Goal: Task Accomplishment & Management: Use online tool/utility

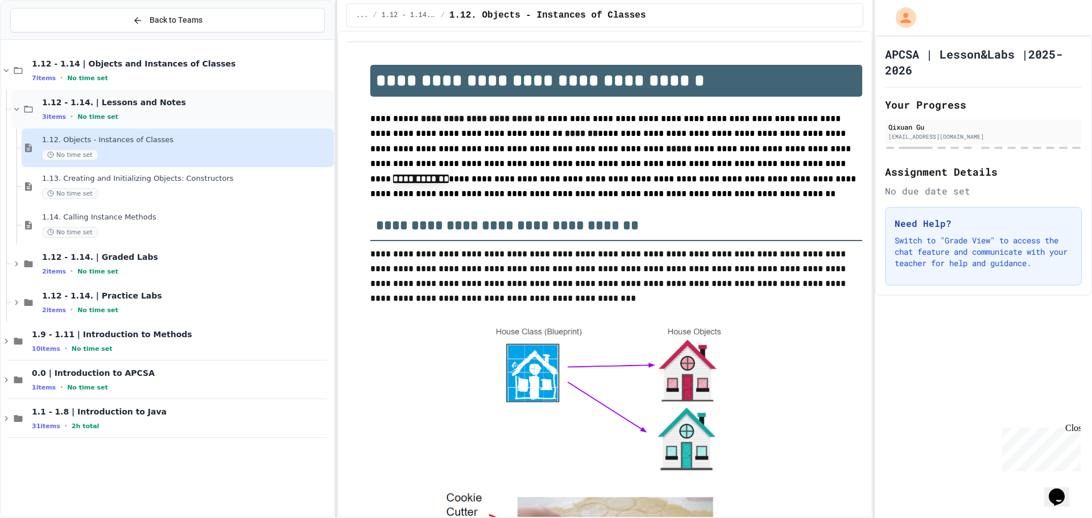
click at [18, 110] on icon at bounding box center [16, 109] width 10 height 10
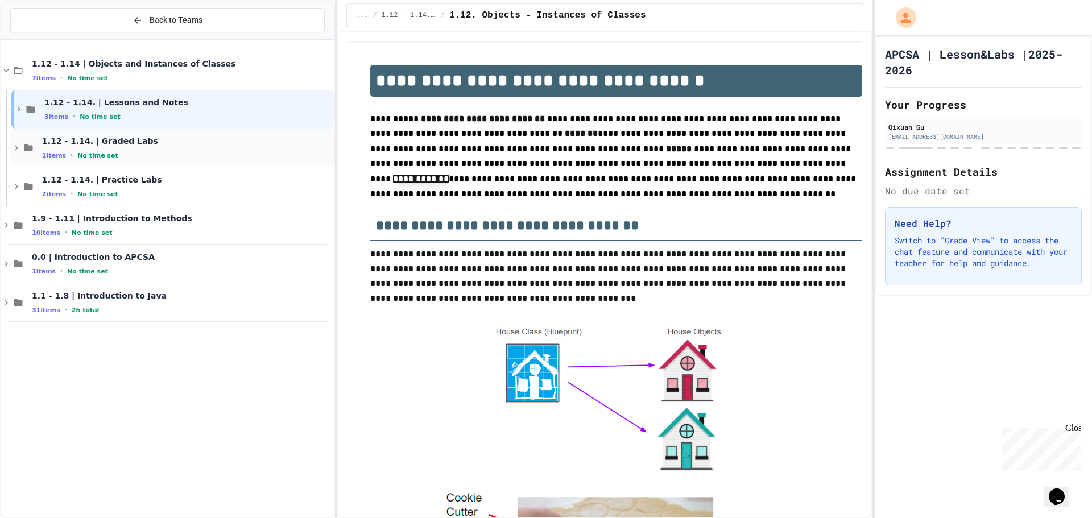
click at [30, 155] on div "1.12 - 1.14. | Graded Labs 2 items • No time set" at bounding box center [172, 148] width 323 height 39
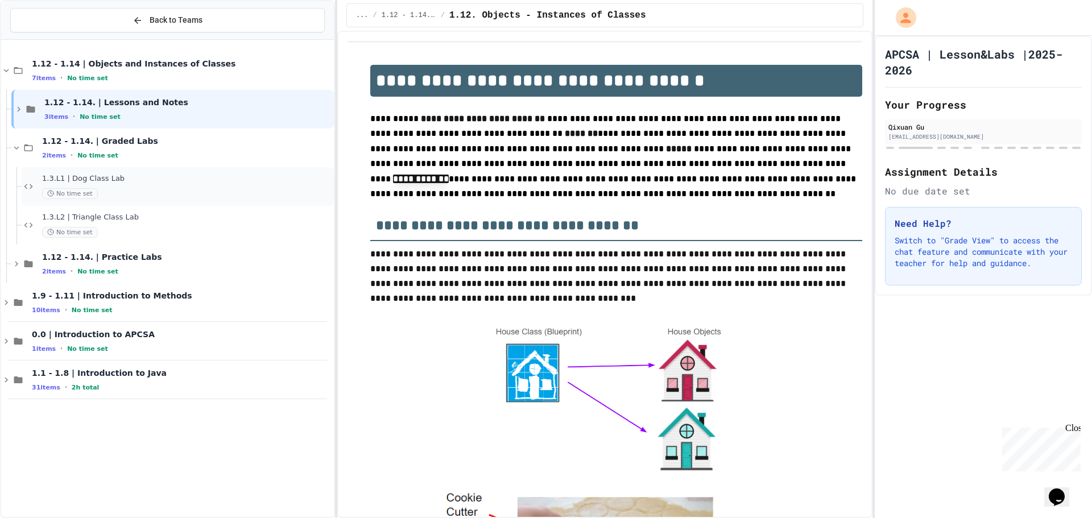
click at [154, 187] on div "1.3.L1 | Dog Class Lab No time set" at bounding box center [187, 186] width 290 height 25
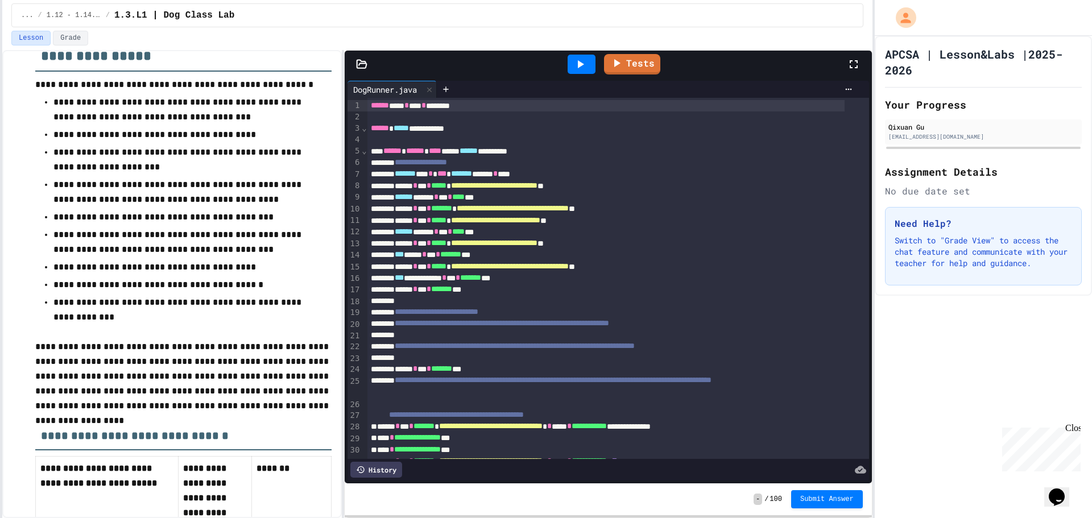
scroll to position [126, 0]
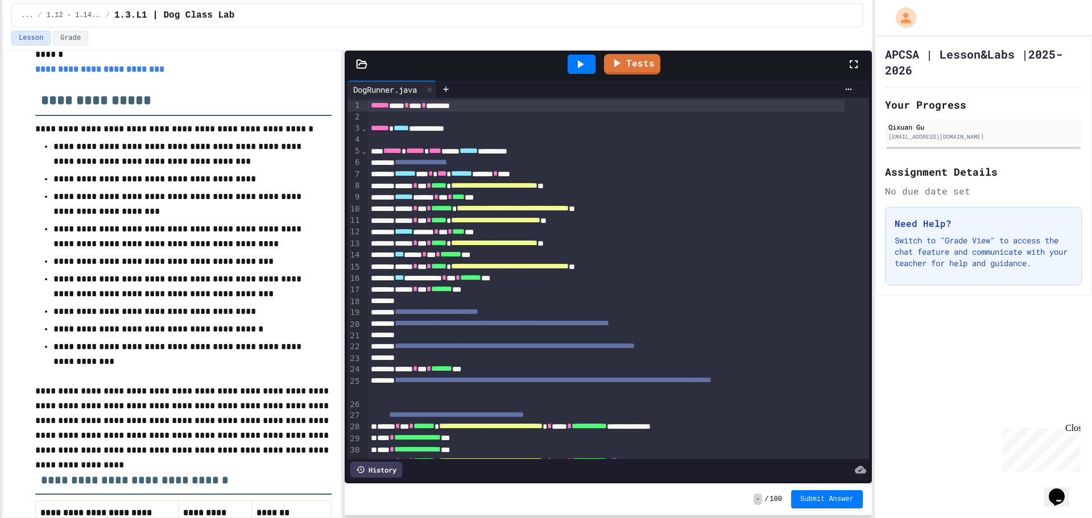
click at [0, 309] on div "**********" at bounding box center [546, 259] width 1092 height 518
click at [357, 57] on div "Tests" at bounding box center [608, 64] width 527 height 27
click at [360, 65] on icon at bounding box center [361, 64] width 11 height 11
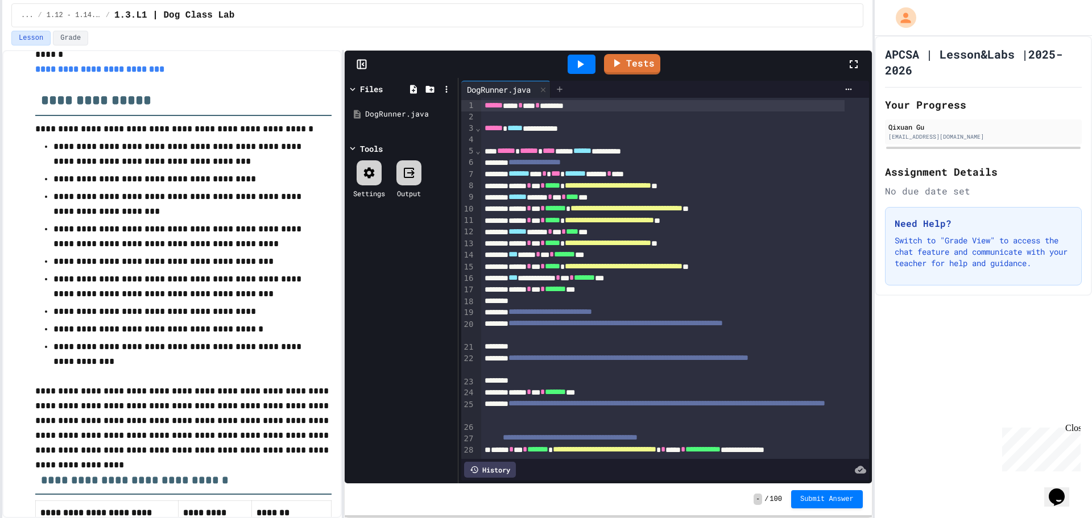
click at [555, 89] on div at bounding box center [560, 89] width 18 height 17
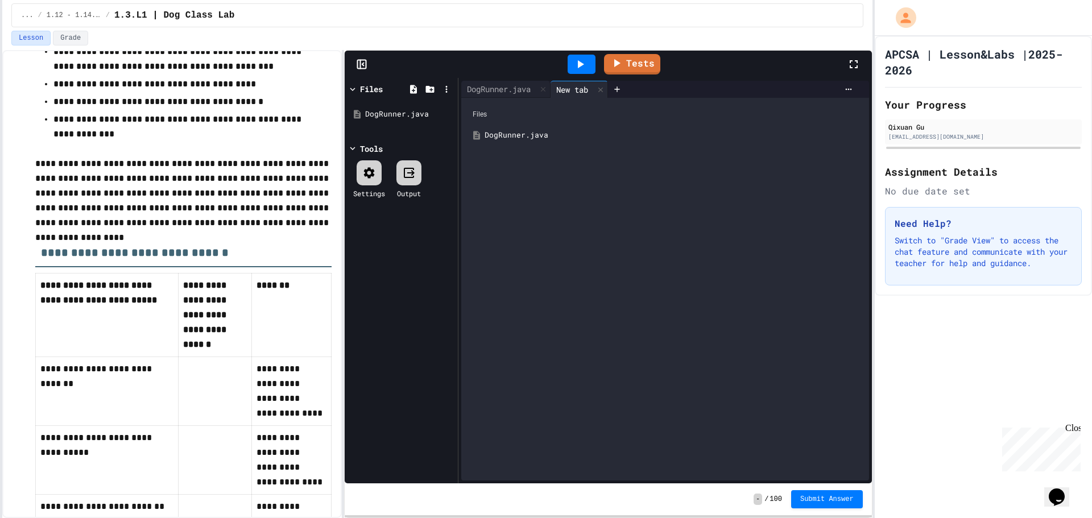
scroll to position [183, 0]
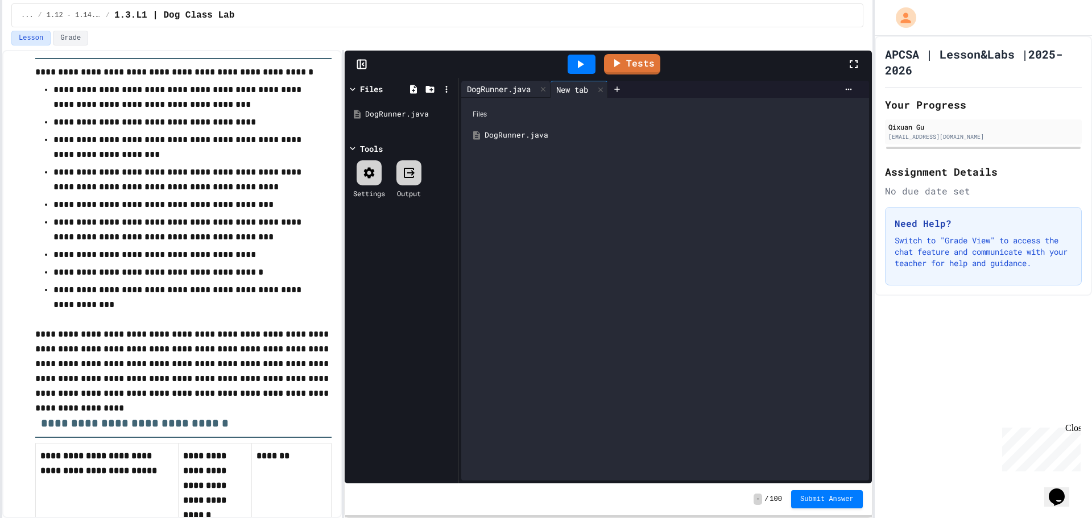
click at [496, 88] on div "DogRunner.java" at bounding box center [498, 89] width 75 height 12
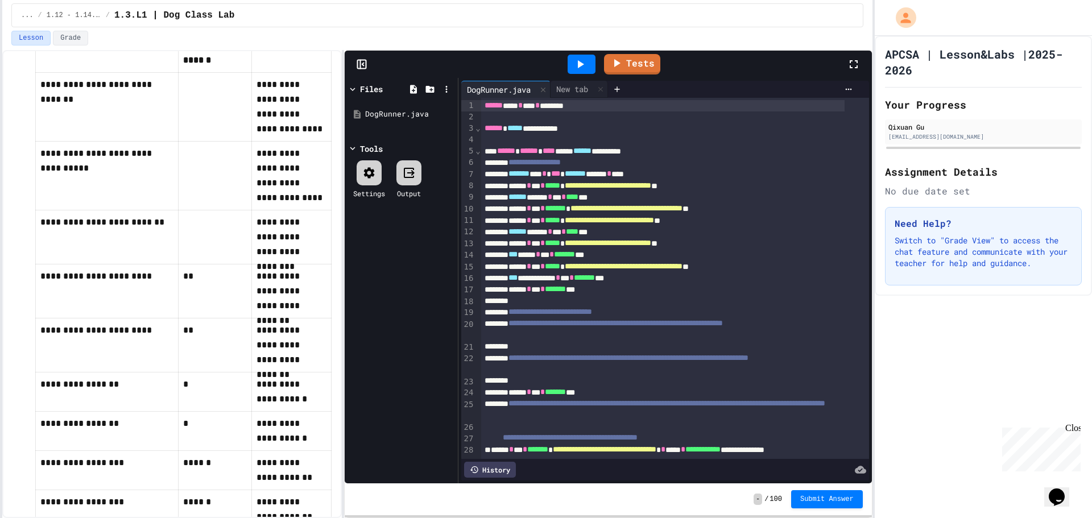
scroll to position [468, 0]
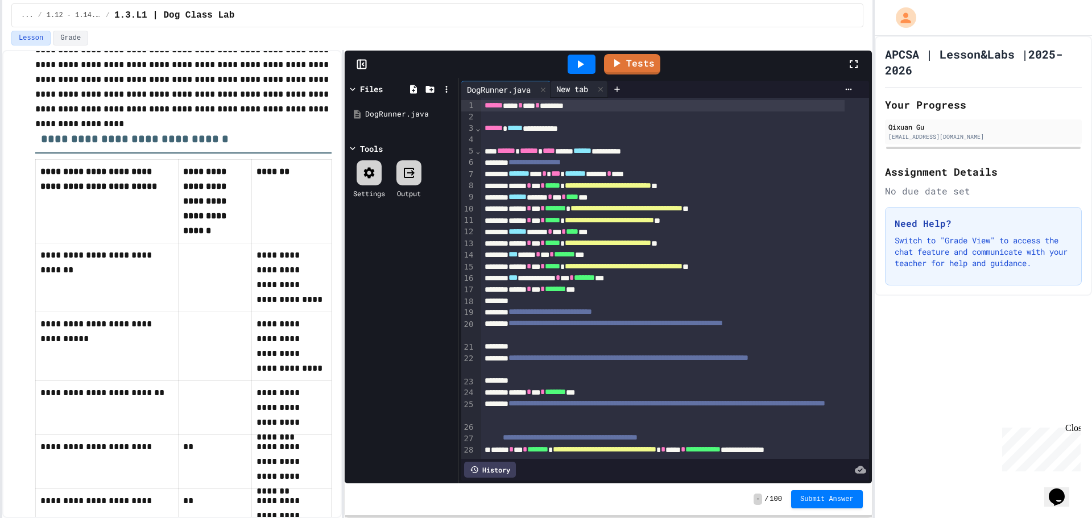
click at [563, 95] on div "New tab" at bounding box center [579, 89] width 57 height 17
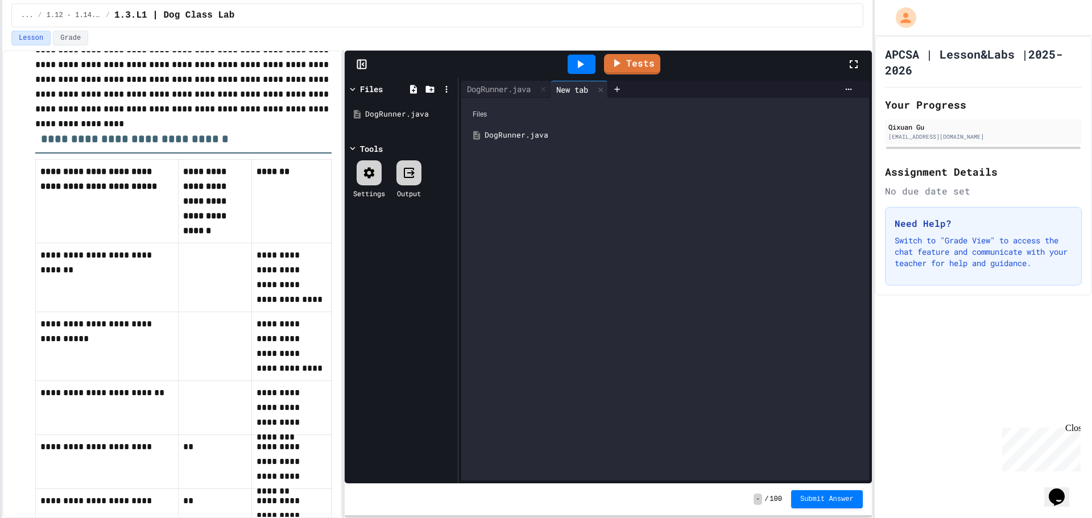
scroll to position [695, 0]
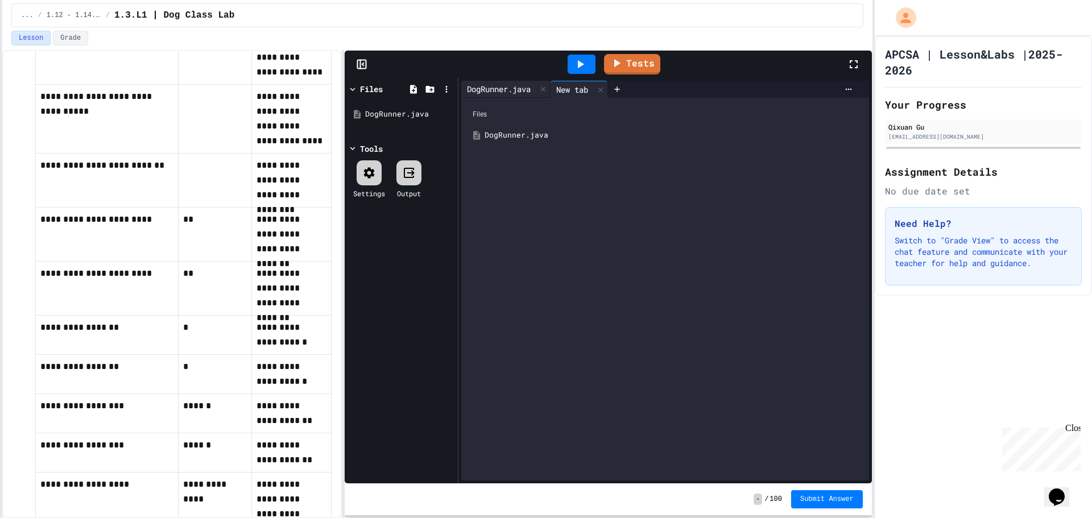
click at [516, 91] on div "DogRunner.java" at bounding box center [498, 89] width 75 height 12
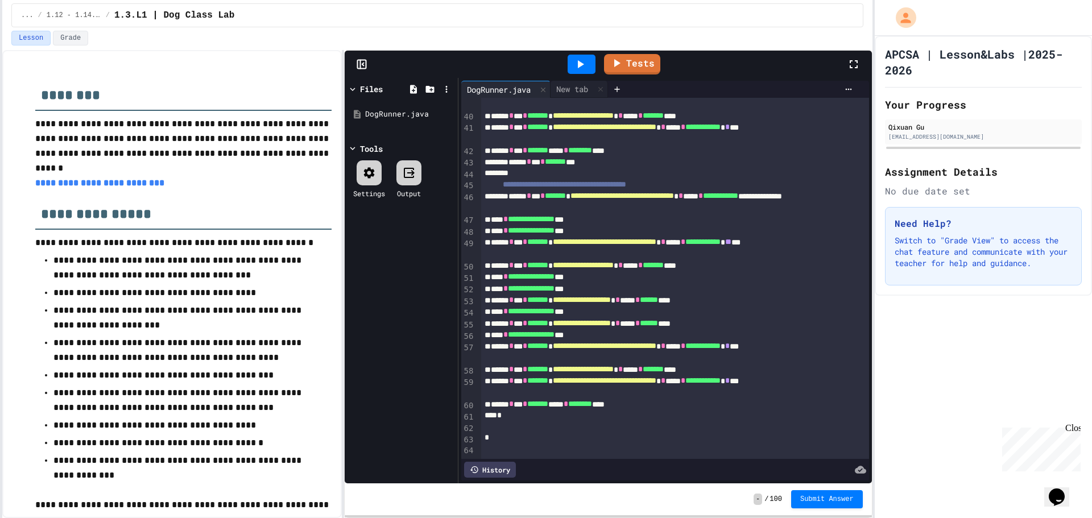
scroll to position [0, 0]
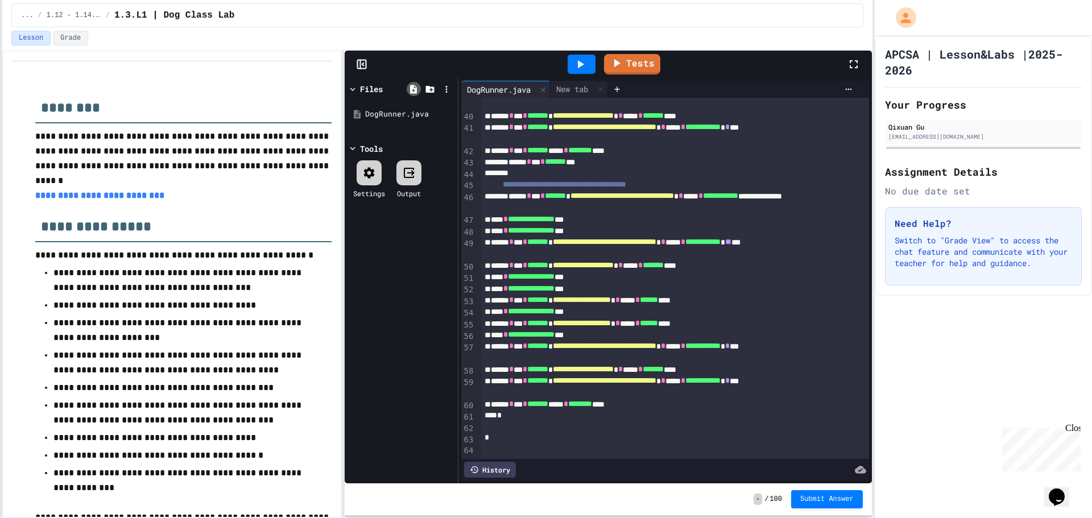
click at [418, 89] on icon at bounding box center [413, 89] width 10 height 10
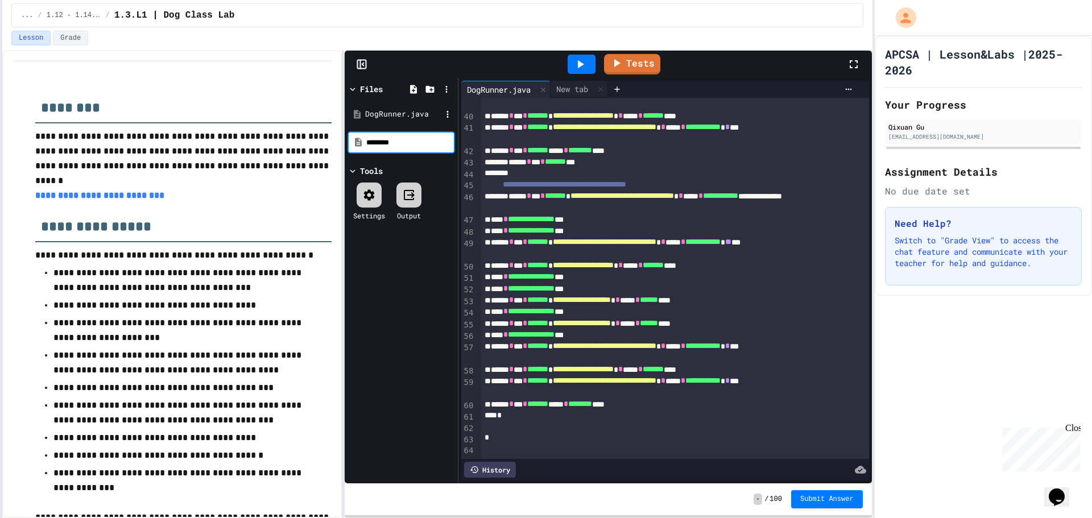
type input "********"
click at [409, 110] on div "Dog.java" at bounding box center [403, 114] width 76 height 11
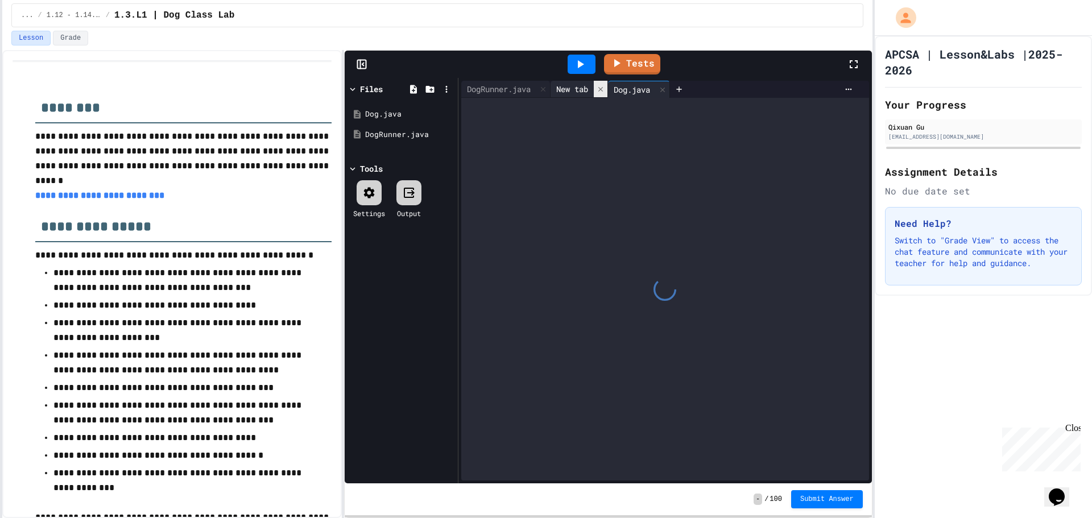
click at [601, 88] on icon at bounding box center [601, 89] width 8 height 8
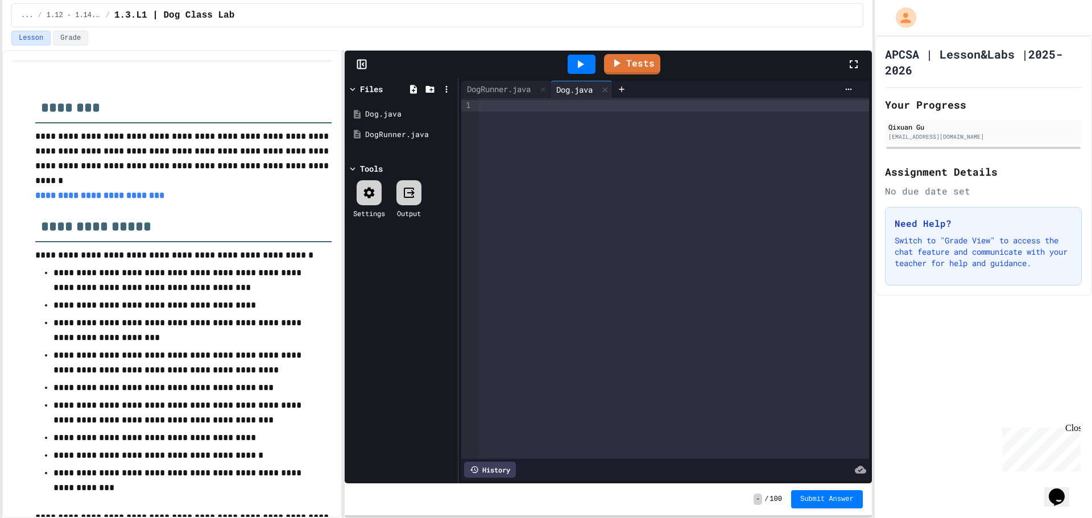
click at [579, 128] on div at bounding box center [673, 278] width 391 height 361
click at [497, 88] on div "DogRunner.java" at bounding box center [498, 89] width 75 height 12
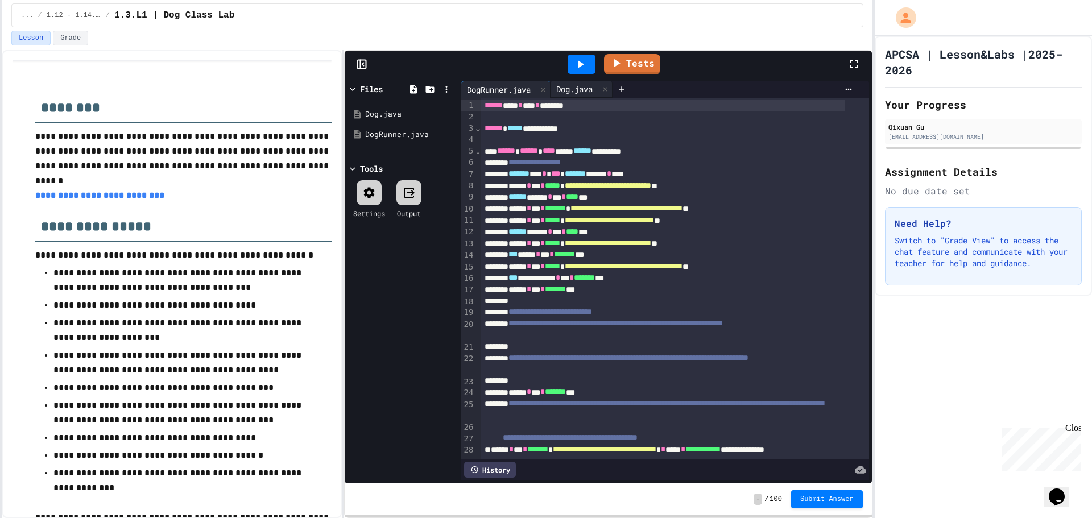
click at [572, 87] on div "Dog.java" at bounding box center [575, 89] width 48 height 12
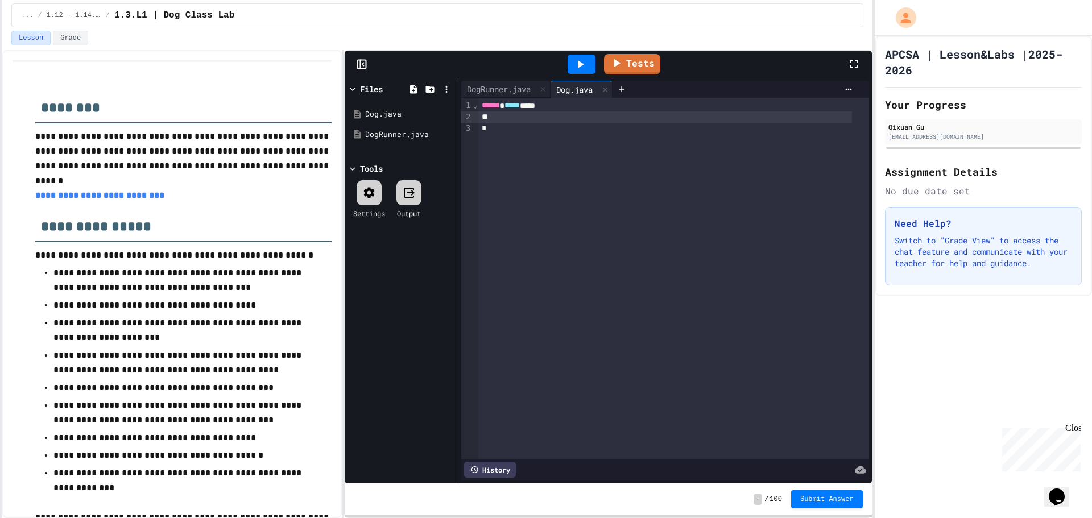
click at [547, 118] on div at bounding box center [665, 117] width 374 height 11
click at [526, 85] on div "DogRunner.java" at bounding box center [498, 89] width 75 height 12
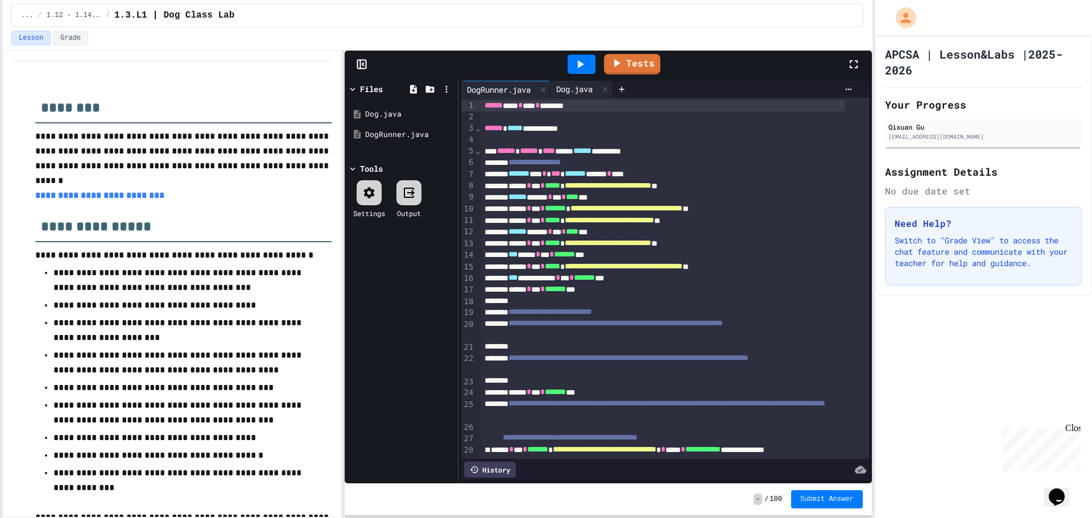
click at [573, 83] on div "Dog.java" at bounding box center [575, 89] width 48 height 12
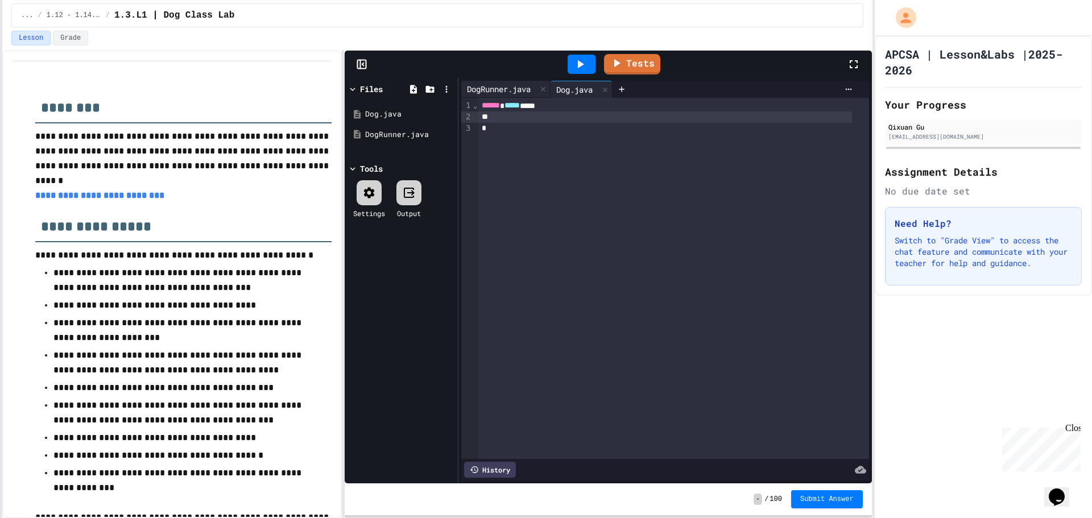
click at [513, 88] on div "DogRunner.java" at bounding box center [498, 89] width 75 height 12
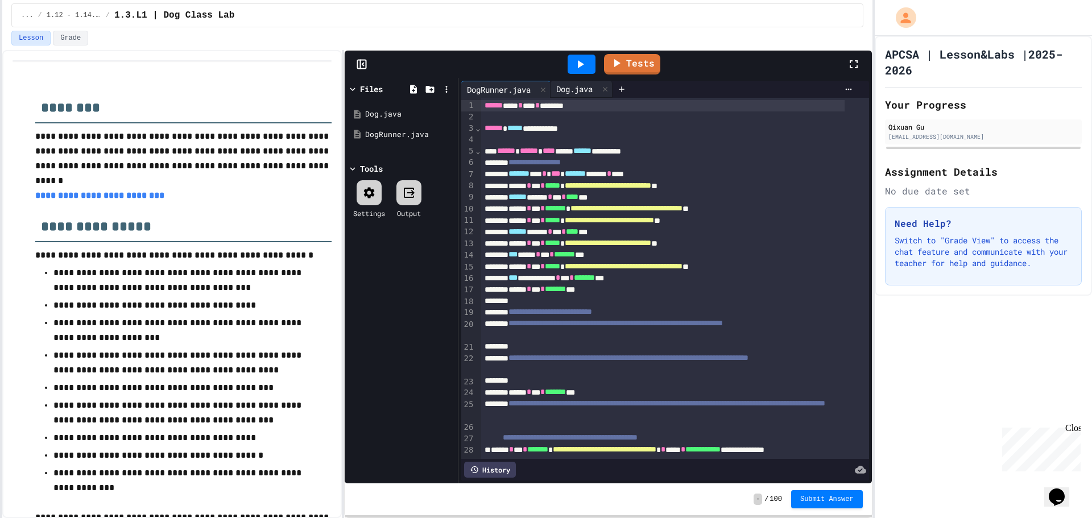
click at [580, 86] on div "Dog.java" at bounding box center [575, 89] width 48 height 12
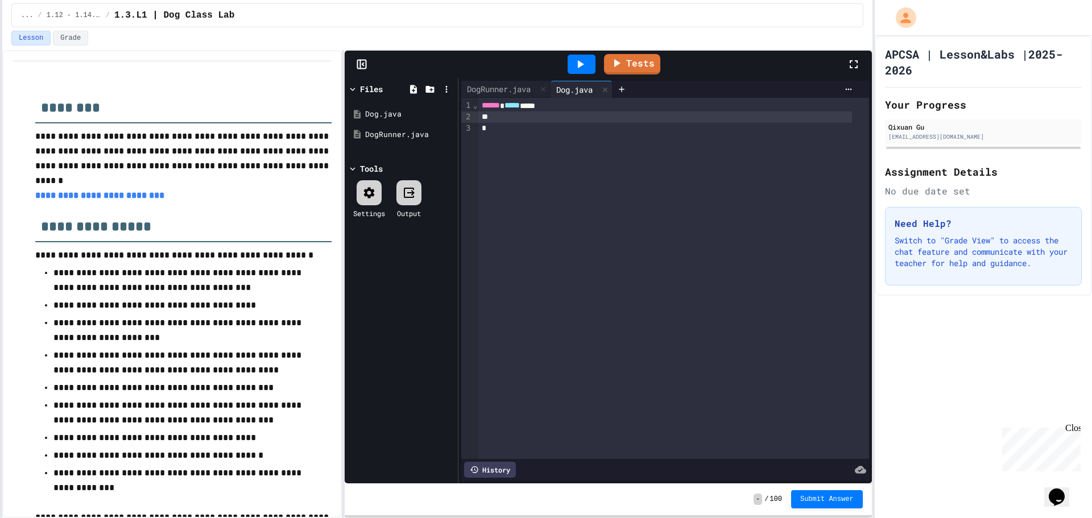
click at [526, 122] on div at bounding box center [665, 117] width 374 height 11
click at [505, 119] on div at bounding box center [665, 117] width 374 height 11
click at [515, 121] on div at bounding box center [665, 117] width 374 height 11
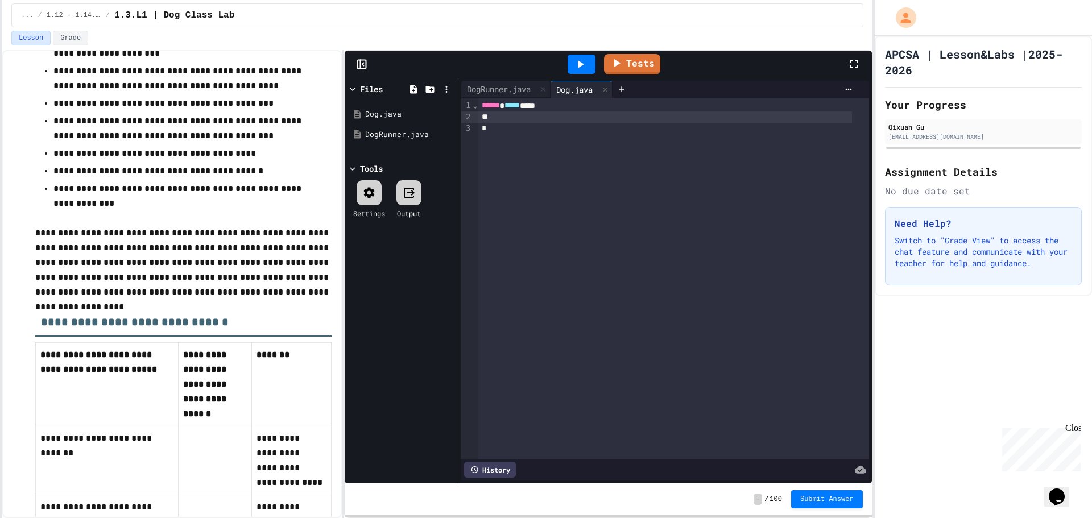
scroll to position [512, 0]
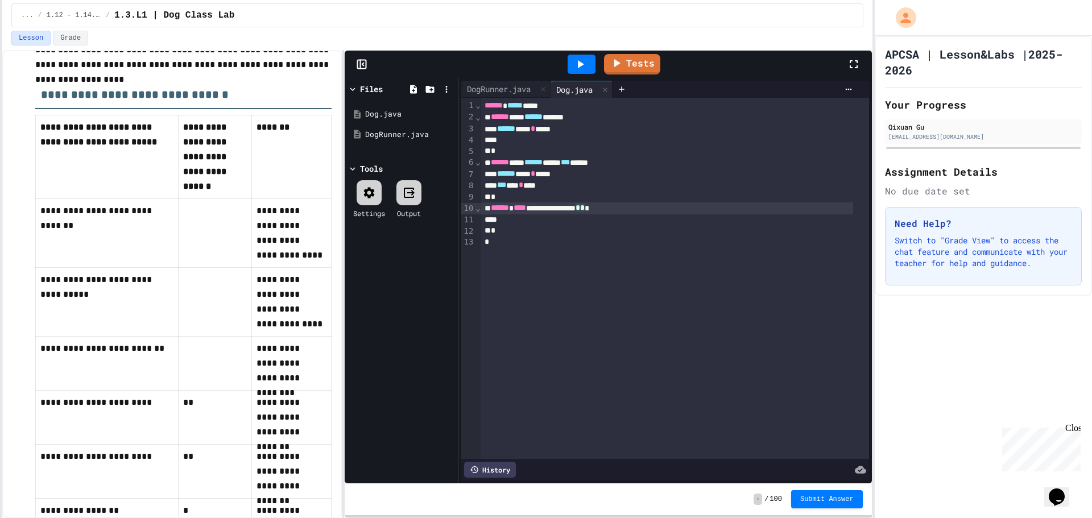
click at [622, 210] on div "**********" at bounding box center [667, 208] width 372 height 11
click at [632, 59] on link "Tests" at bounding box center [633, 63] width 56 height 22
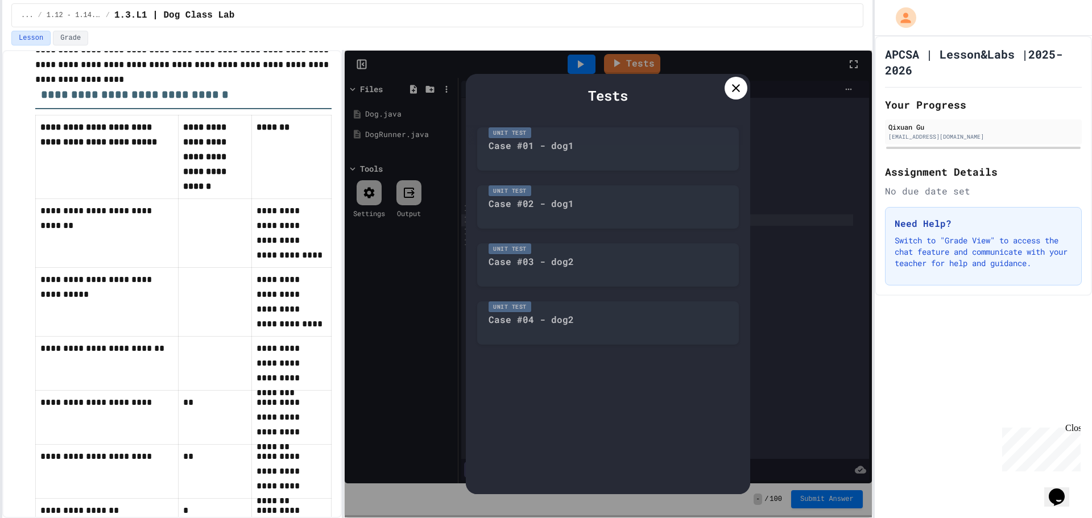
scroll to position [626, 0]
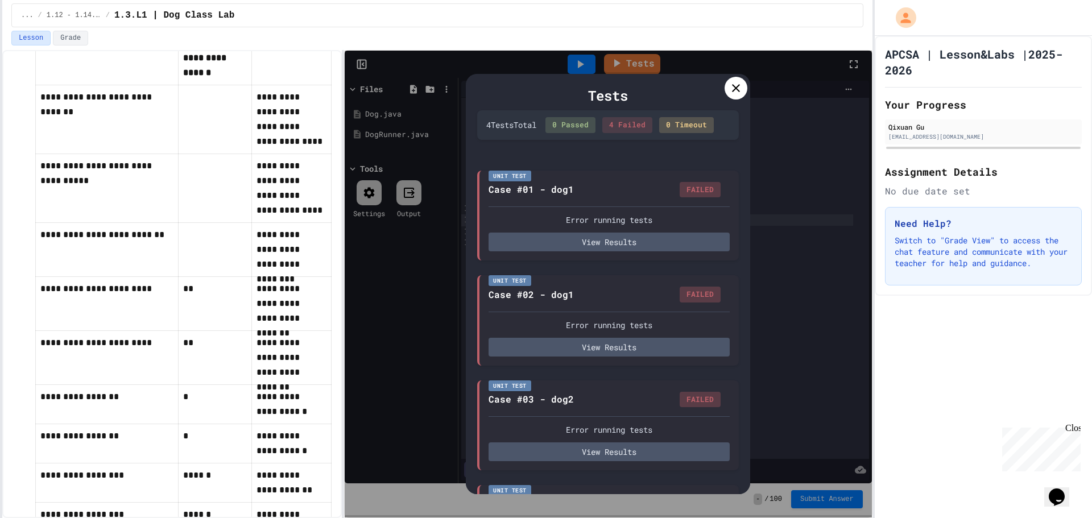
click at [737, 87] on icon at bounding box center [736, 88] width 8 height 8
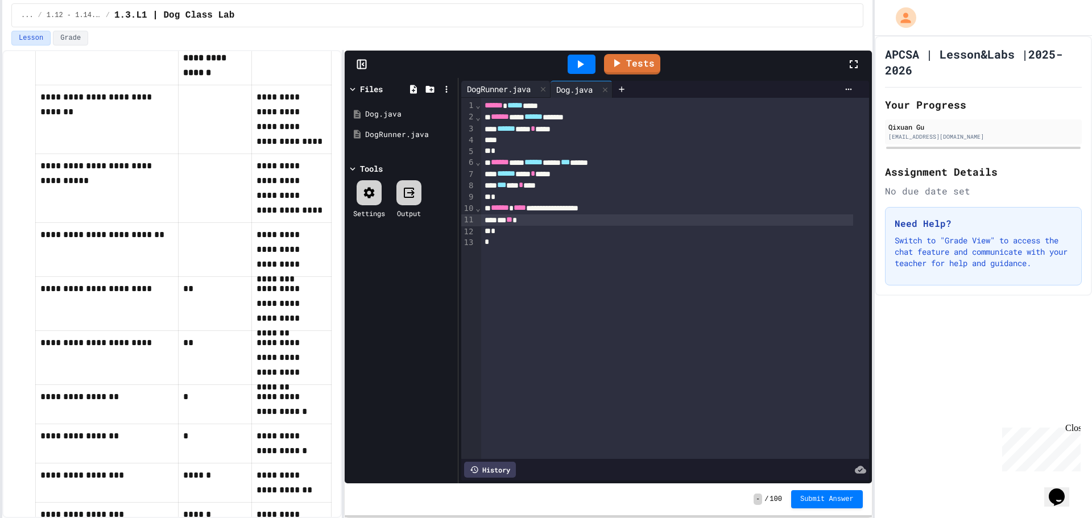
click at [499, 96] on div "DogRunner.java" at bounding box center [505, 89] width 89 height 17
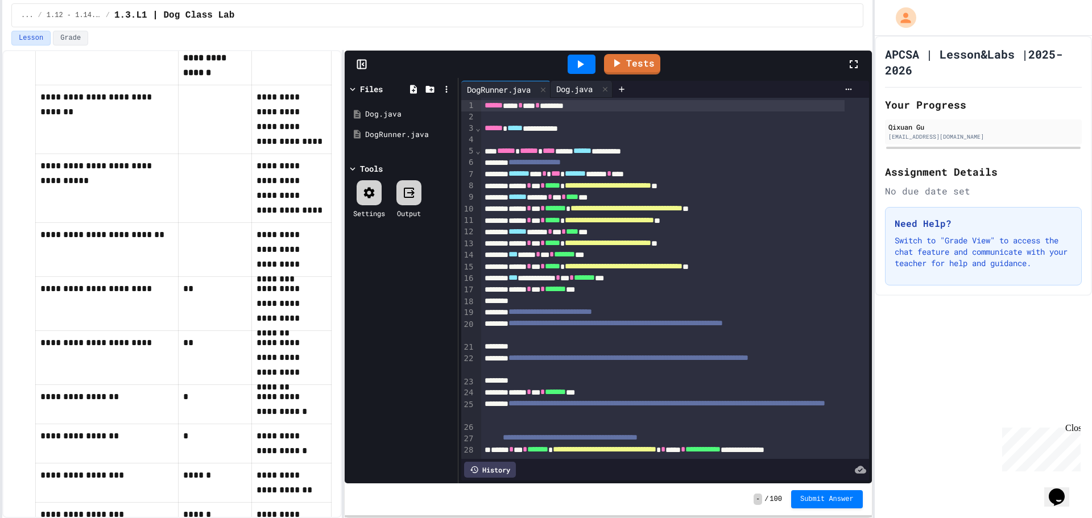
click at [583, 95] on div "Dog.java" at bounding box center [582, 89] width 62 height 17
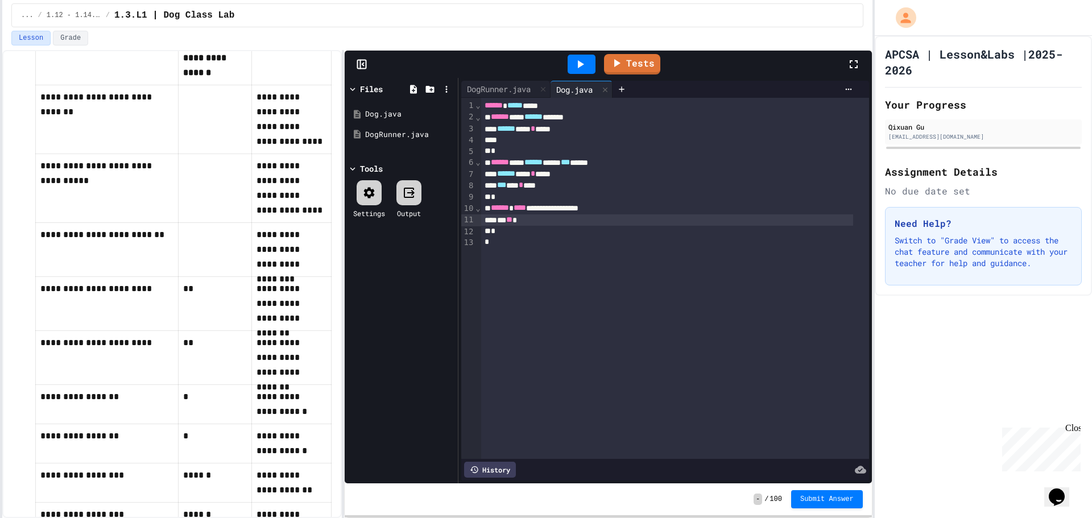
click at [585, 63] on icon at bounding box center [580, 64] width 14 height 14
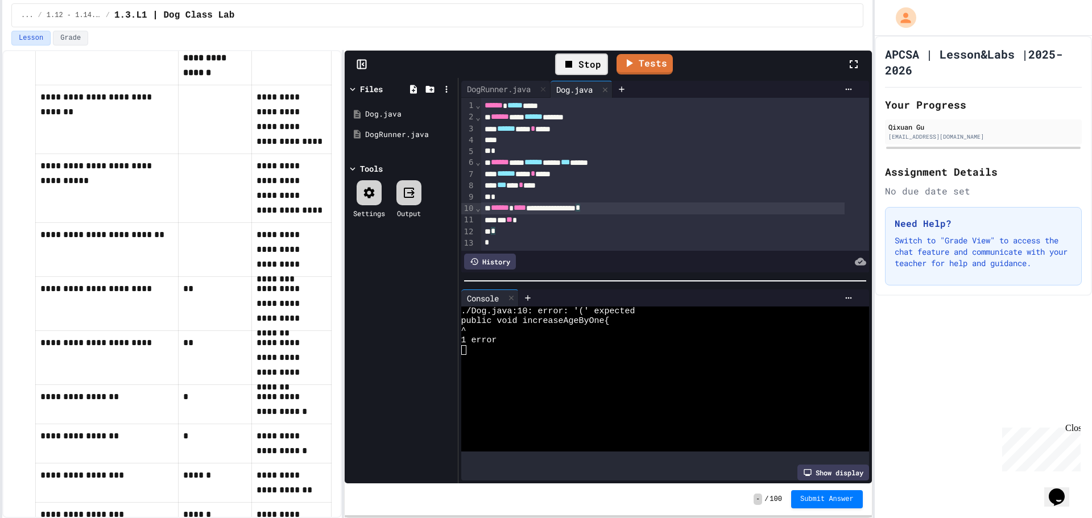
click at [615, 209] on div "**********" at bounding box center [663, 208] width 364 height 11
click at [557, 61] on div "Stop" at bounding box center [581, 64] width 53 height 22
click at [557, 61] on div "Tests" at bounding box center [613, 64] width 468 height 31
click at [575, 61] on icon at bounding box center [580, 64] width 14 height 14
click at [513, 72] on div "Stop Tests" at bounding box center [613, 64] width 468 height 33
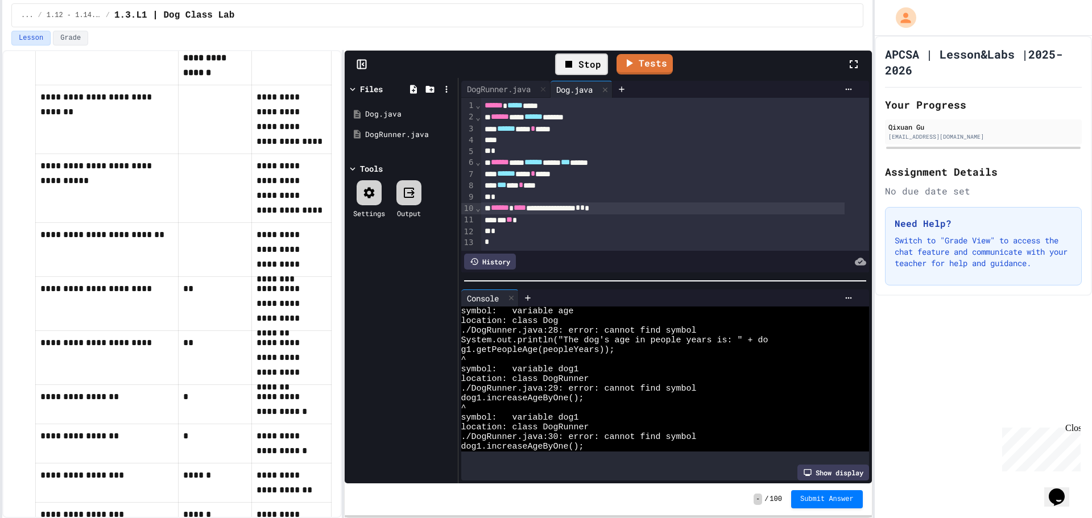
scroll to position [0, 0]
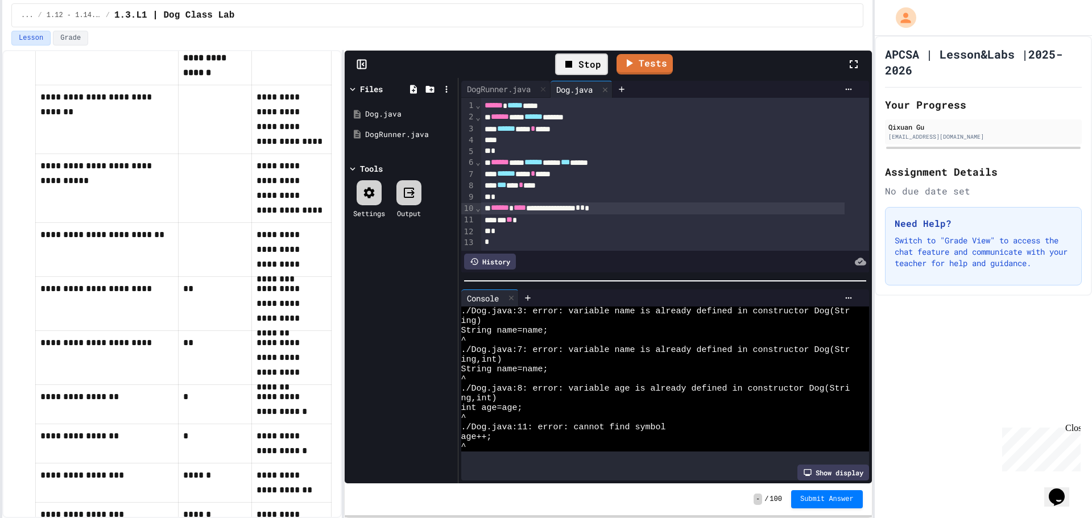
click at [532, 130] on div "****** **** * *****" at bounding box center [663, 128] width 364 height 11
click at [530, 176] on div "****** **** * *****" at bounding box center [663, 173] width 364 height 11
click at [576, 67] on icon at bounding box center [569, 64] width 14 height 14
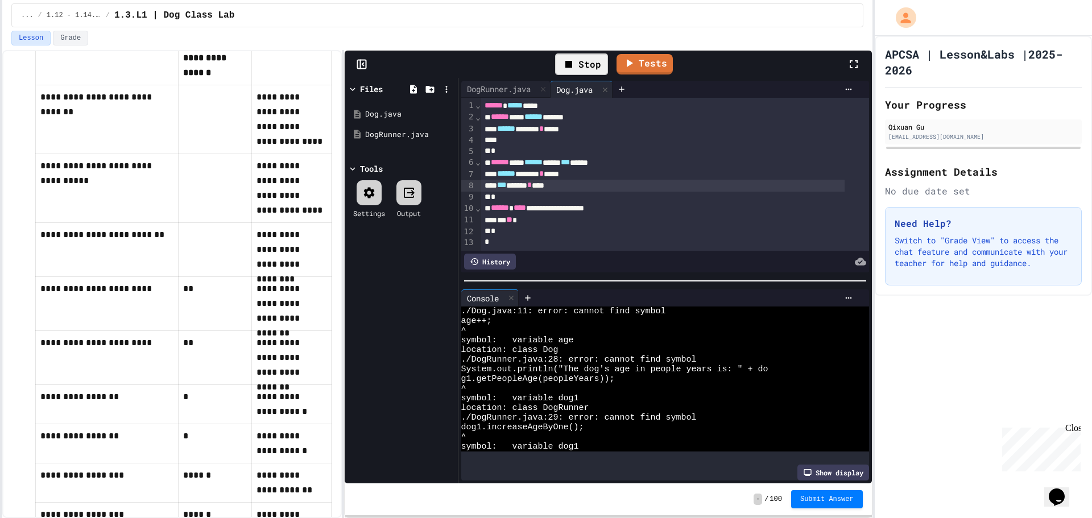
click at [501, 218] on div "*** ** *" at bounding box center [663, 219] width 364 height 11
click at [579, 71] on div "Stop" at bounding box center [581, 64] width 53 height 22
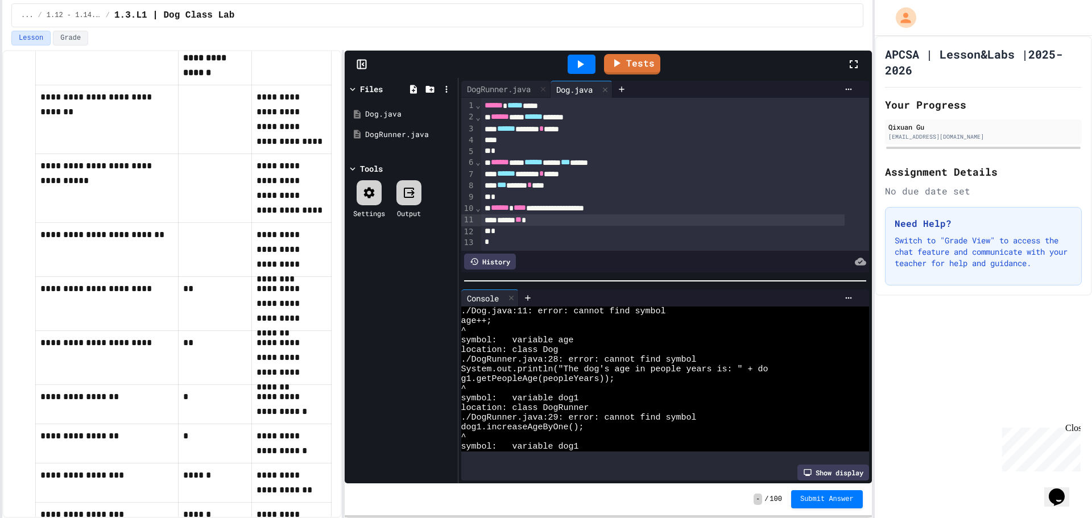
click at [579, 71] on icon at bounding box center [580, 64] width 14 height 14
click at [500, 217] on div "****** ** *" at bounding box center [663, 219] width 364 height 11
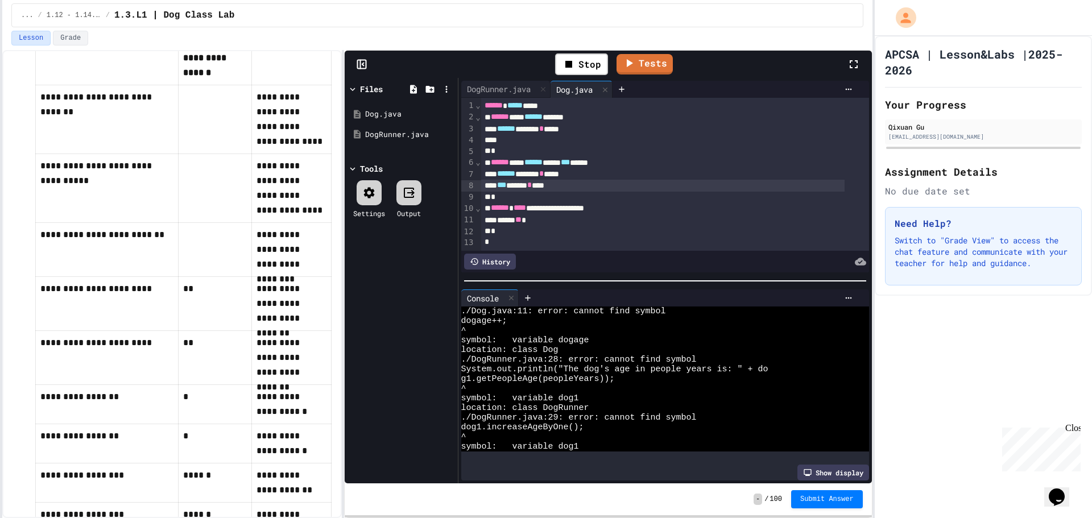
click at [519, 187] on div "*** ****** * ****" at bounding box center [663, 185] width 364 height 11
click at [513, 188] on div "****** * * ***" at bounding box center [663, 185] width 364 height 11
drag, startPoint x: 531, startPoint y: 177, endPoint x: 502, endPoint y: 176, distance: 28.5
click at [502, 176] on div "****** ******* * *****" at bounding box center [663, 174] width 364 height 11
click at [514, 176] on div "******* * * ****" at bounding box center [663, 174] width 364 height 11
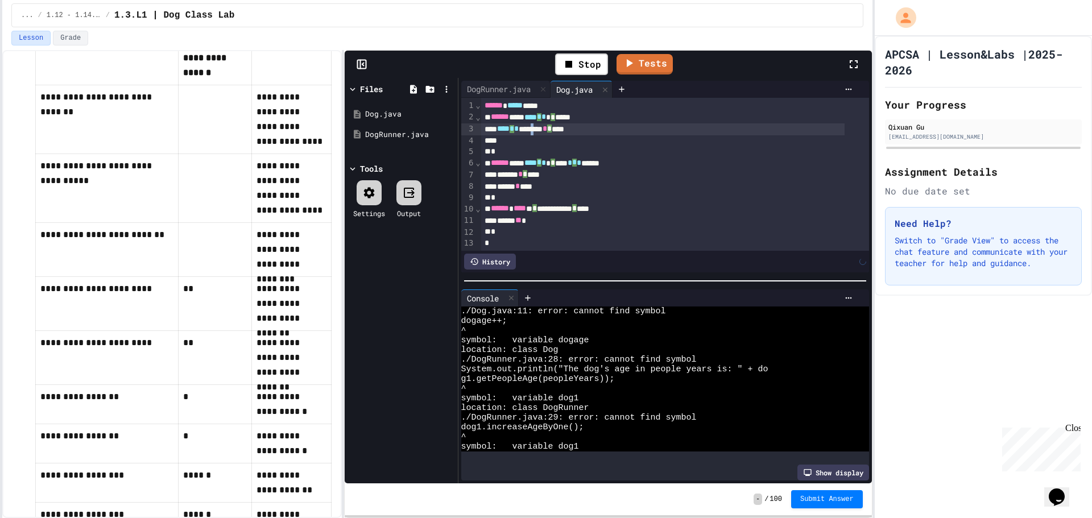
click at [546, 130] on div "**** * * ******* * * ****" at bounding box center [663, 129] width 364 height 12
drag, startPoint x: 533, startPoint y: 130, endPoint x: 502, endPoint y: 130, distance: 31.3
click at [502, 130] on div "****** ******* * *****" at bounding box center [663, 128] width 364 height 11
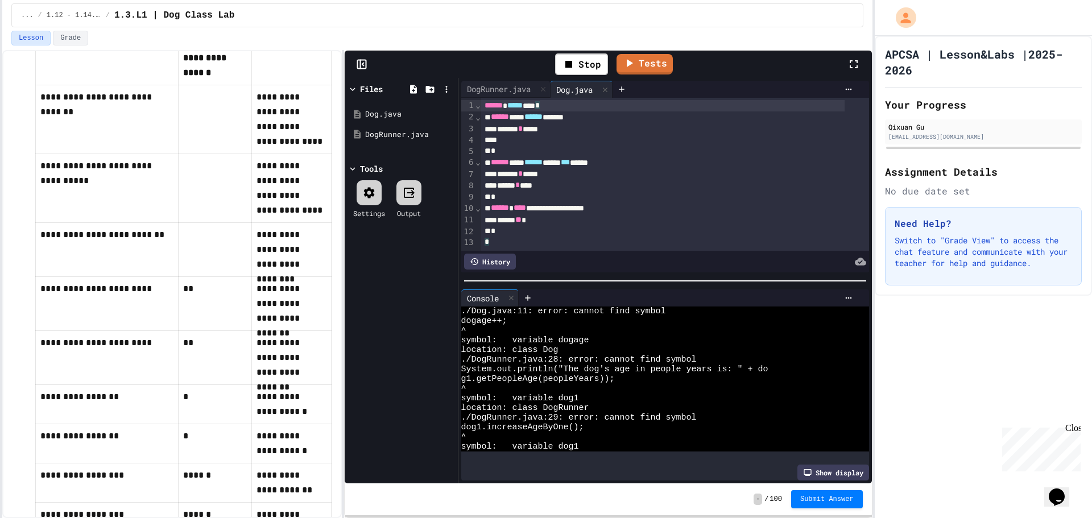
click at [573, 109] on div "****** ***** *** *" at bounding box center [663, 105] width 364 height 11
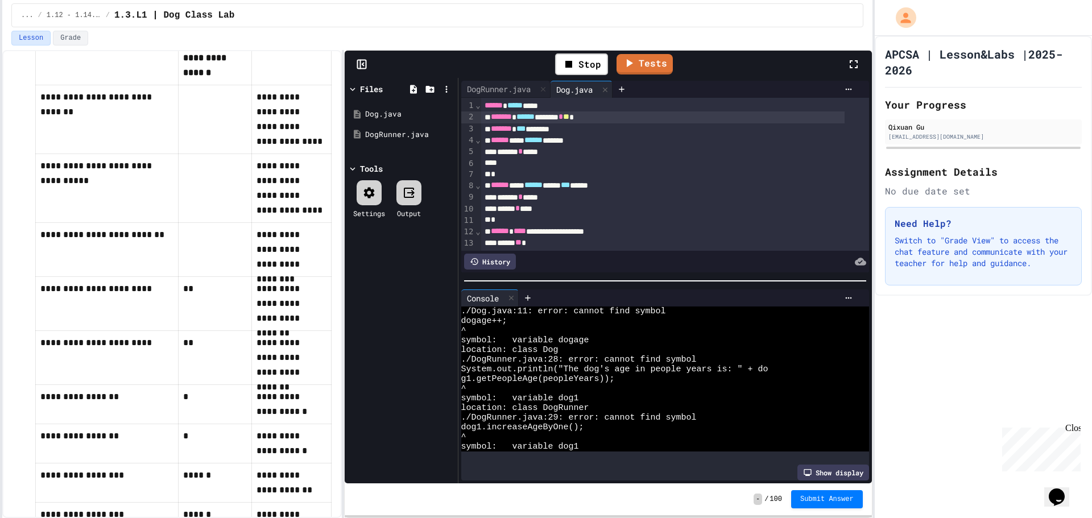
click at [569, 121] on span "**" at bounding box center [566, 117] width 6 height 8
click at [587, 62] on div "Stop" at bounding box center [581, 64] width 53 height 22
click at [587, 62] on icon at bounding box center [580, 64] width 14 height 14
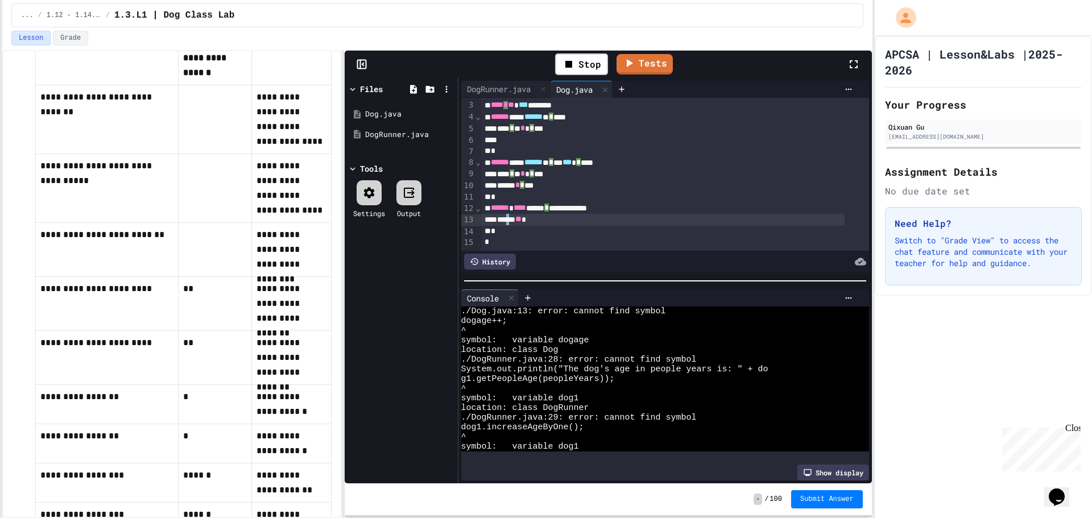
click at [518, 214] on div "****** ** *" at bounding box center [663, 219] width 364 height 11
click at [588, 65] on div "Stop" at bounding box center [581, 64] width 53 height 22
click at [588, 65] on div at bounding box center [582, 64] width 28 height 19
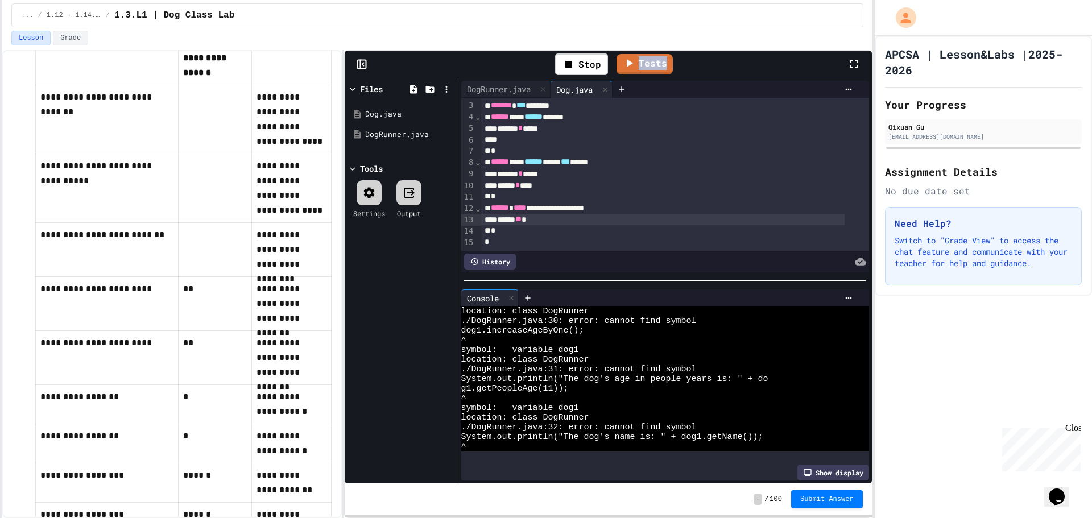
scroll to position [0, 0]
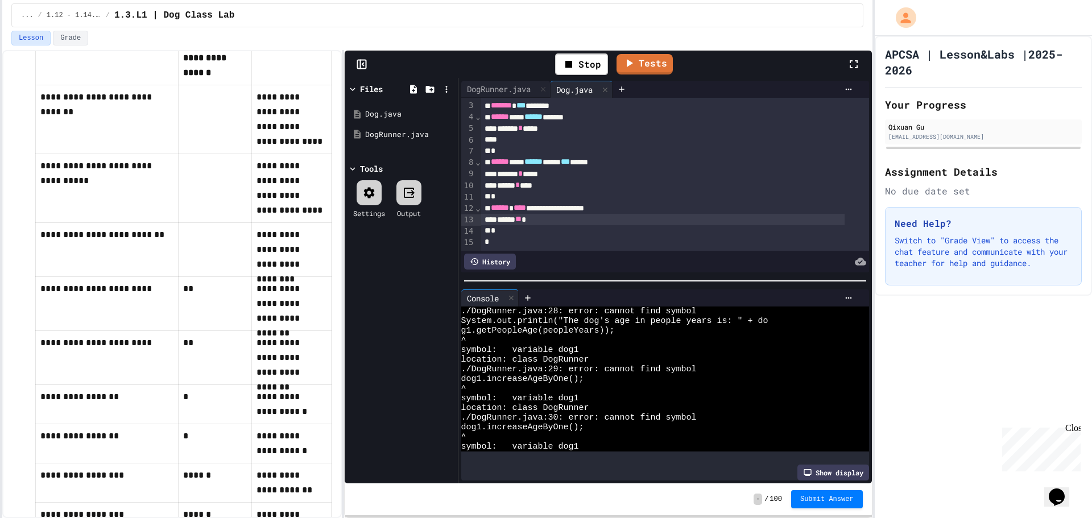
click at [503, 80] on div "Stop Tests" at bounding box center [613, 64] width 468 height 33
click at [515, 89] on div "DogRunner.java" at bounding box center [498, 89] width 75 height 12
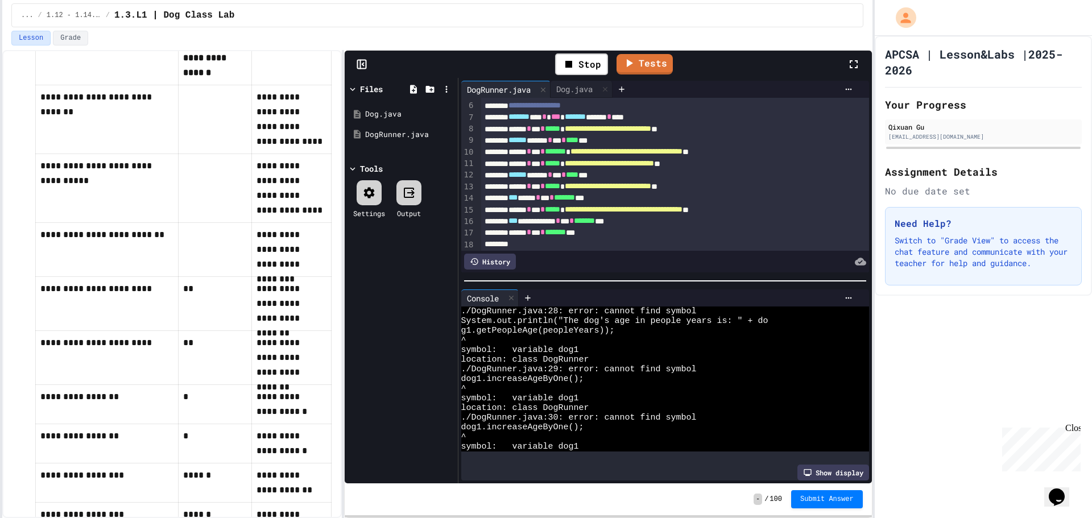
scroll to position [114, 0]
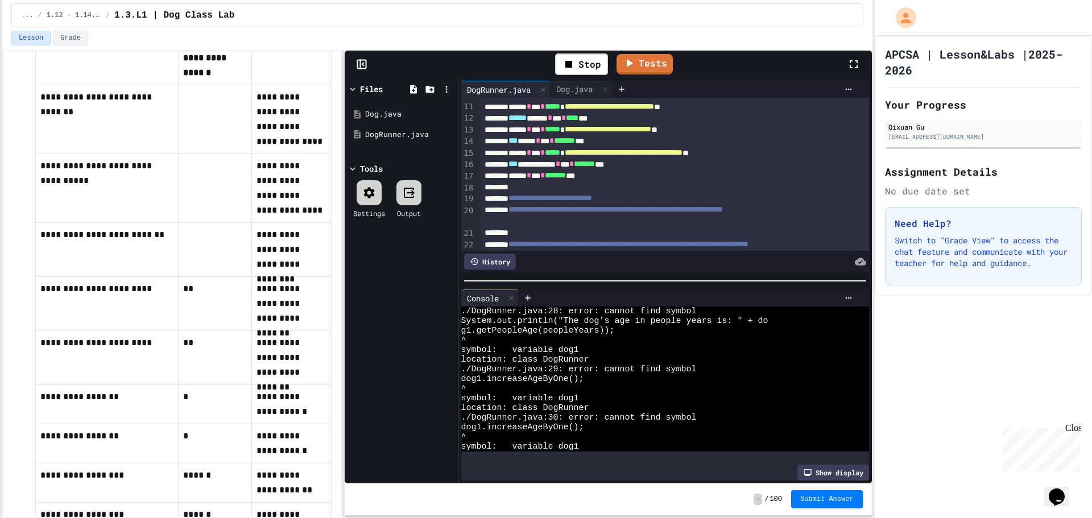
click at [518, 154] on div "**********" at bounding box center [663, 152] width 364 height 11
click at [614, 176] on div "****** * *** * ******* ***" at bounding box center [663, 175] width 364 height 11
click at [581, 65] on div "Stop" at bounding box center [581, 64] width 53 height 22
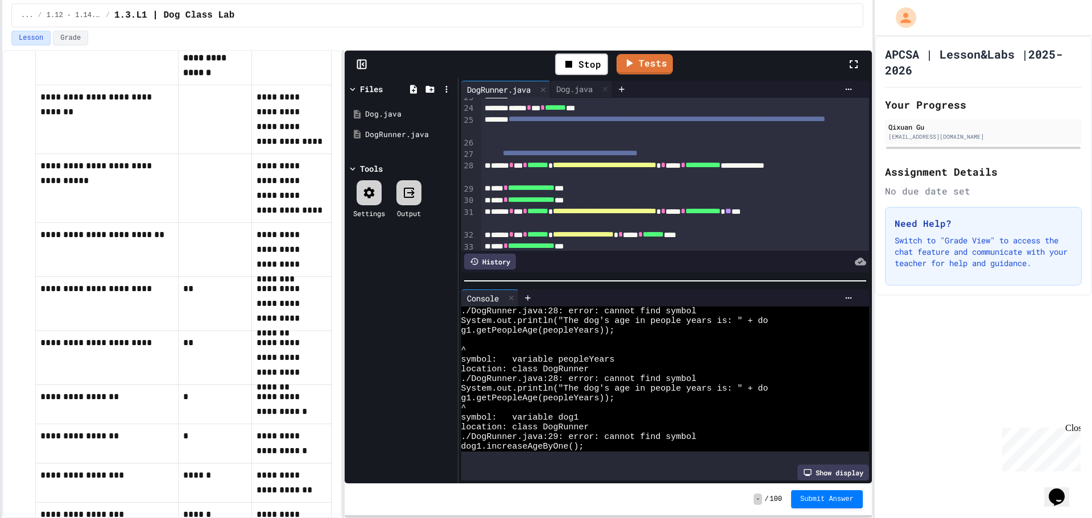
scroll to position [171, 0]
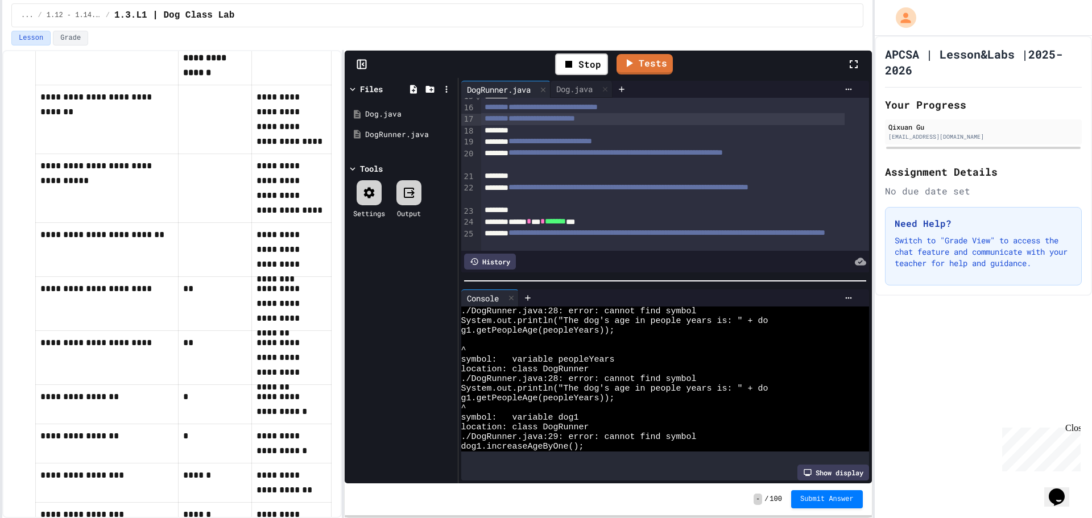
click at [575, 120] on span "**********" at bounding box center [530, 118] width 90 height 8
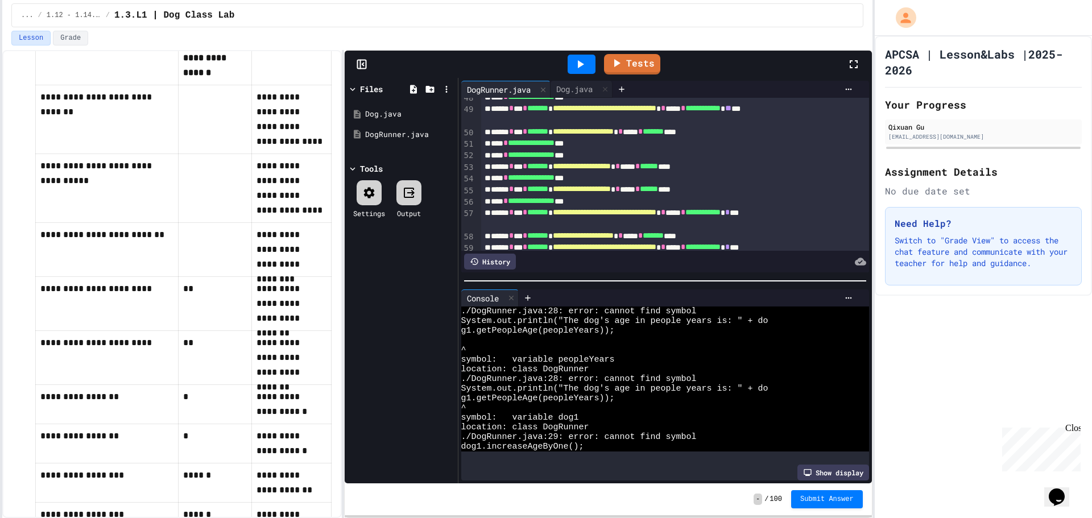
scroll to position [728, 0]
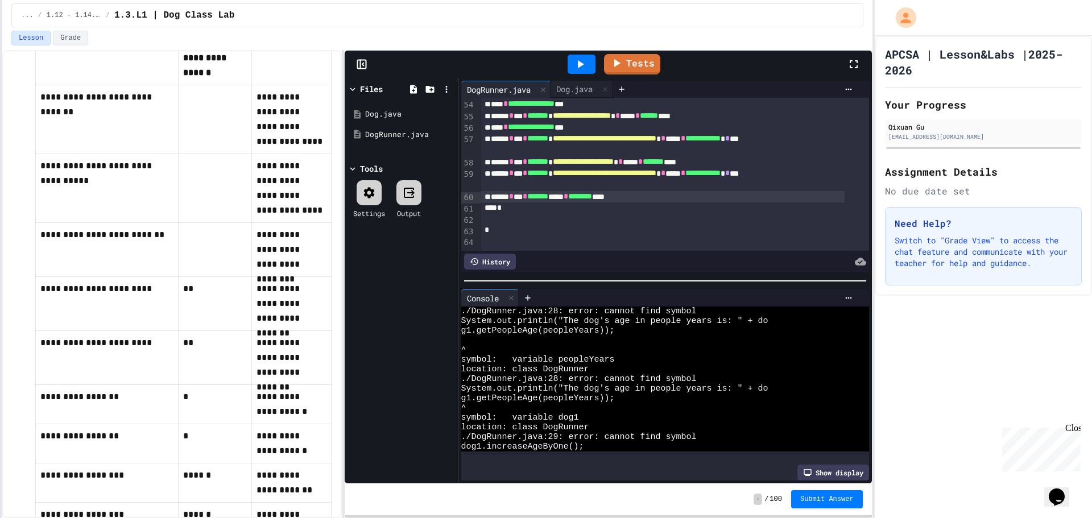
click at [687, 191] on div "****** * *** * ******* ***** * ******** ****" at bounding box center [663, 196] width 364 height 11
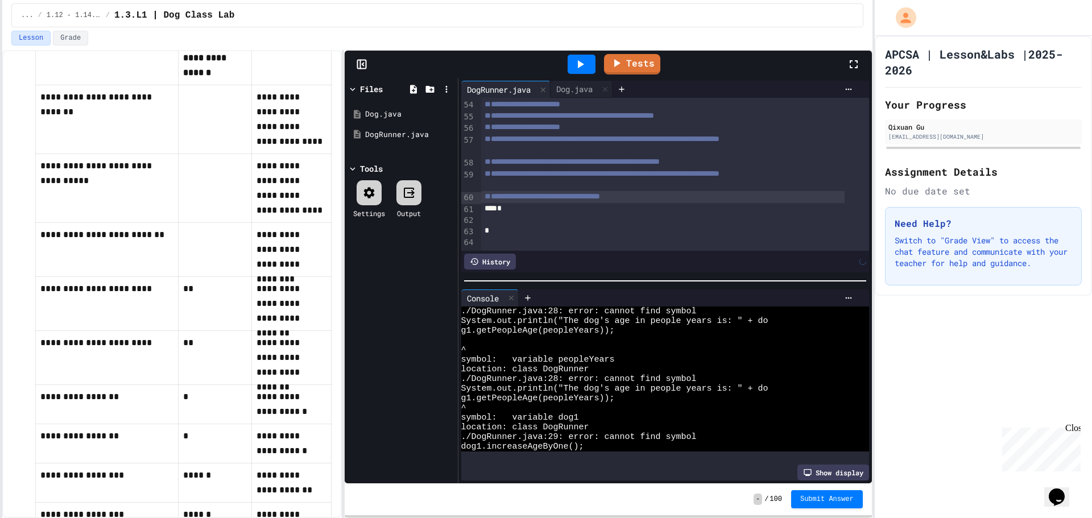
click at [583, 60] on icon at bounding box center [580, 64] width 14 height 14
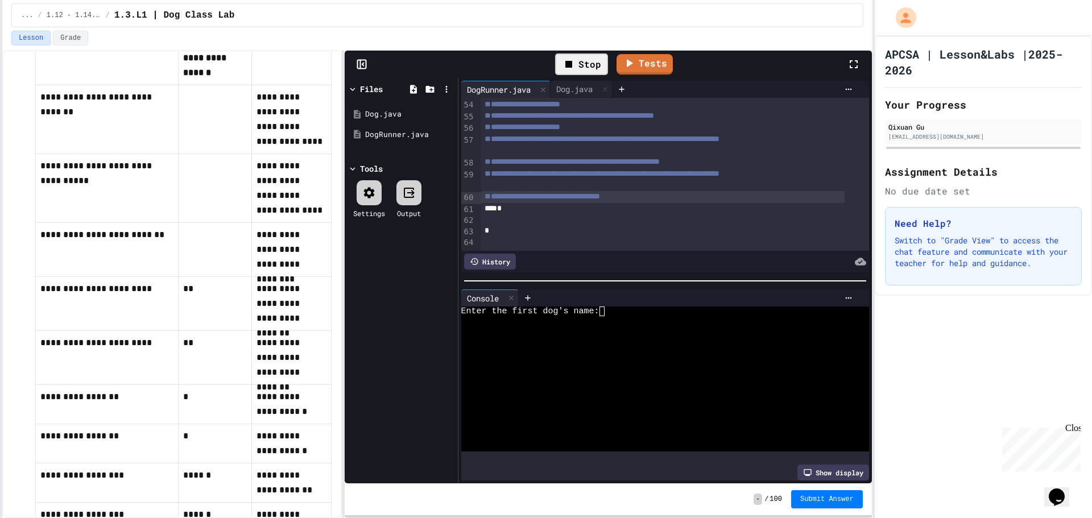
click at [635, 60] on icon at bounding box center [629, 63] width 14 height 14
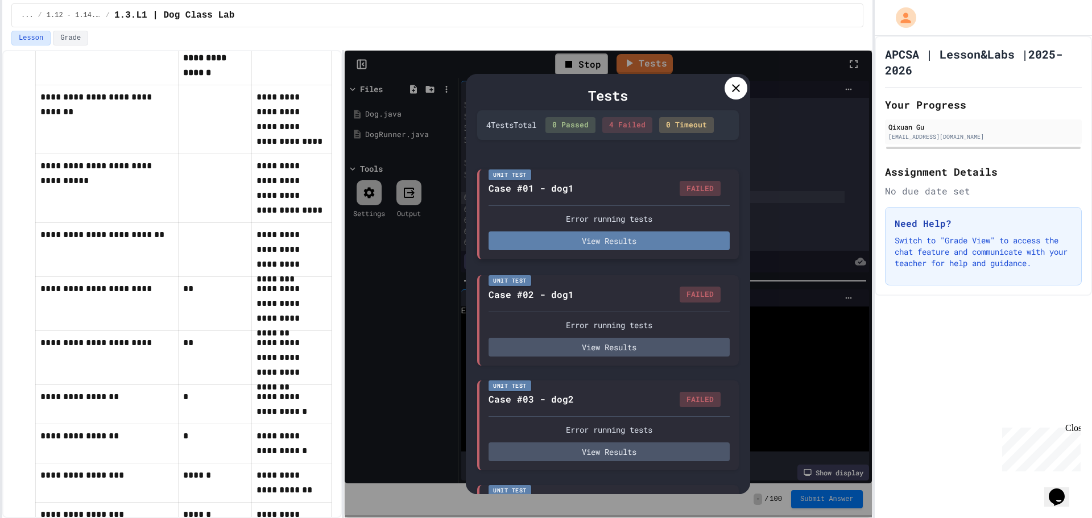
click at [631, 250] on button "View Results" at bounding box center [609, 241] width 241 height 19
click at [737, 92] on icon at bounding box center [736, 88] width 14 height 14
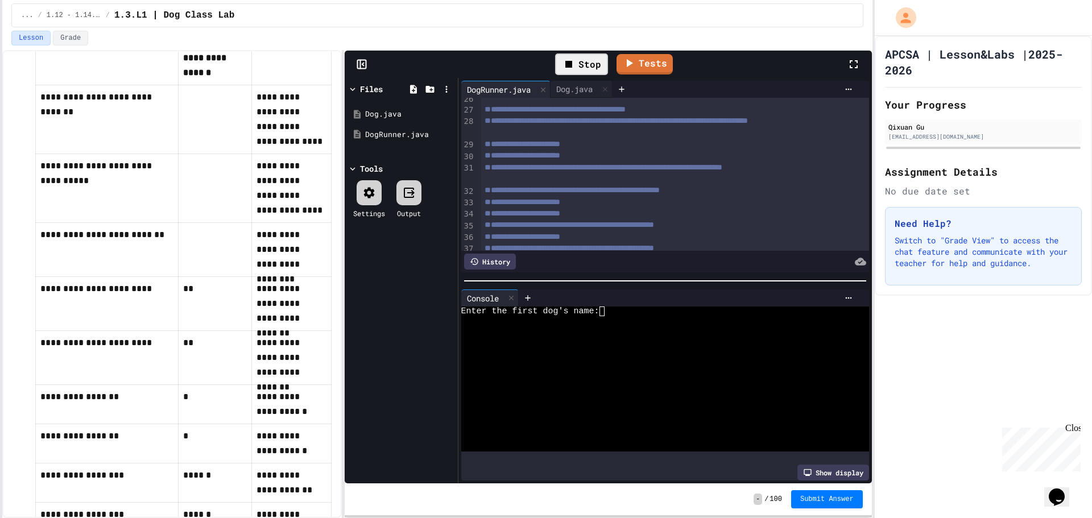
scroll to position [0, 0]
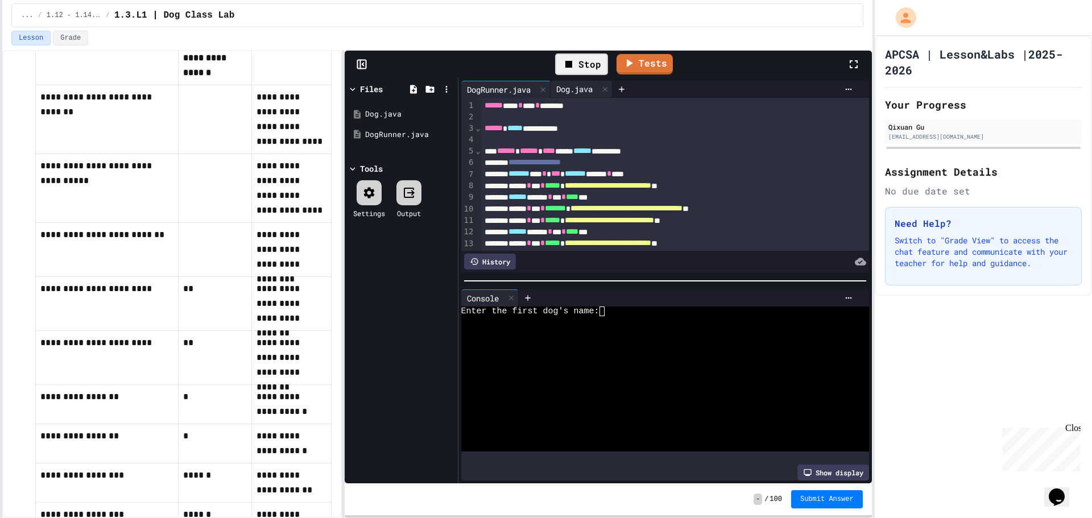
click at [567, 89] on div "Dog.java" at bounding box center [575, 89] width 48 height 12
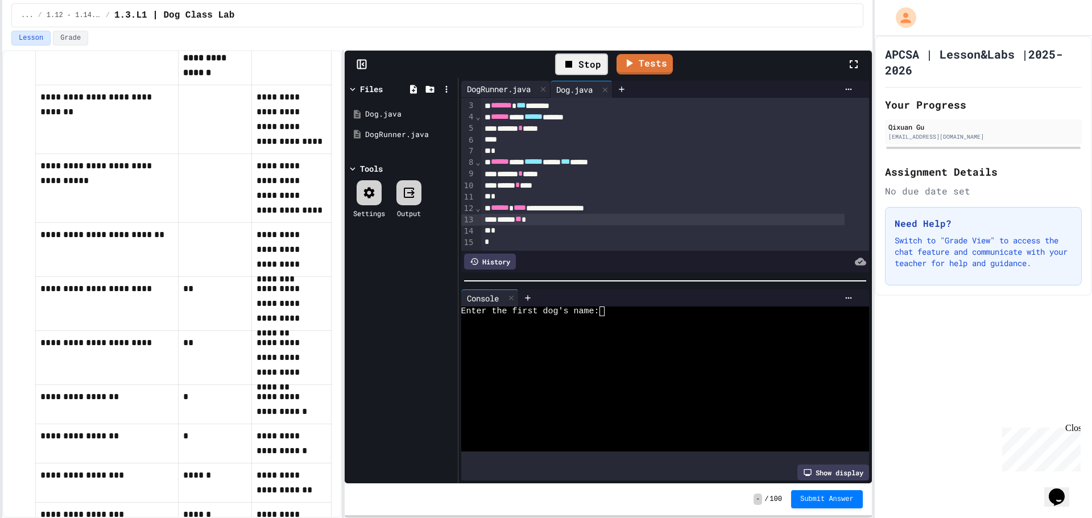
click at [523, 90] on div "DogRunner.java" at bounding box center [498, 89] width 75 height 12
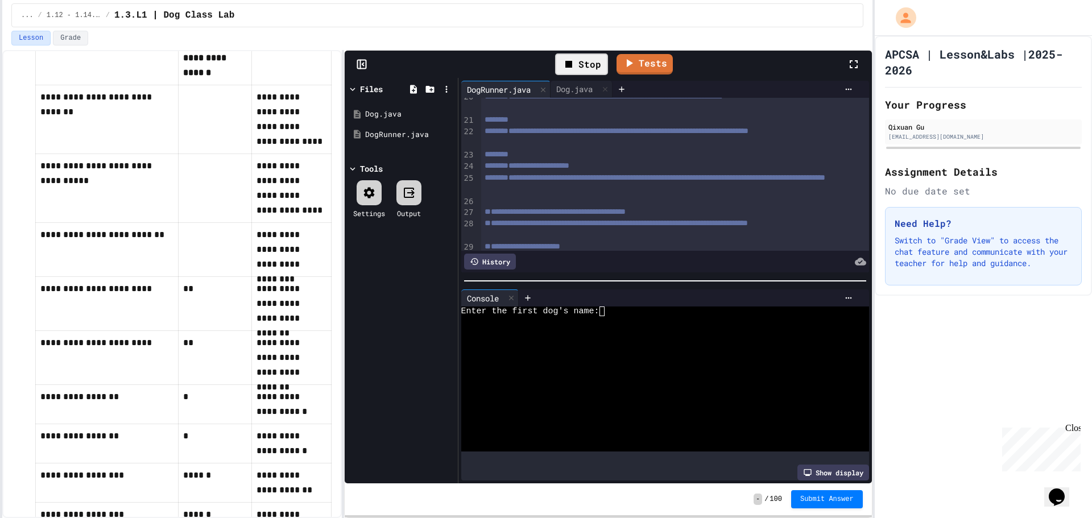
scroll to position [284, 0]
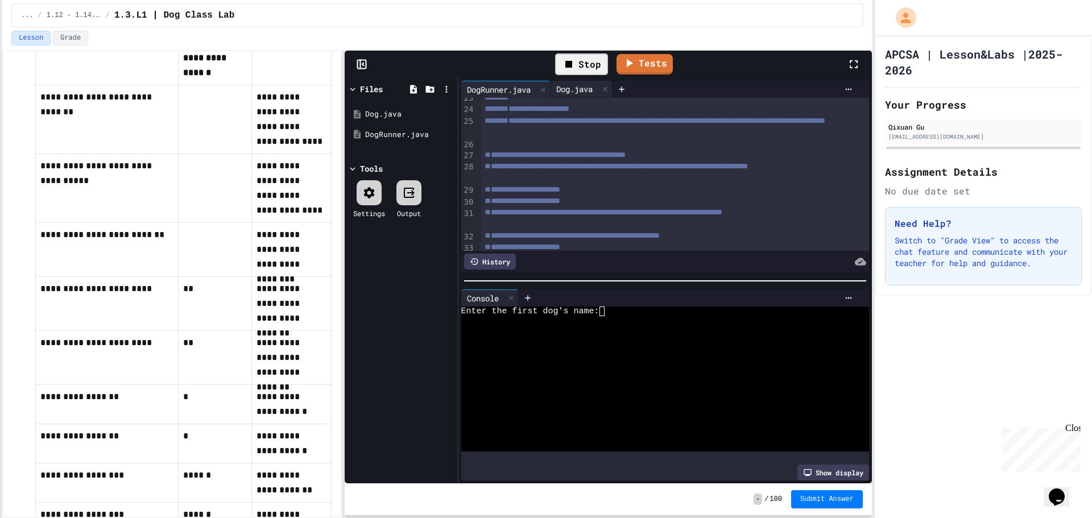
click at [580, 94] on div "Dog.java" at bounding box center [575, 89] width 48 height 12
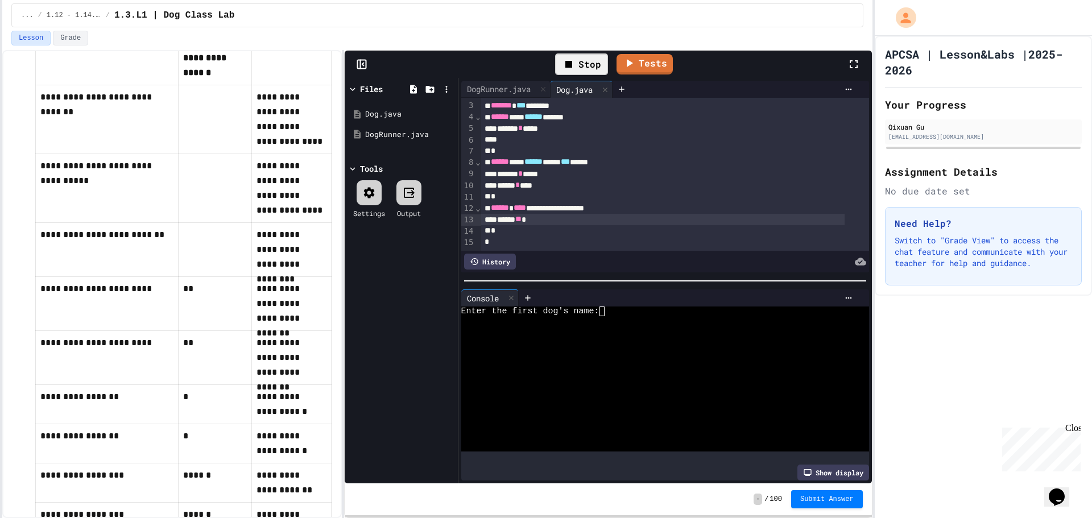
click at [525, 225] on div "*" at bounding box center [663, 230] width 364 height 11
click at [514, 93] on div "DogRunner.java" at bounding box center [498, 89] width 75 height 12
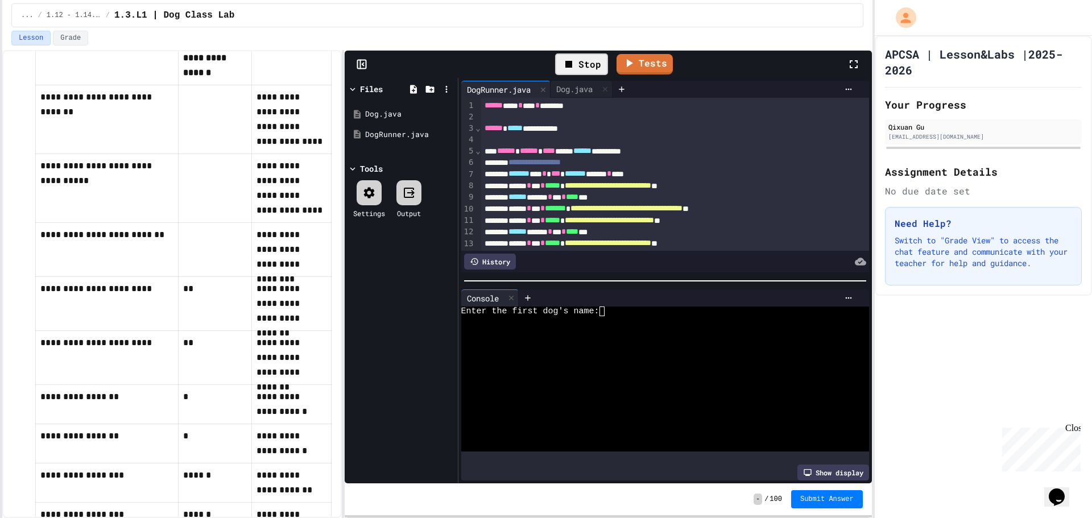
scroll to position [57, 0]
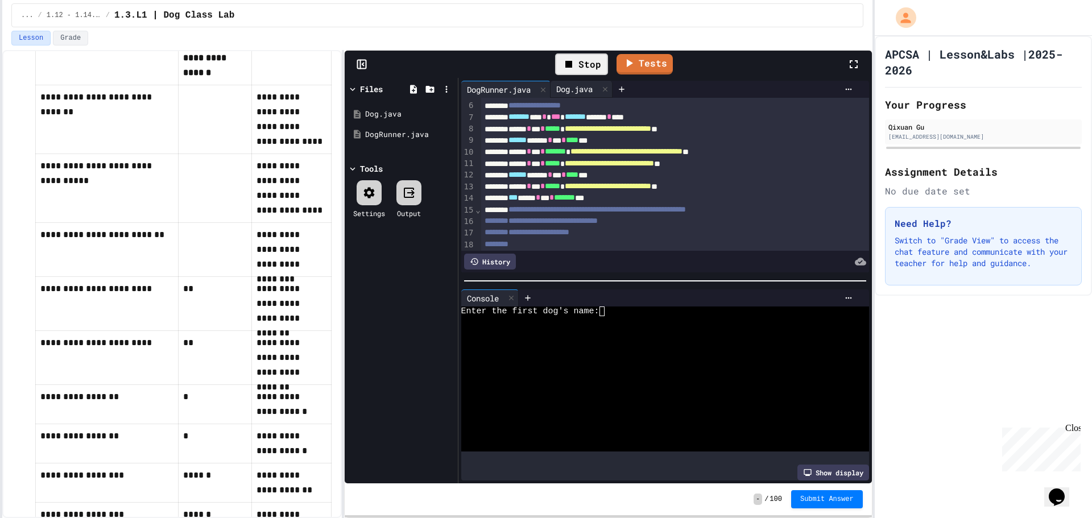
click at [592, 89] on div "Dog.java" at bounding box center [575, 89] width 48 height 12
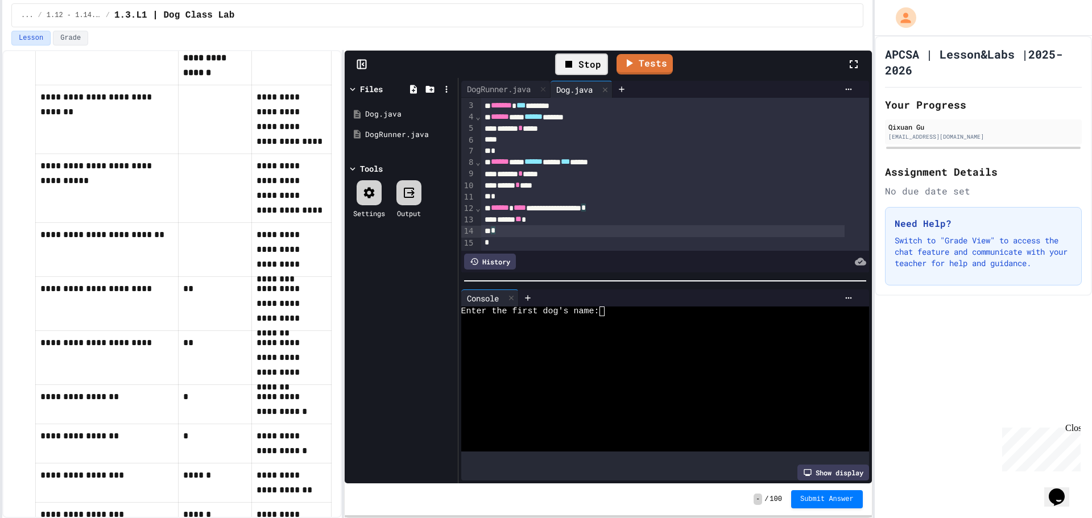
click at [527, 225] on div "*" at bounding box center [663, 230] width 364 height 11
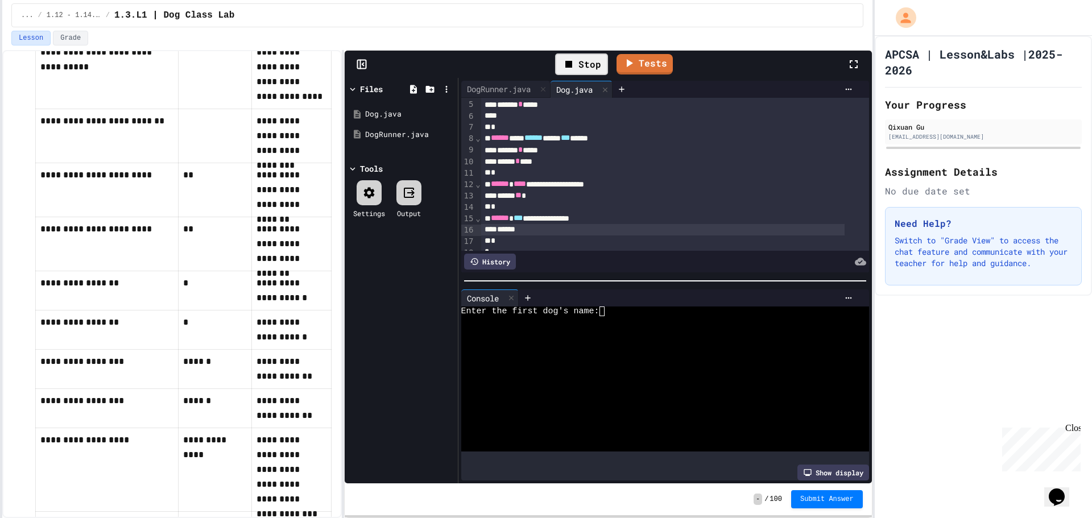
scroll to position [683, 0]
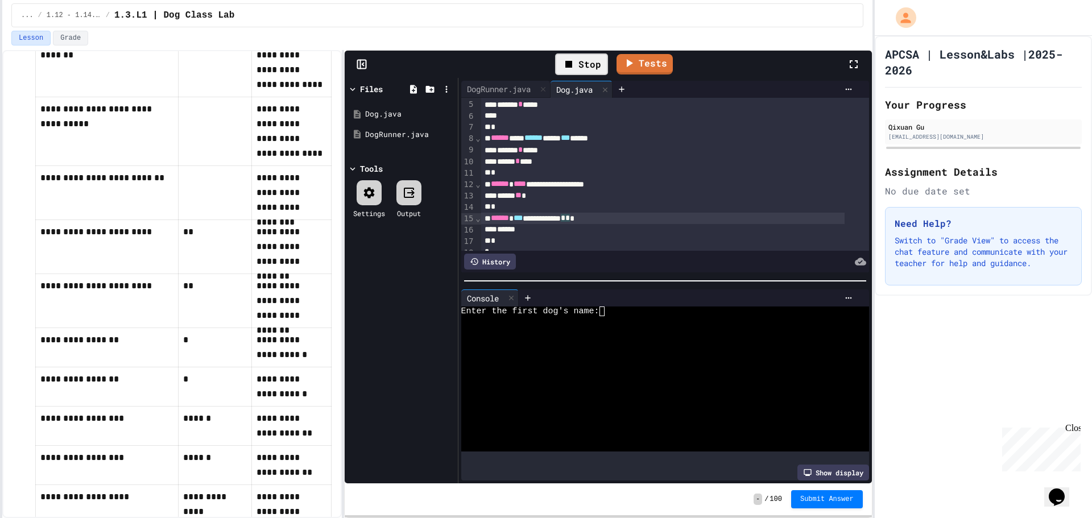
click at [598, 224] on div "**********" at bounding box center [663, 218] width 364 height 11
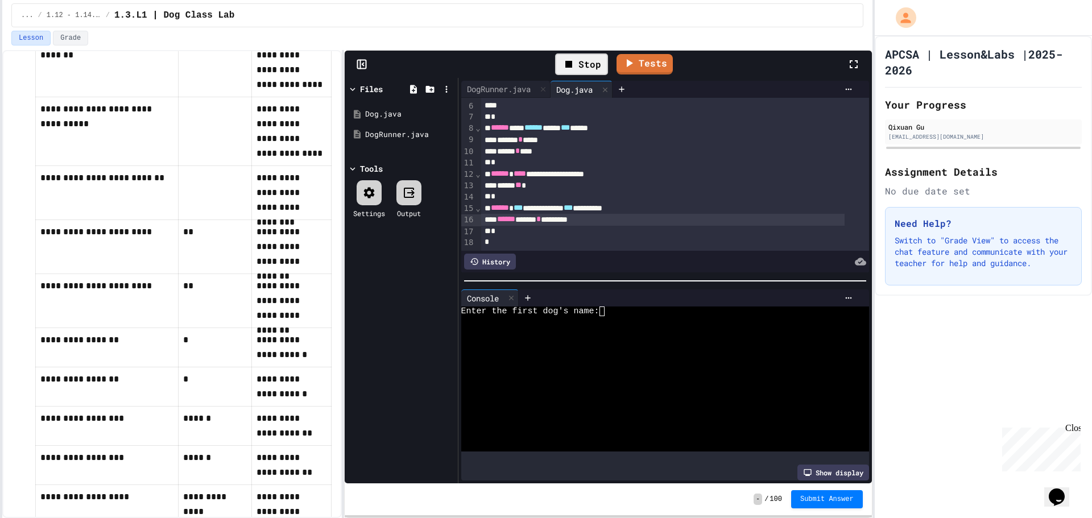
click at [574, 226] on div "*" at bounding box center [663, 231] width 364 height 11
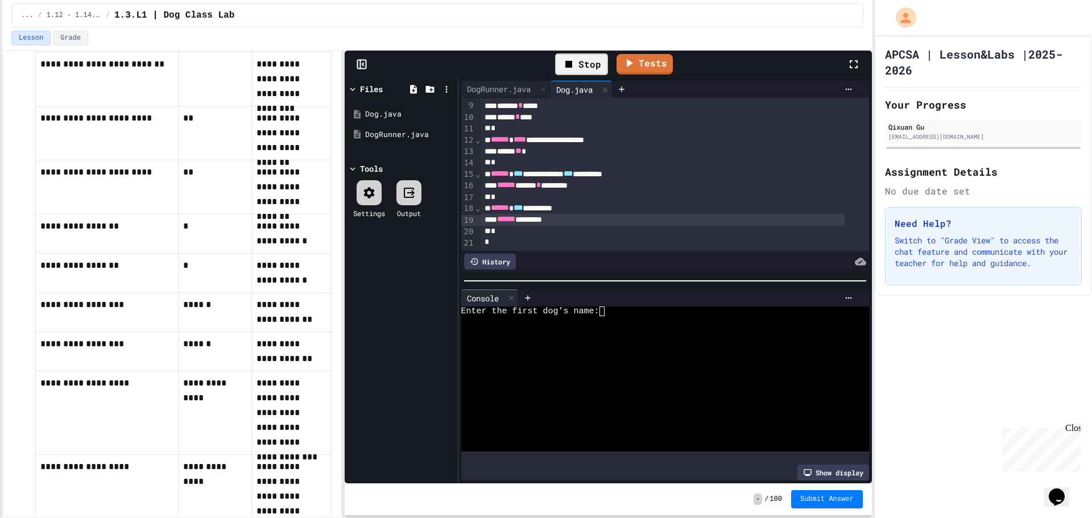
scroll to position [853, 0]
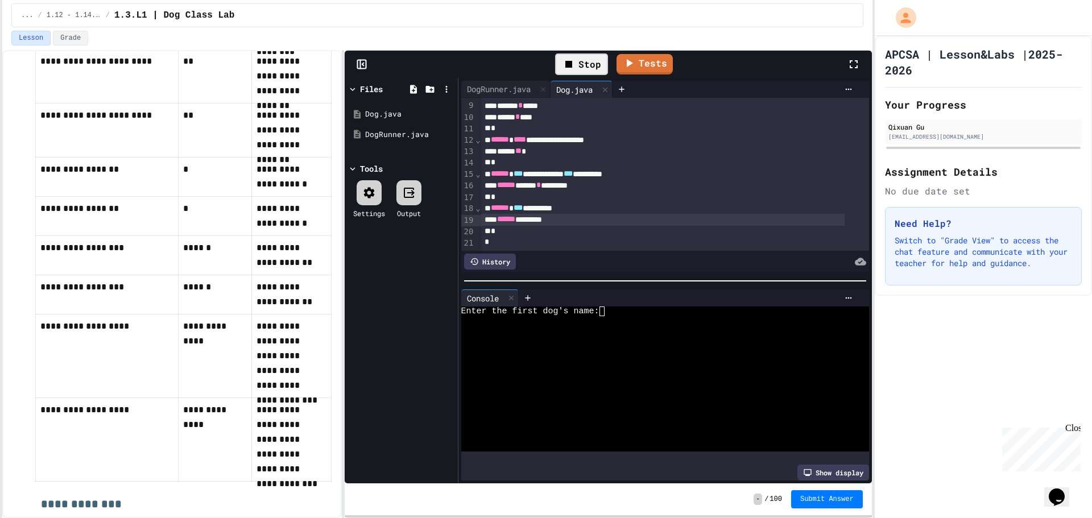
click at [537, 226] on div "*" at bounding box center [663, 231] width 364 height 11
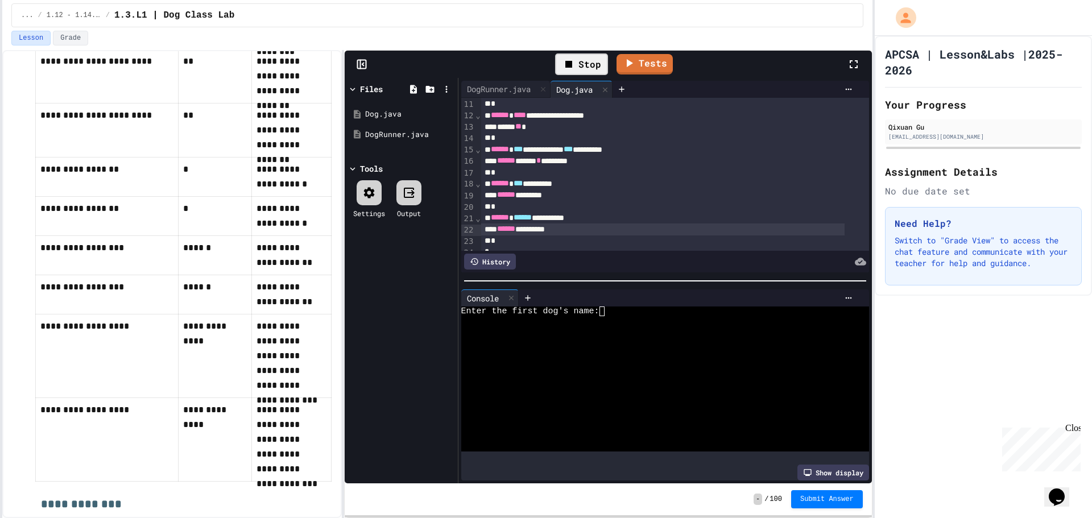
scroll to position [139, 0]
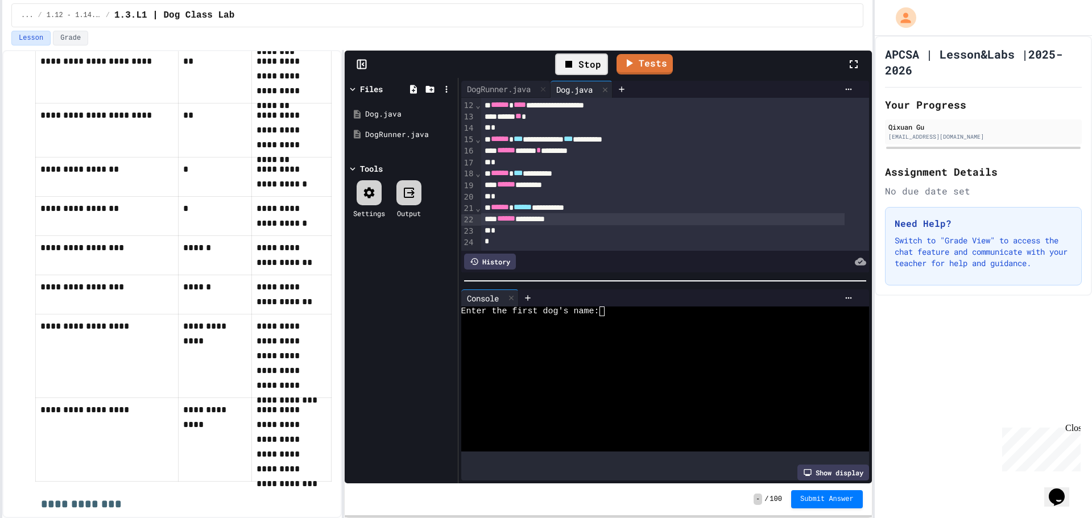
click at [521, 225] on div "*" at bounding box center [663, 230] width 364 height 11
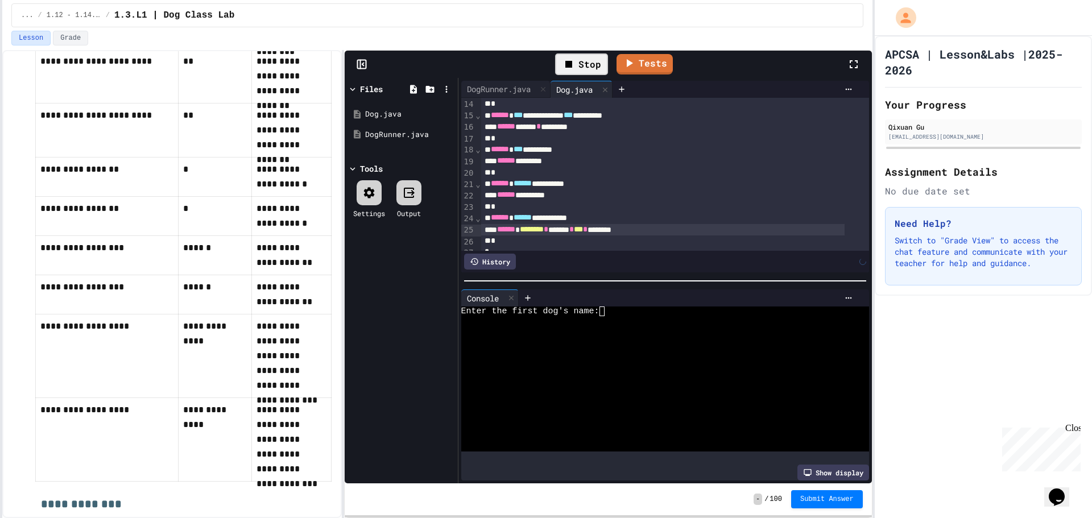
scroll to position [174, 0]
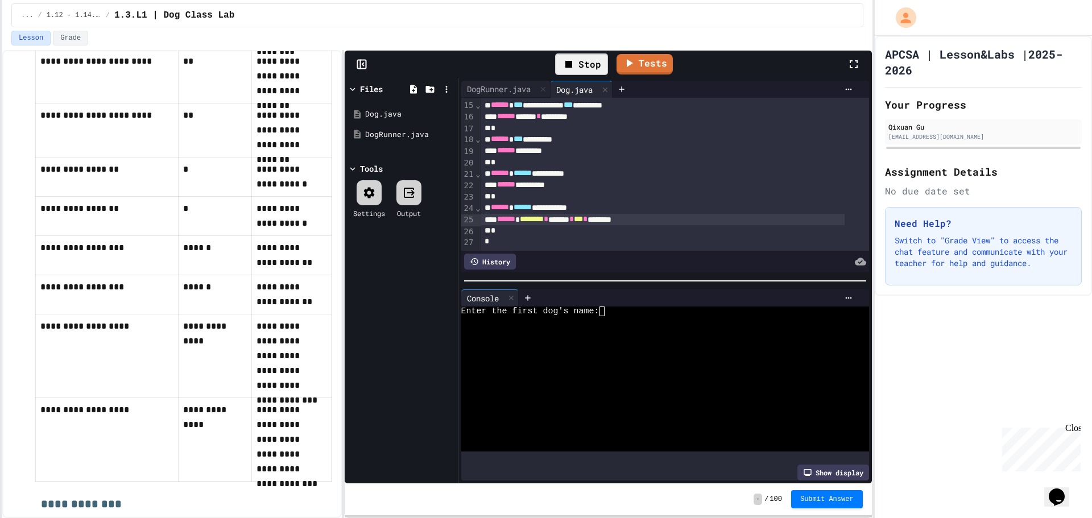
click at [572, 62] on icon at bounding box center [569, 64] width 14 height 14
click at [577, 62] on icon at bounding box center [580, 64] width 14 height 14
click at [639, 67] on link "Tests" at bounding box center [645, 63] width 56 height 22
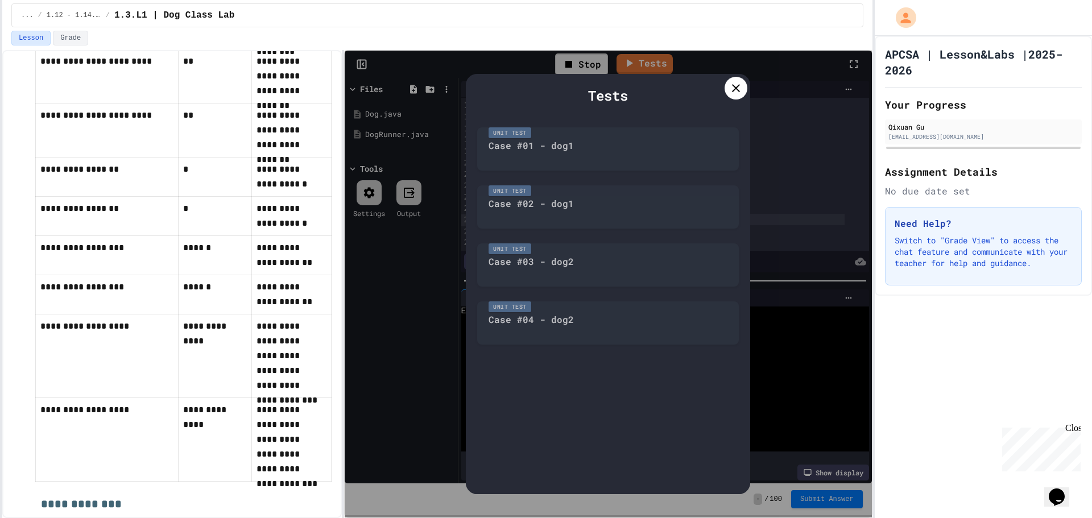
click at [730, 90] on icon at bounding box center [736, 88] width 14 height 14
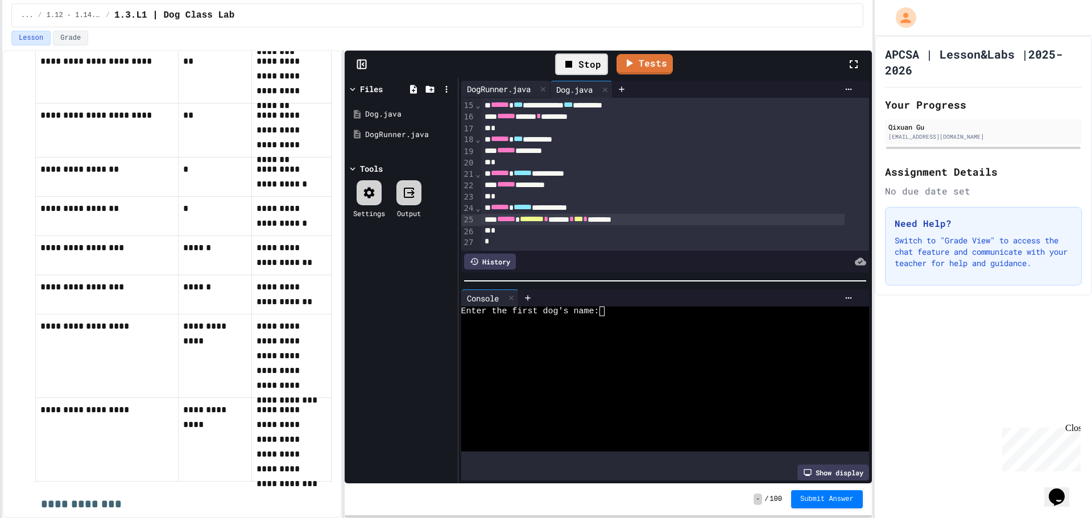
click at [493, 85] on div "DogRunner.java" at bounding box center [498, 89] width 75 height 12
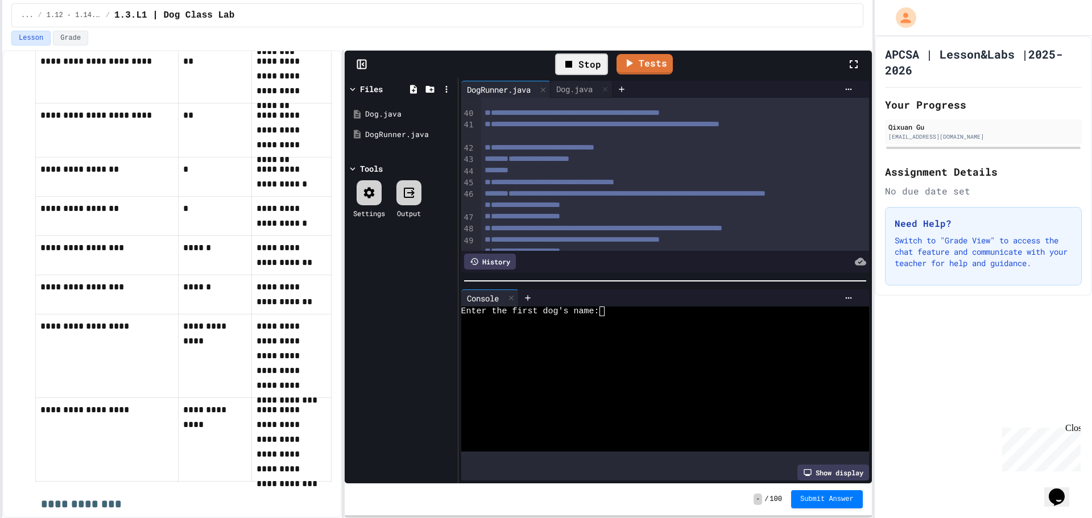
scroll to position [730, 0]
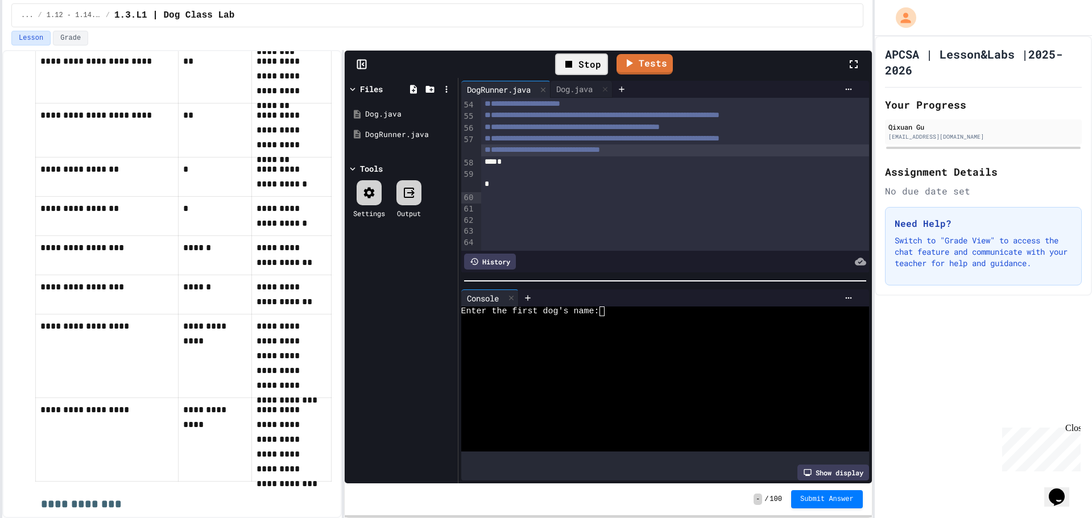
click at [686, 156] on div "**********" at bounding box center [675, 149] width 388 height 11
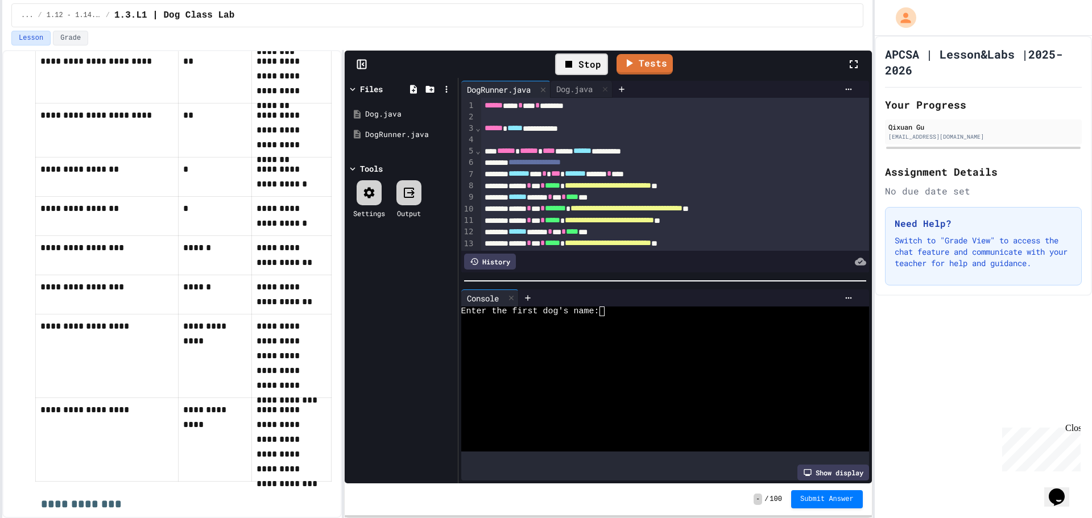
scroll to position [114, 0]
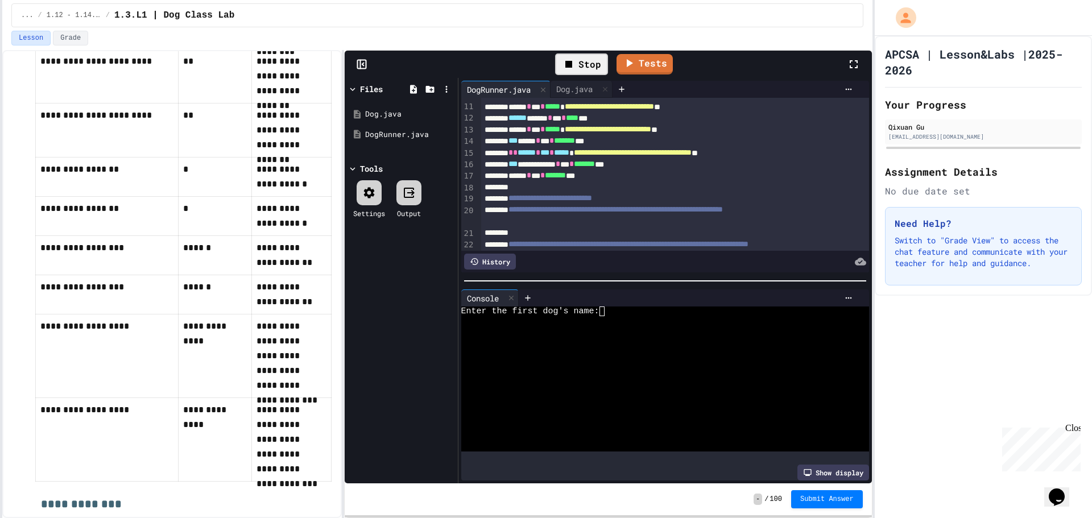
click at [528, 155] on span "******" at bounding box center [527, 152] width 18 height 8
click at [593, 60] on div "Stop" at bounding box center [581, 64] width 53 height 22
click at [627, 69] on link "Tests" at bounding box center [632, 63] width 55 height 22
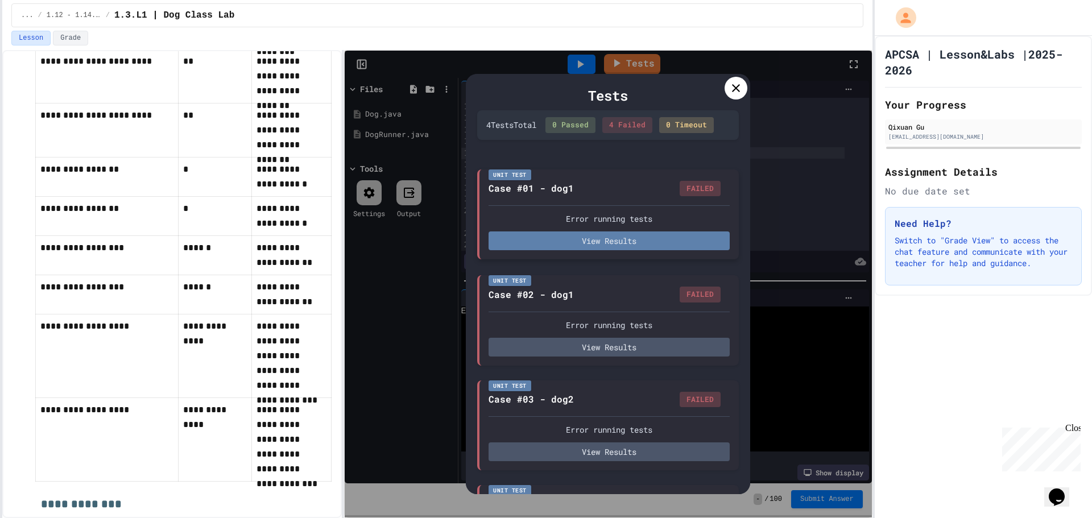
click at [579, 250] on button "View Results" at bounding box center [609, 241] width 241 height 19
click at [739, 84] on icon at bounding box center [736, 88] width 14 height 14
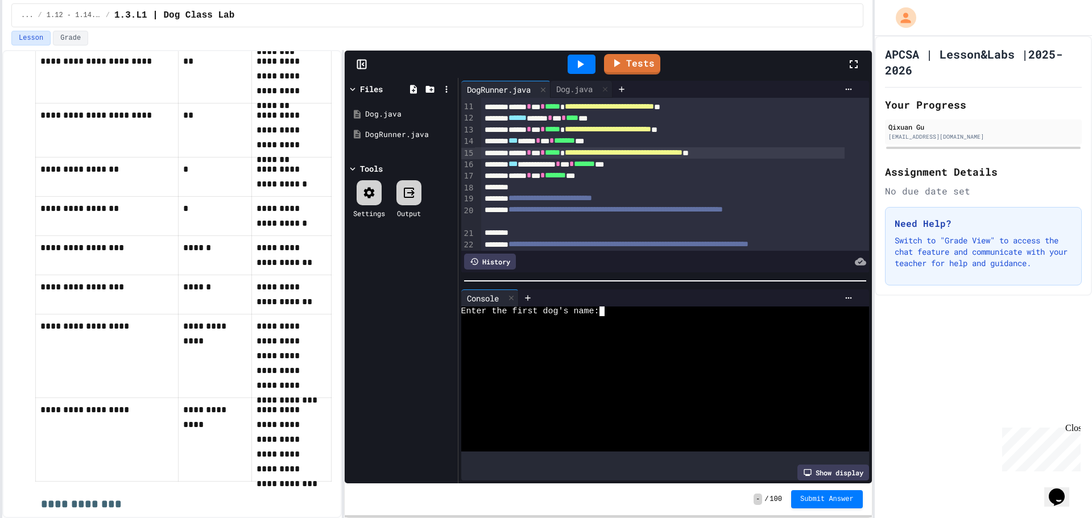
click at [617, 308] on div "Enter the first dog's name:" at bounding box center [655, 312] width 389 height 10
click at [583, 71] on icon at bounding box center [580, 64] width 14 height 14
click at [602, 336] on div at bounding box center [655, 341] width 389 height 10
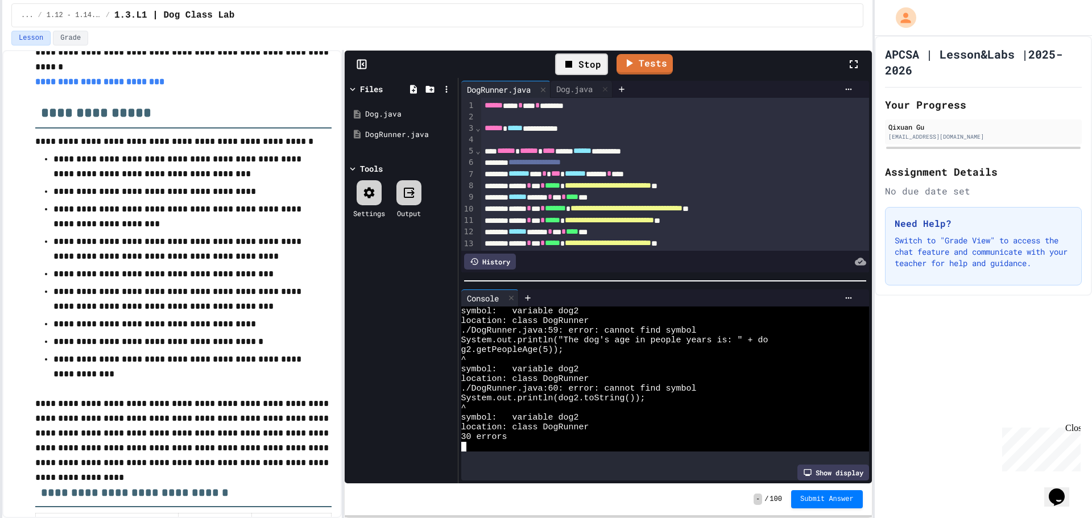
scroll to position [284, 0]
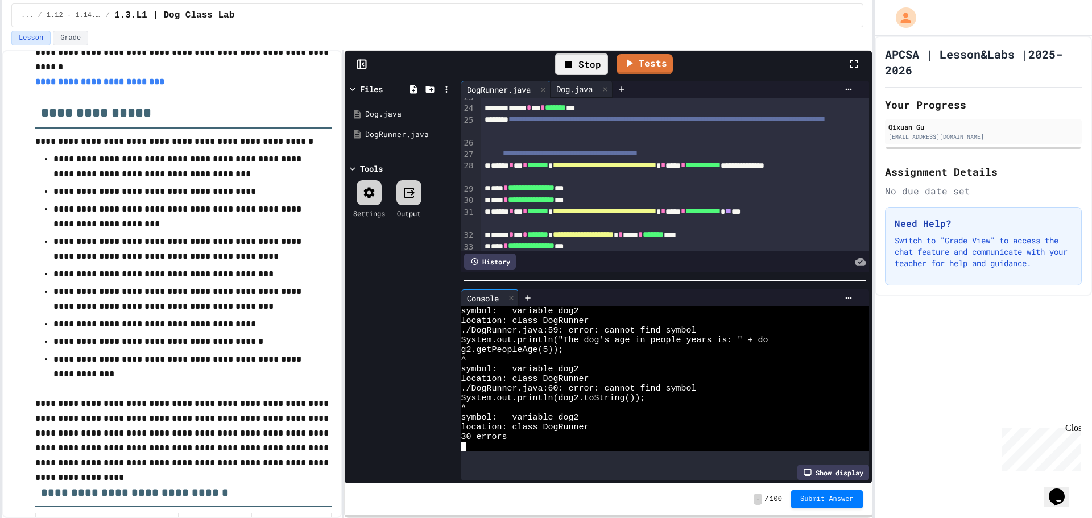
click at [570, 88] on div "Dog.java" at bounding box center [575, 89] width 48 height 12
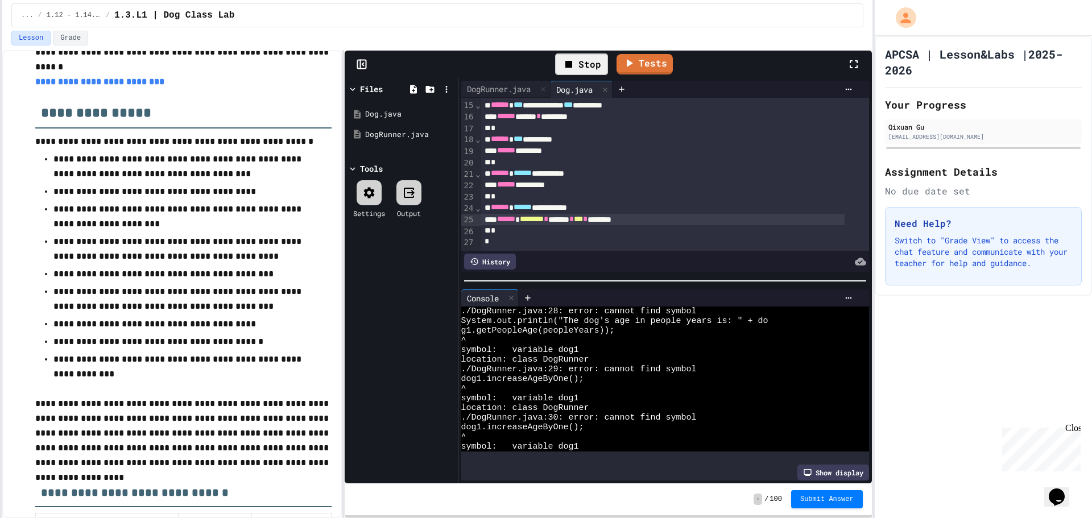
scroll to position [0, 0]
click at [507, 90] on div "DogRunner.java" at bounding box center [498, 89] width 75 height 12
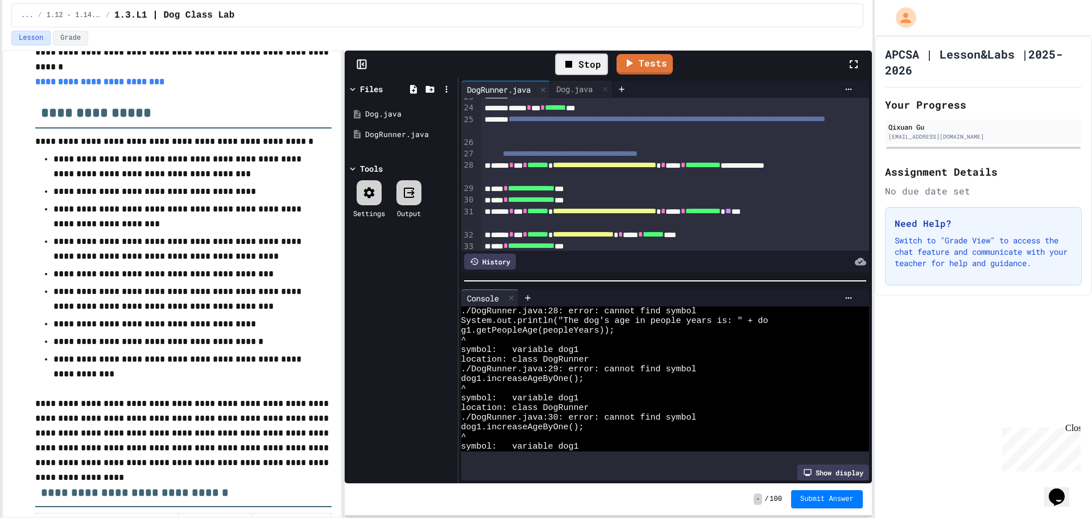
scroll to position [228, 0]
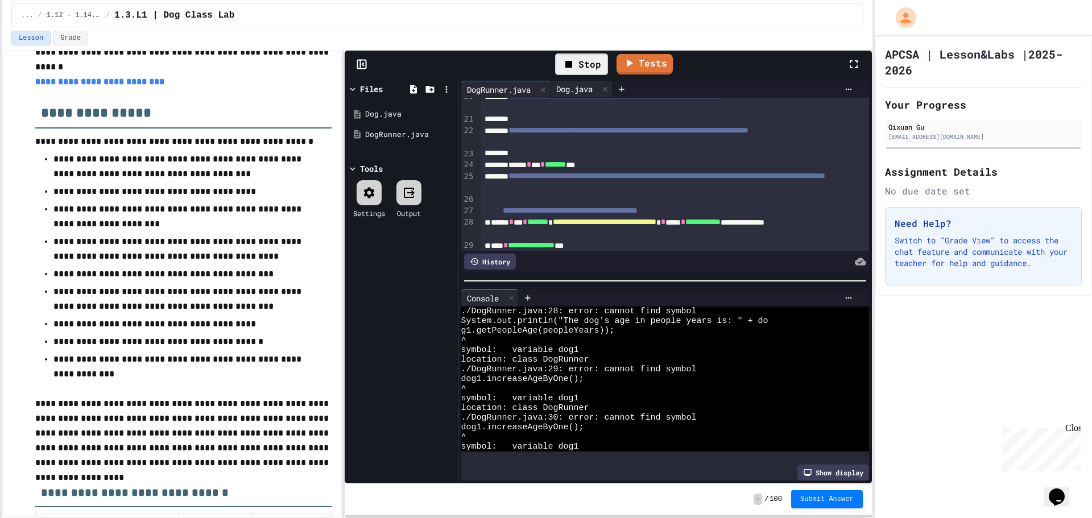
click at [575, 84] on div "Dog.java" at bounding box center [575, 89] width 48 height 12
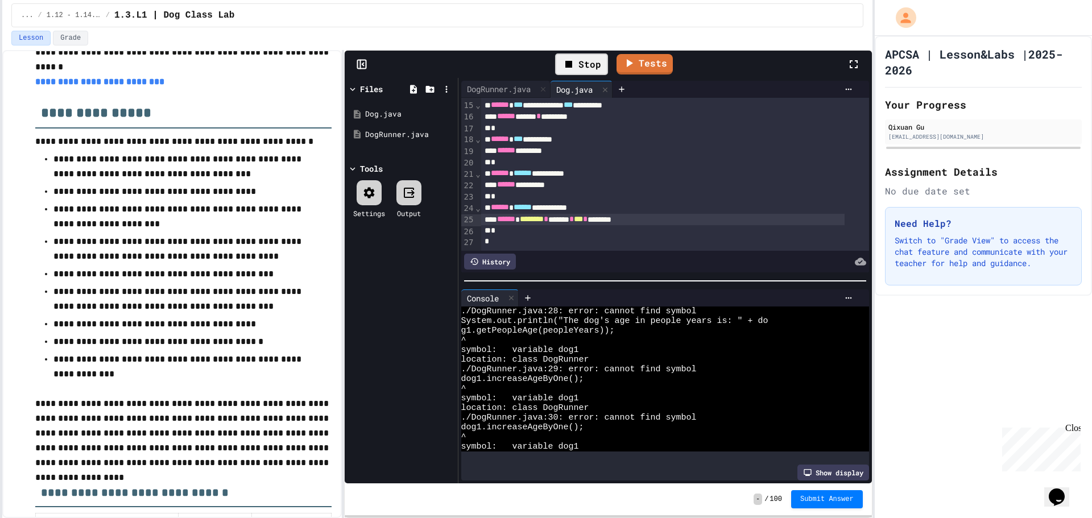
scroll to position [0, 0]
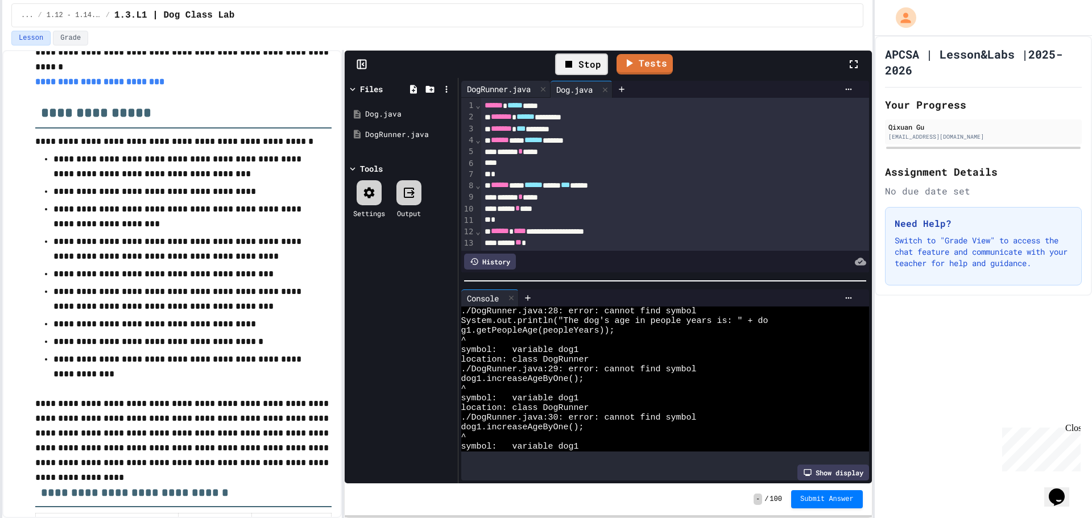
click at [484, 84] on div "DogRunner.java" at bounding box center [498, 89] width 75 height 12
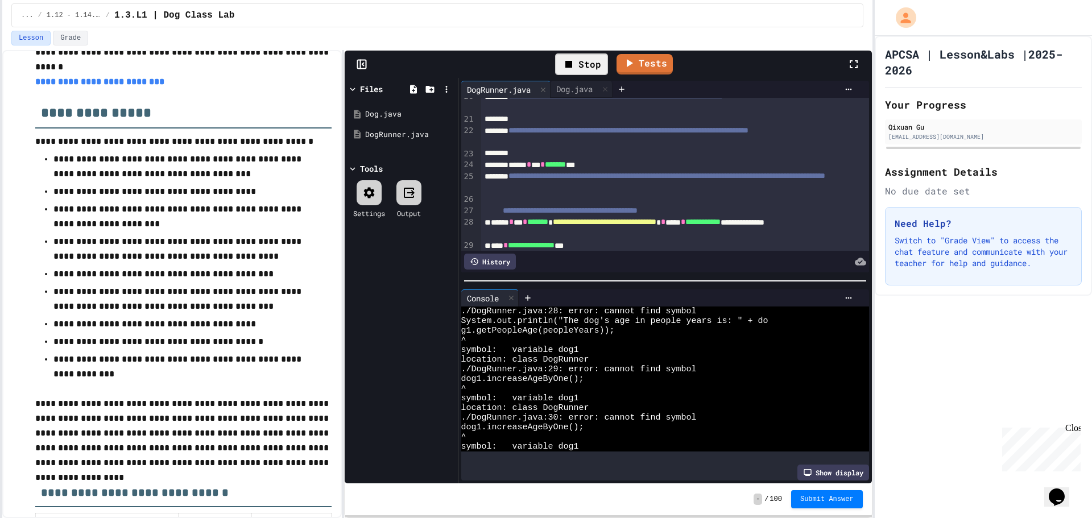
scroll to position [341, 0]
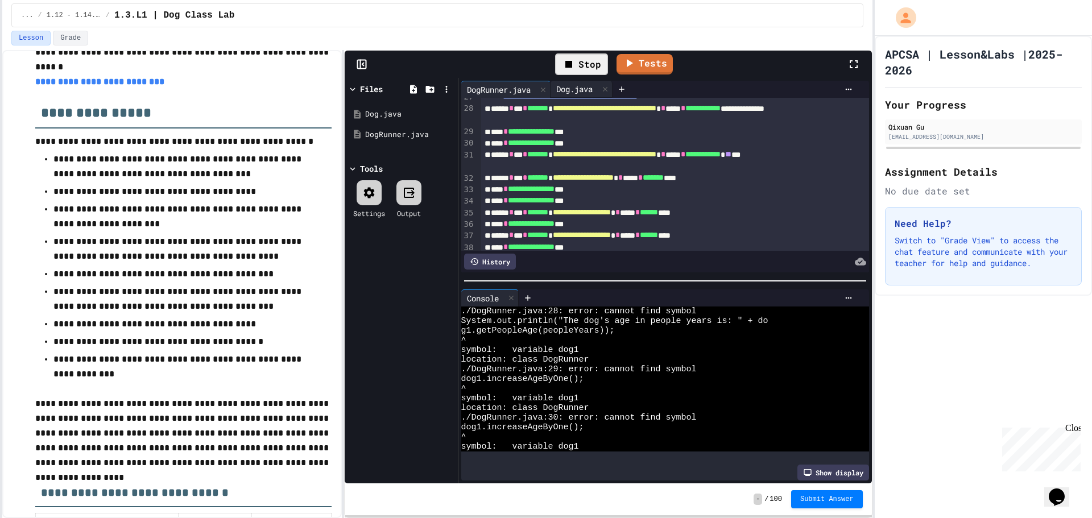
click at [572, 92] on div "Dog.java" at bounding box center [575, 89] width 48 height 12
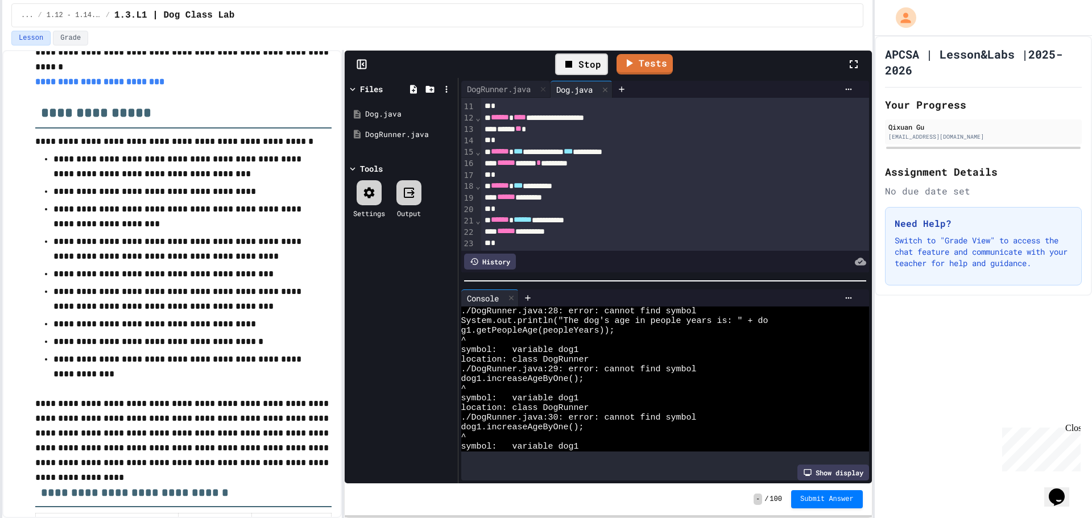
scroll to position [0, 0]
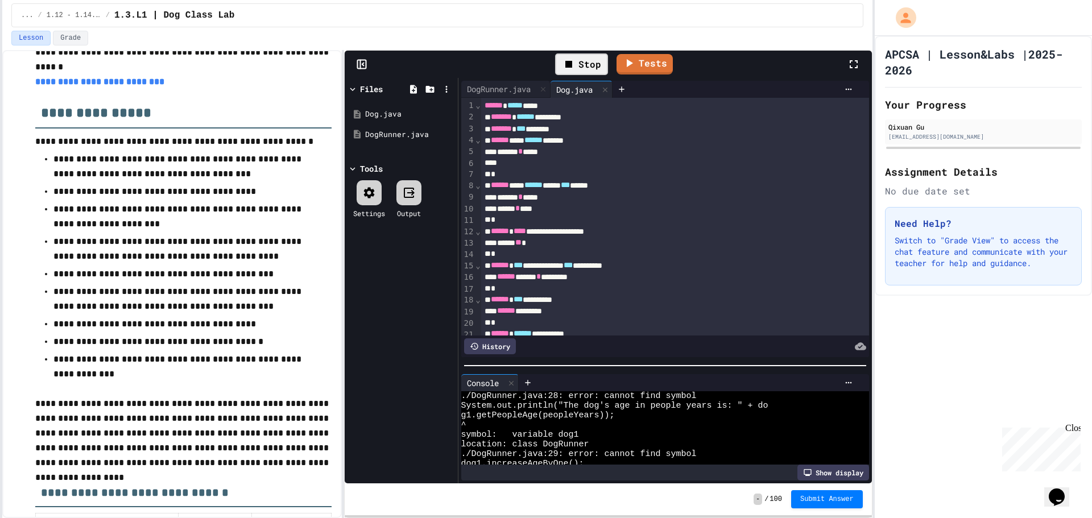
click at [697, 362] on div at bounding box center [666, 365] width 414 height 11
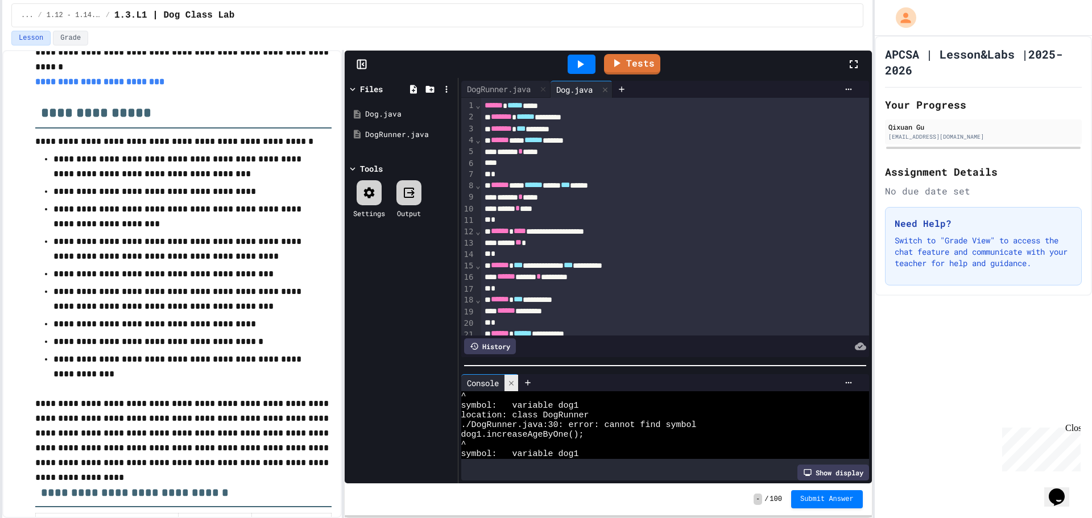
click at [507, 375] on div at bounding box center [512, 383] width 14 height 16
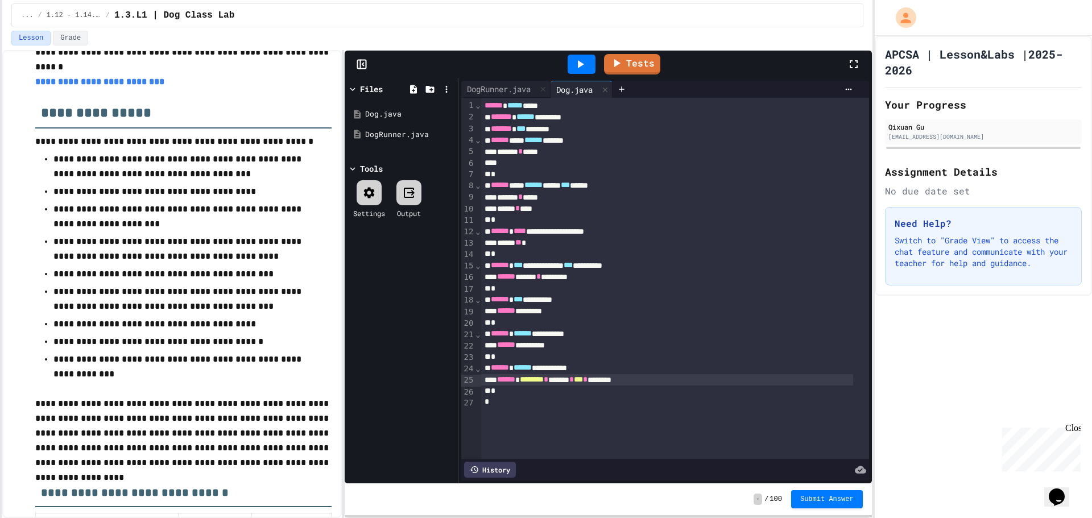
click at [639, 76] on div "Tests" at bounding box center [613, 64] width 468 height 31
click at [648, 68] on link "Tests" at bounding box center [632, 63] width 57 height 20
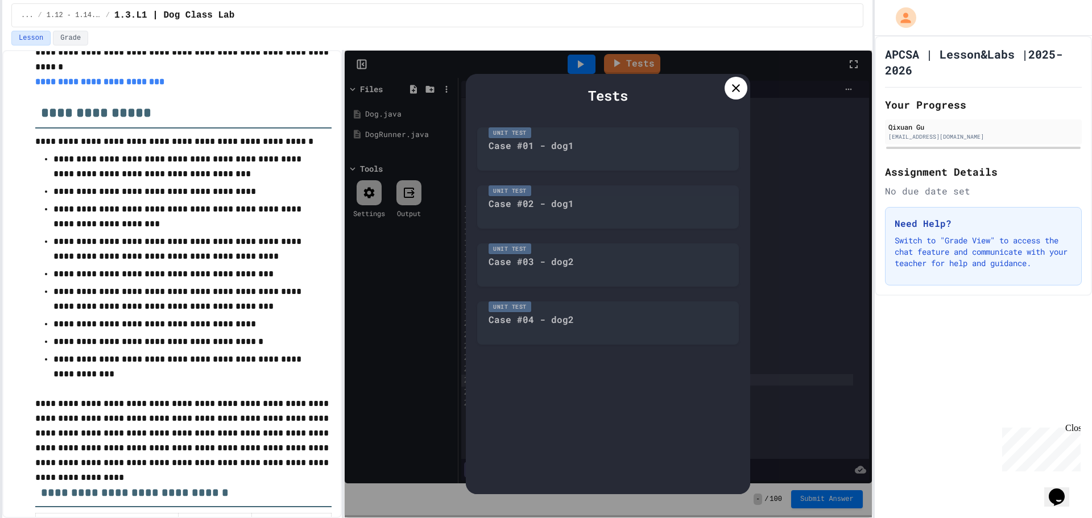
click at [741, 91] on icon at bounding box center [736, 88] width 14 height 14
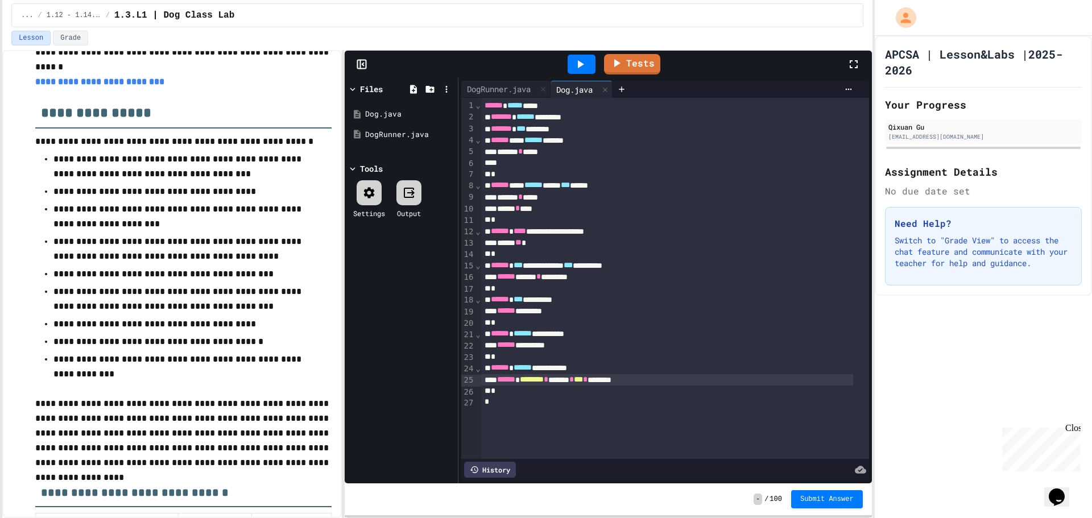
click at [597, 48] on div "Lesson Grade" at bounding box center [437, 40] width 870 height 19
click at [583, 65] on icon at bounding box center [581, 64] width 6 height 8
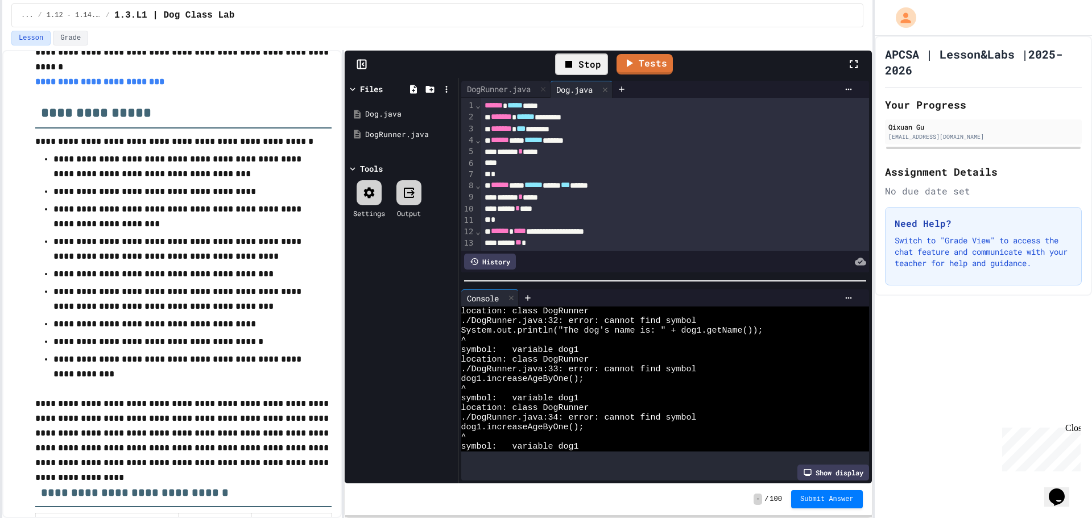
scroll to position [0, 0]
click at [506, 84] on div "DogRunner.java" at bounding box center [498, 89] width 75 height 12
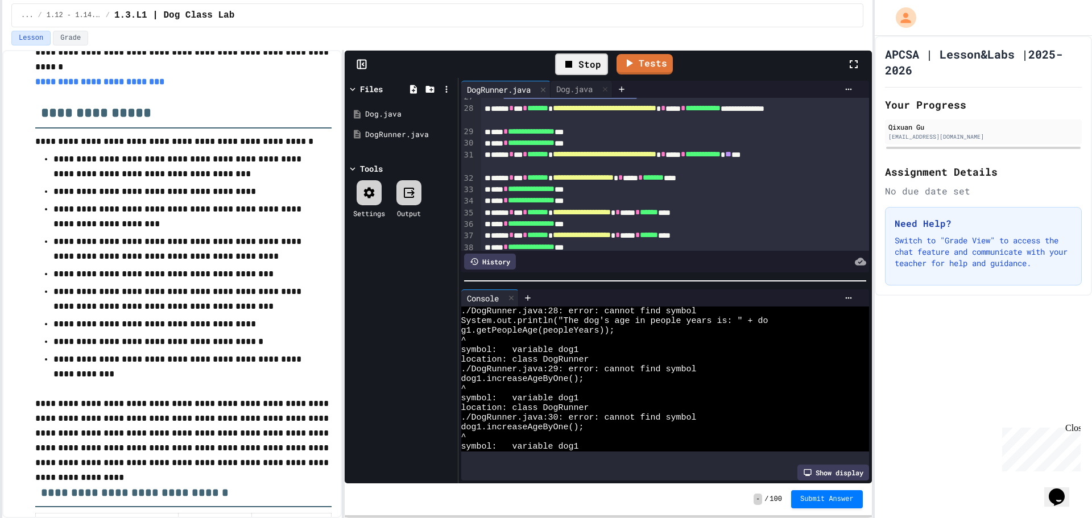
scroll to position [284, 0]
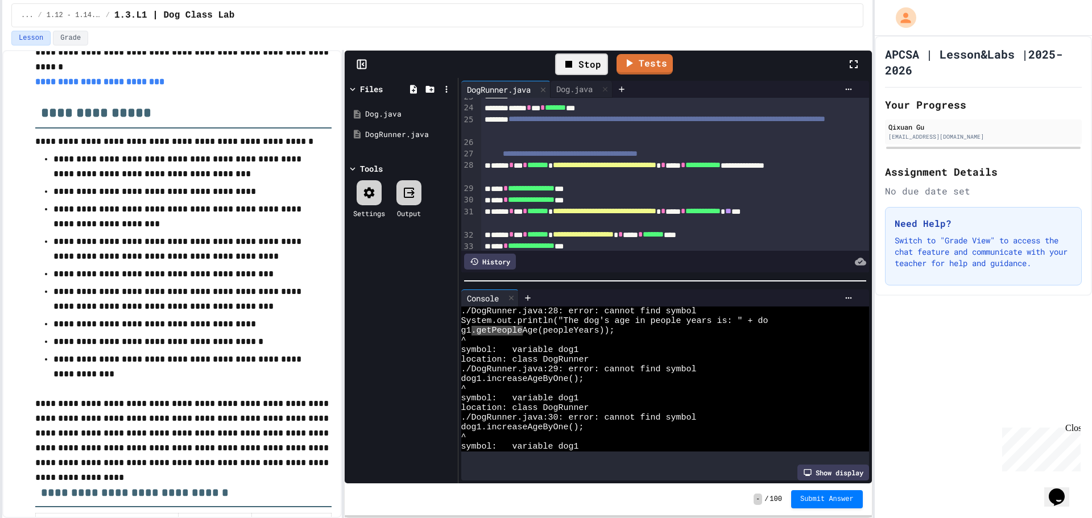
drag, startPoint x: 474, startPoint y: 327, endPoint x: 522, endPoint y: 325, distance: 47.8
click at [578, 92] on div "Dog.java" at bounding box center [575, 89] width 48 height 12
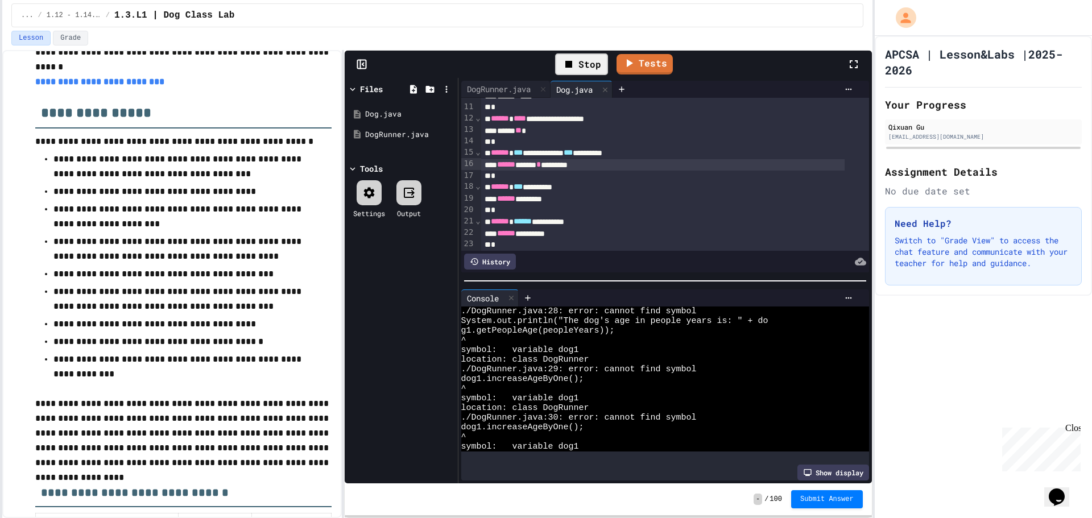
scroll to position [114, 0]
drag, startPoint x: 492, startPoint y: 154, endPoint x: 537, endPoint y: 171, distance: 48.3
click at [537, 171] on div "**********" at bounding box center [675, 140] width 388 height 312
click at [537, 171] on div "*" at bounding box center [663, 174] width 364 height 11
drag, startPoint x: 605, startPoint y: 305, endPoint x: 698, endPoint y: 312, distance: 93.0
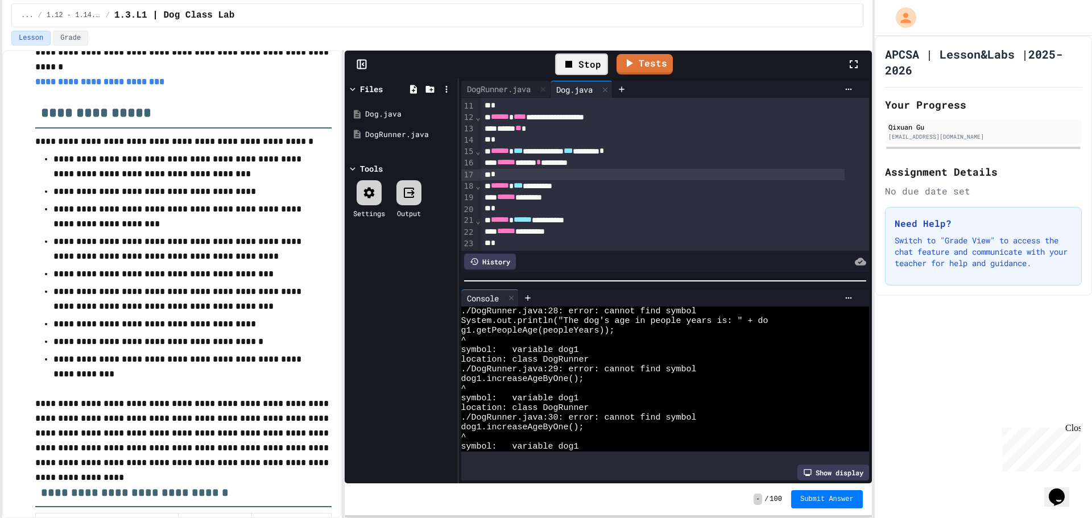
scroll to position [0, 0]
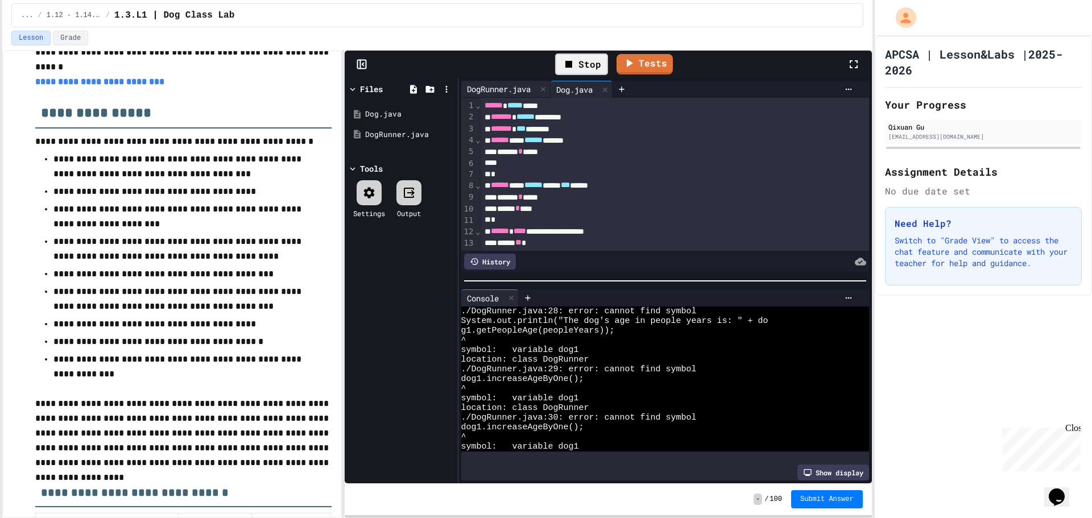
click at [490, 88] on div "DogRunner.java" at bounding box center [498, 89] width 75 height 12
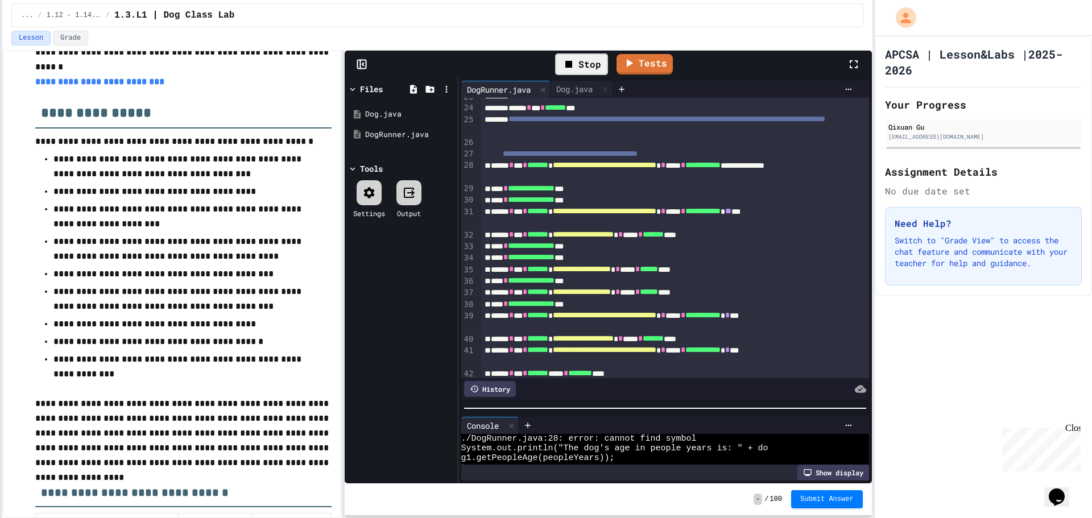
click at [656, 408] on div "**********" at bounding box center [666, 281] width 414 height 406
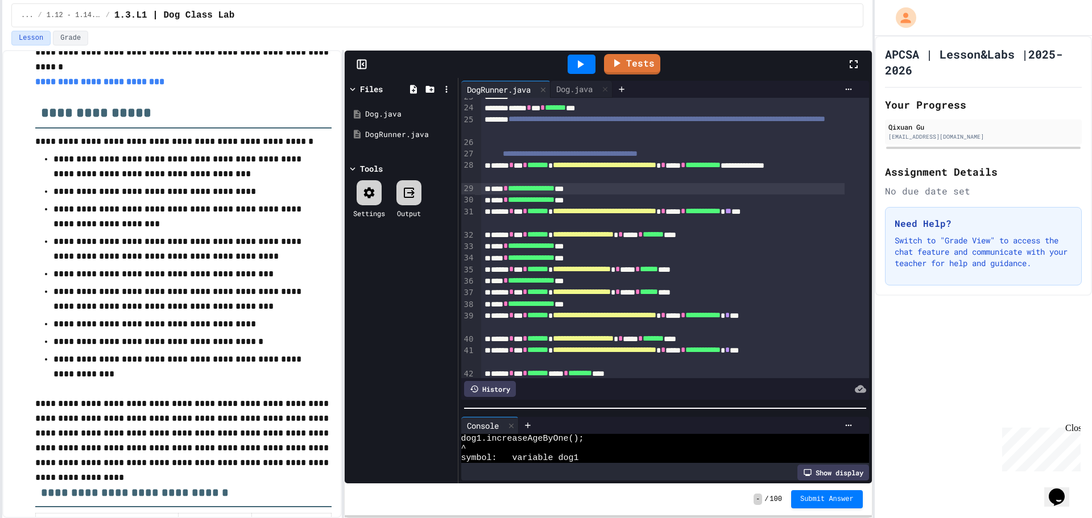
click at [516, 189] on div "**********" at bounding box center [663, 188] width 364 height 11
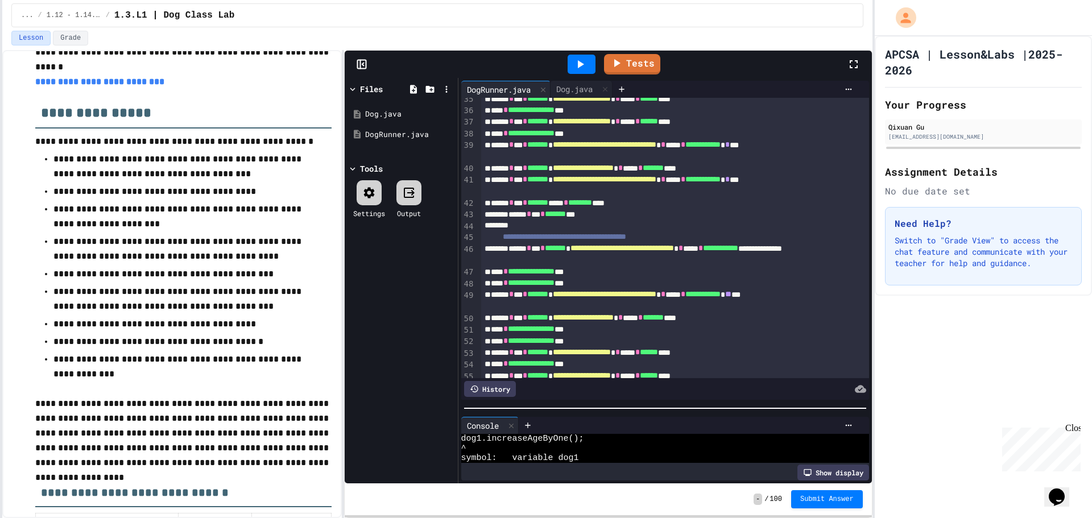
scroll to position [603, 0]
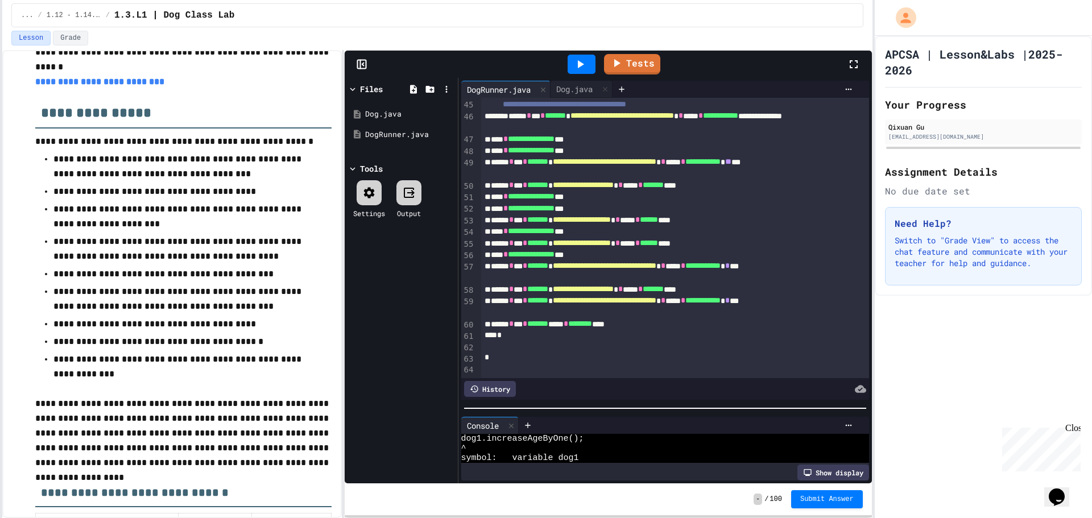
click at [691, 319] on div "****** * *** * ******* ***** * ******** ****" at bounding box center [663, 324] width 364 height 11
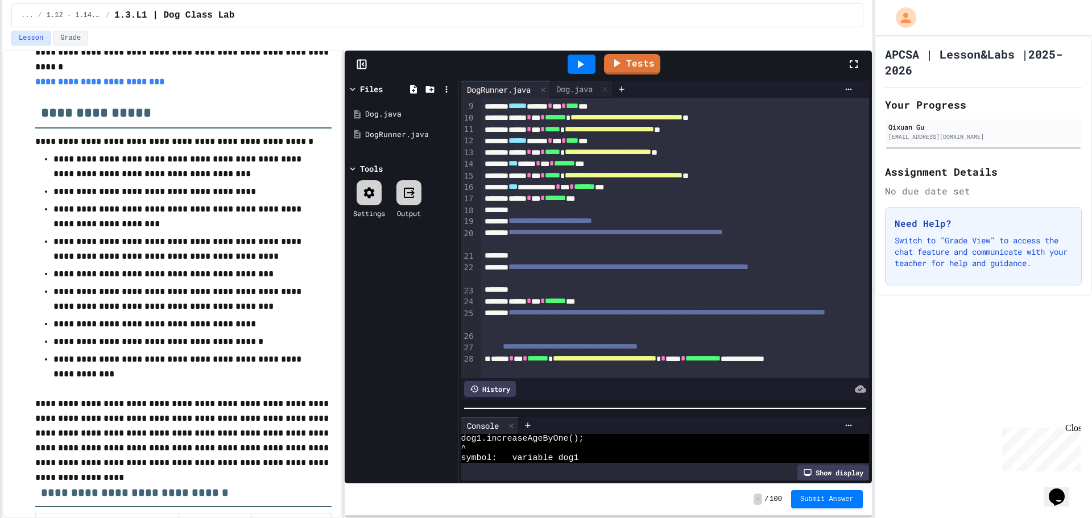
scroll to position [0, 0]
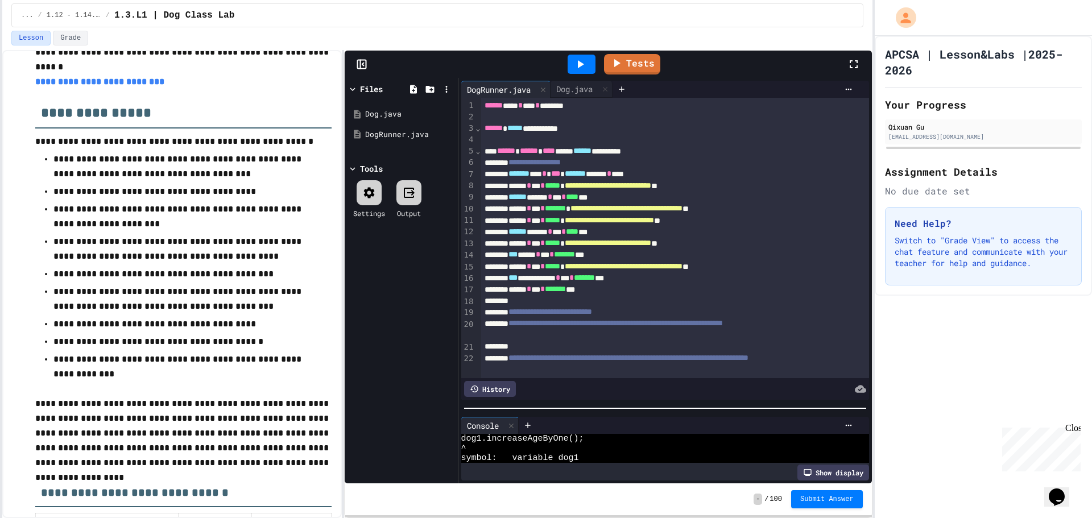
click at [575, 64] on icon at bounding box center [580, 64] width 14 height 14
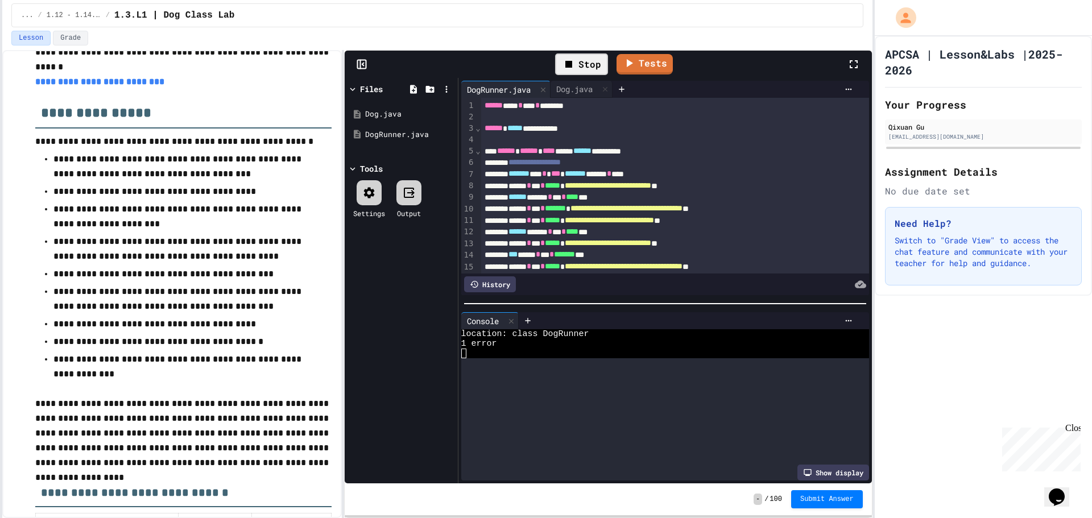
click at [690, 298] on div at bounding box center [666, 303] width 414 height 11
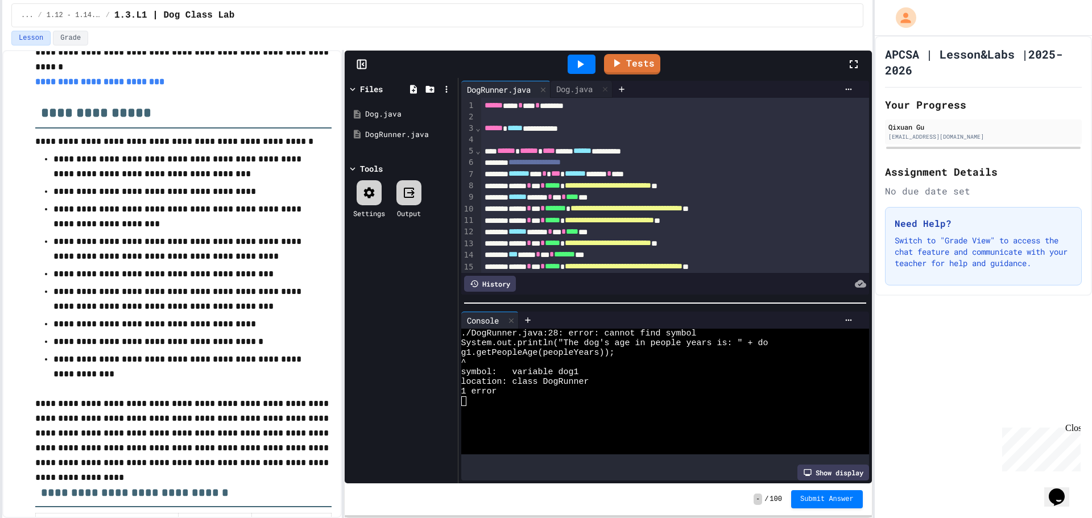
scroll to position [0, 0]
click at [572, 91] on div "Dog.java" at bounding box center [575, 89] width 48 height 12
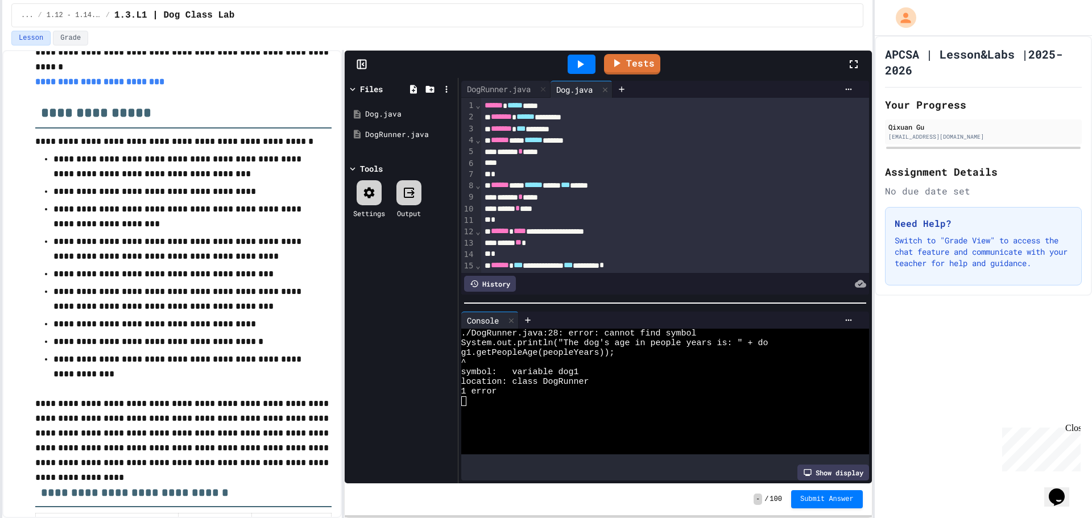
scroll to position [57, 0]
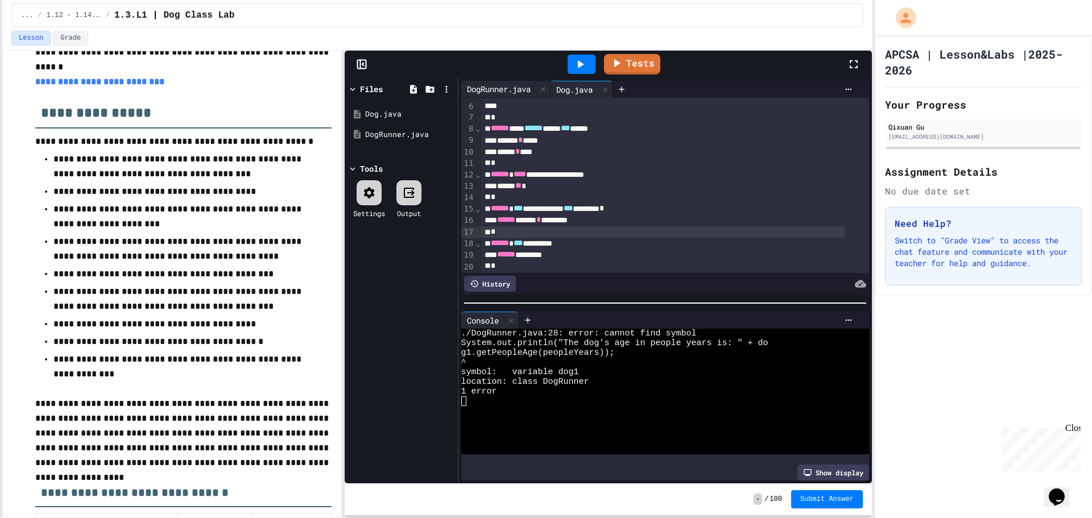
click at [484, 90] on div "DogRunner.java" at bounding box center [498, 89] width 75 height 12
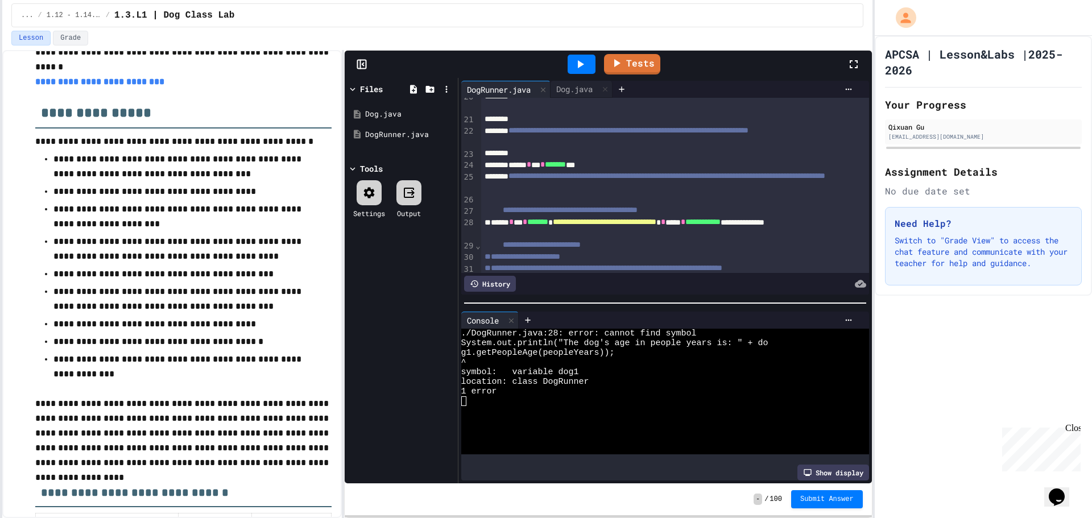
scroll to position [284, 0]
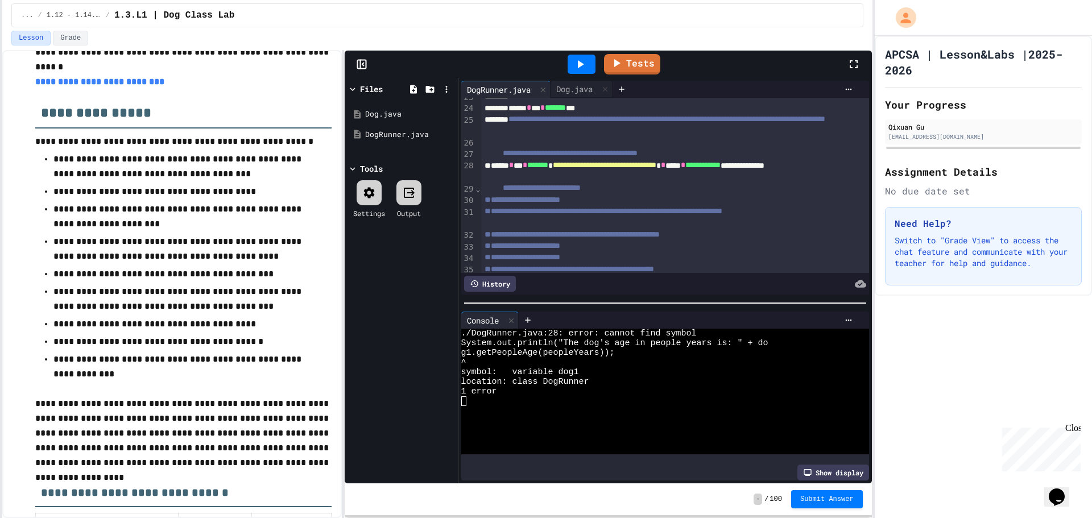
click at [491, 179] on div "**********" at bounding box center [663, 171] width 364 height 23
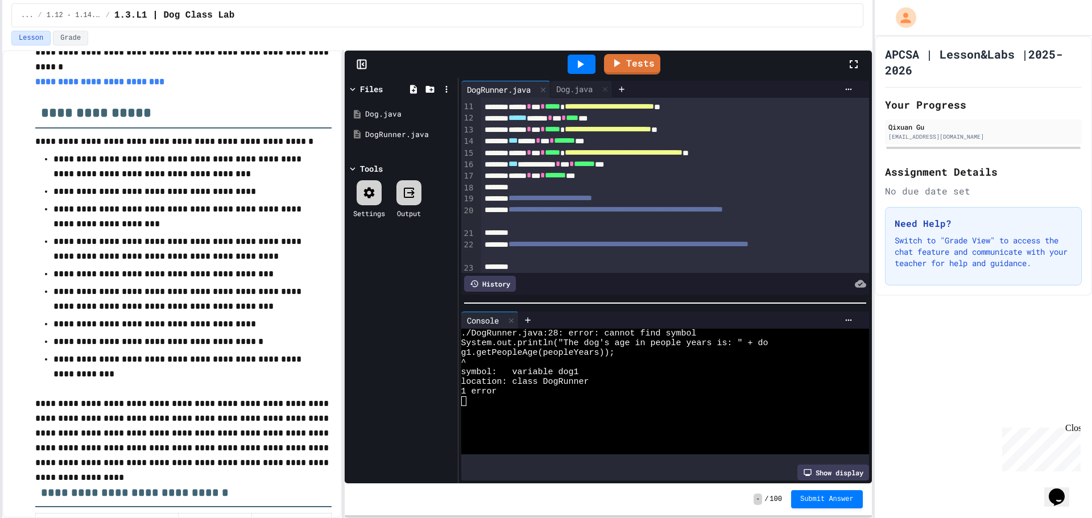
scroll to position [171, 0]
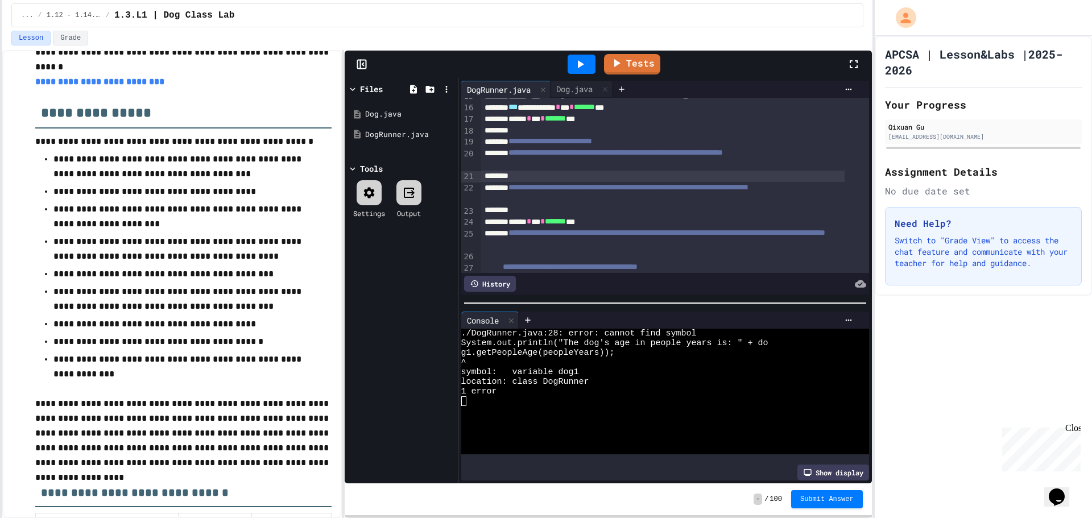
click at [534, 172] on div at bounding box center [663, 176] width 364 height 11
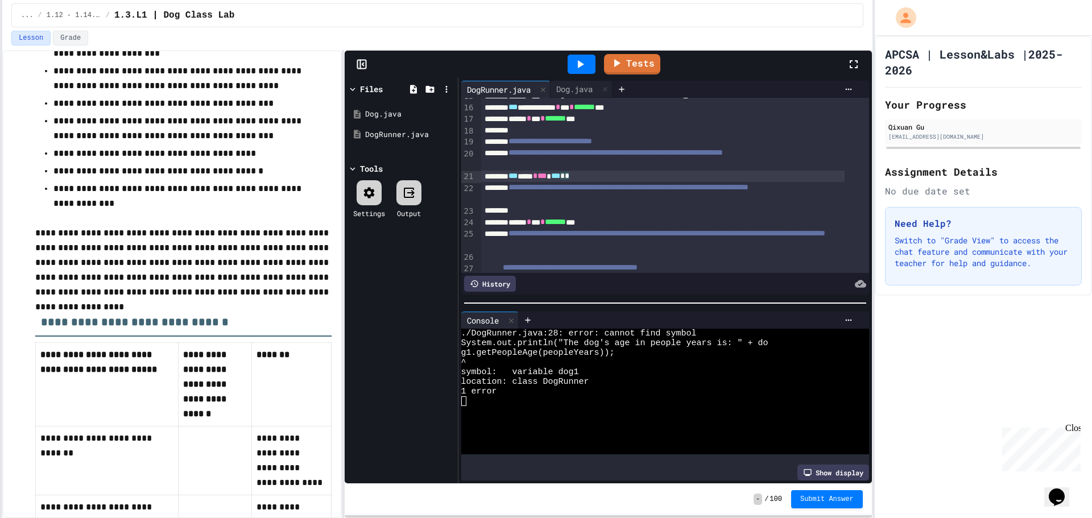
scroll to position [455, 0]
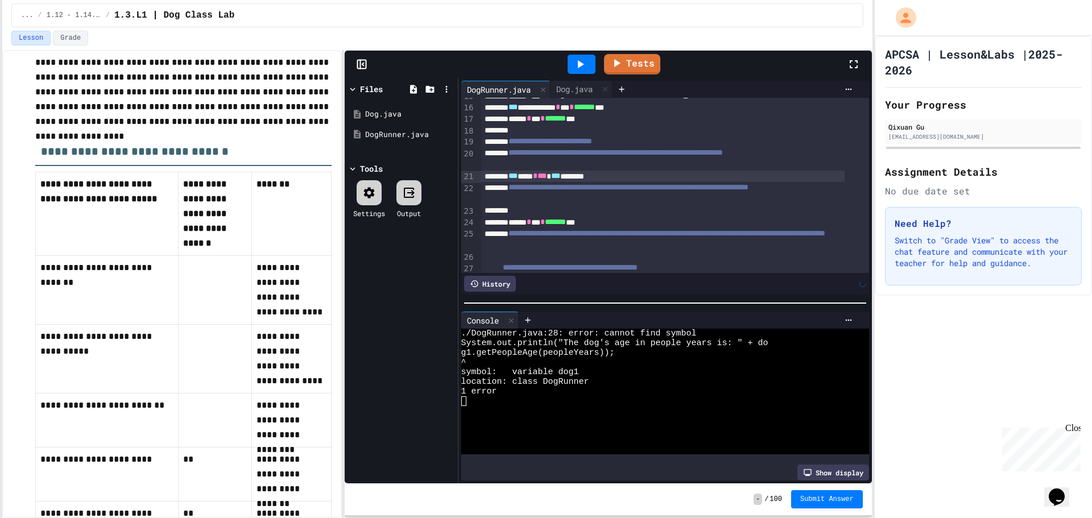
click at [531, 218] on span "*" at bounding box center [529, 222] width 5 height 8
click at [552, 208] on div at bounding box center [663, 210] width 364 height 11
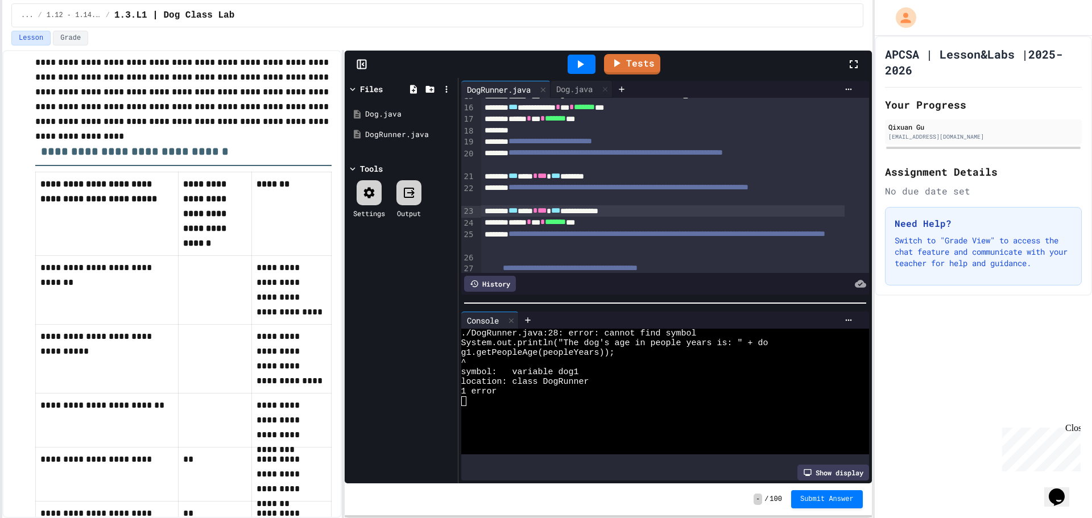
click at [591, 67] on div at bounding box center [582, 64] width 28 height 19
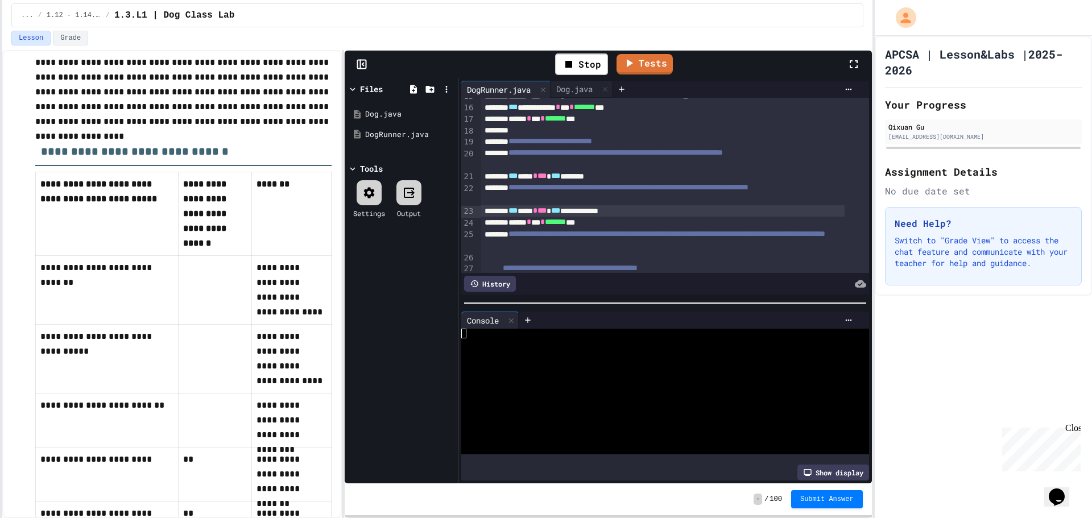
scroll to position [341, 0]
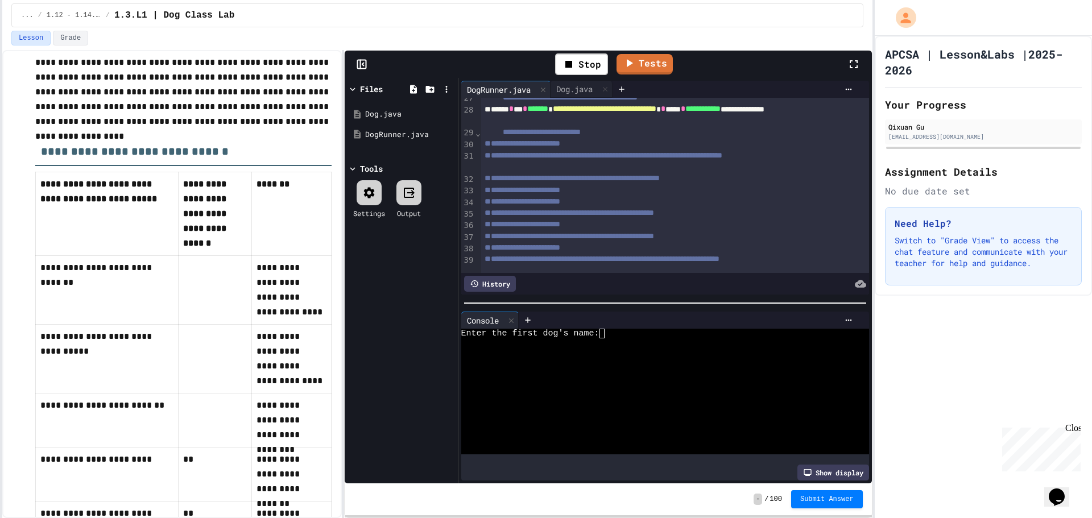
click at [532, 131] on span "**********" at bounding box center [542, 132] width 78 height 8
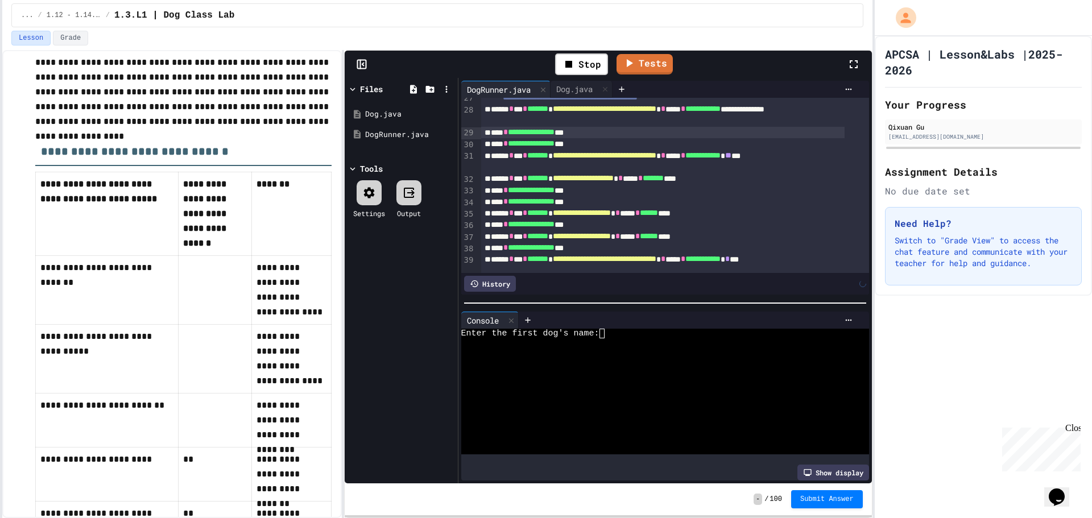
scroll to position [719, 0]
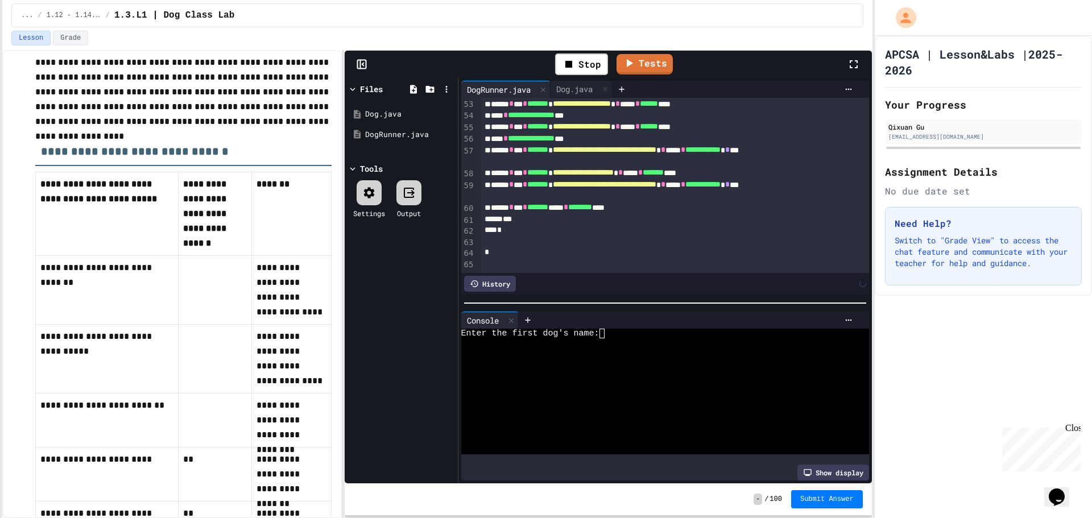
click at [582, 214] on div "***" at bounding box center [663, 219] width 364 height 11
click at [642, 65] on link "Tests" at bounding box center [645, 63] width 56 height 22
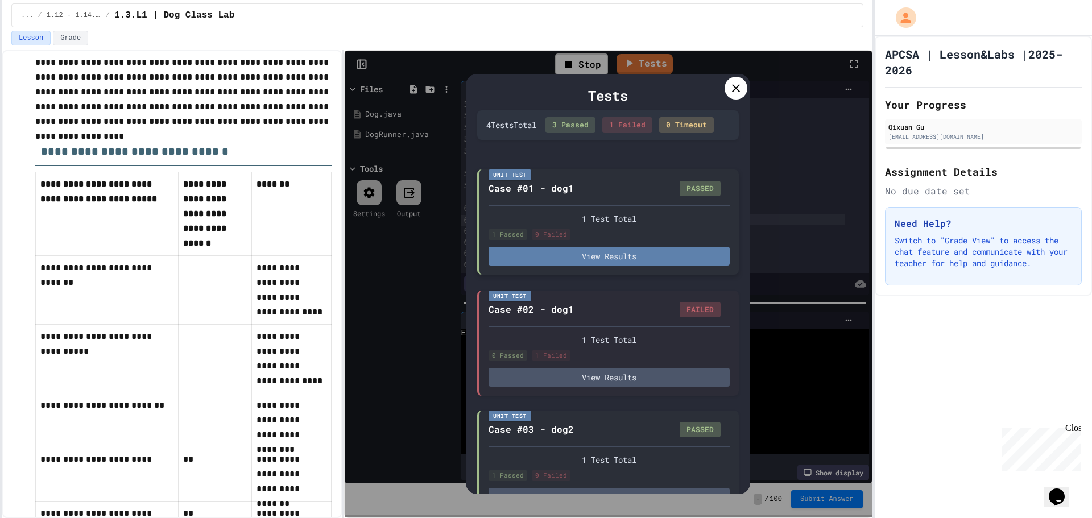
click at [565, 266] on button "View Results" at bounding box center [609, 256] width 241 height 19
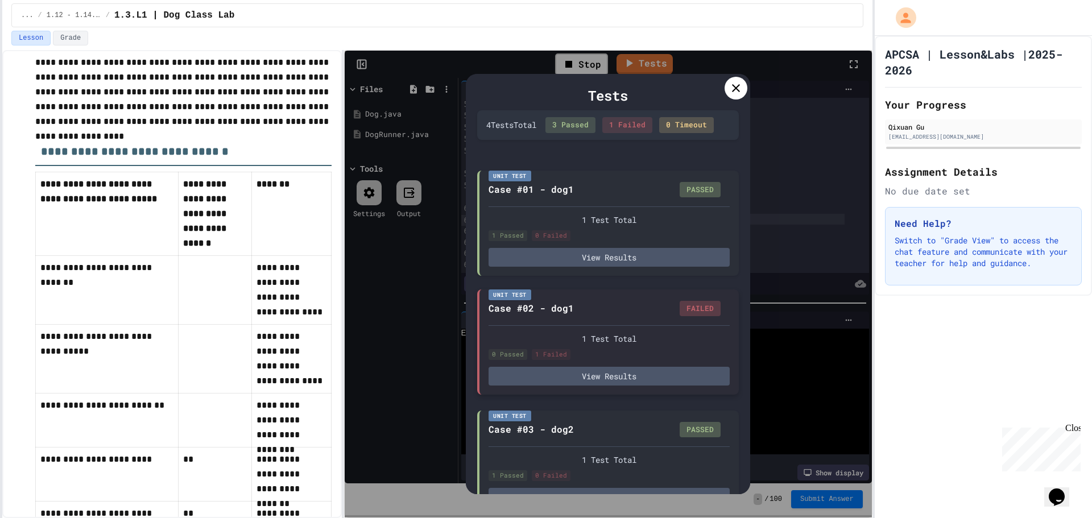
scroll to position [162, 0]
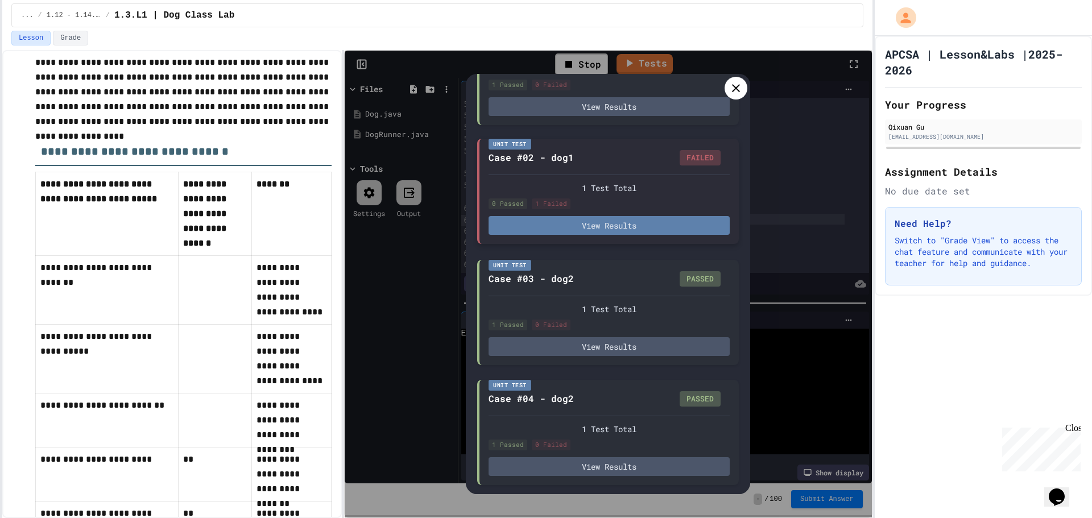
click at [658, 221] on button "View Results" at bounding box center [609, 225] width 241 height 19
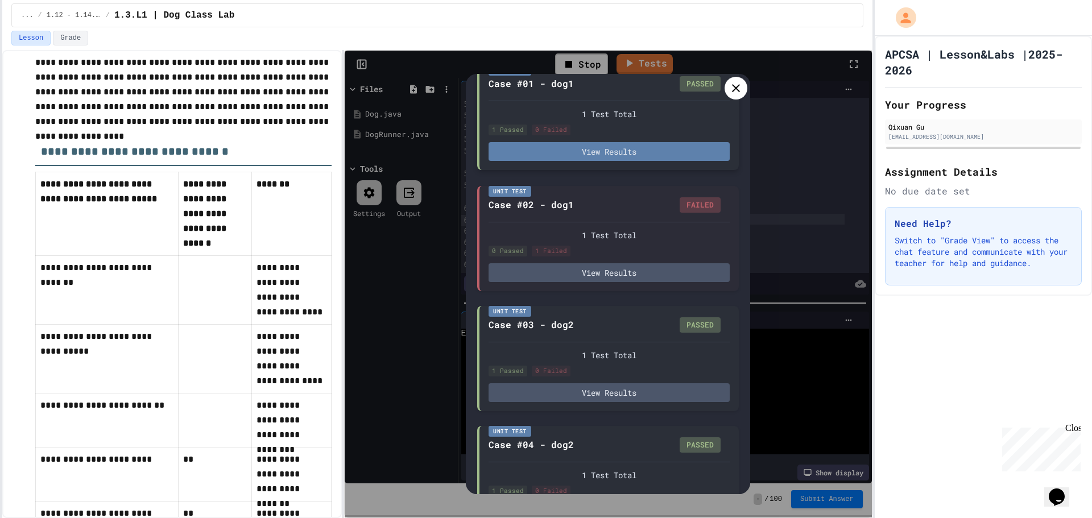
scroll to position [0, 0]
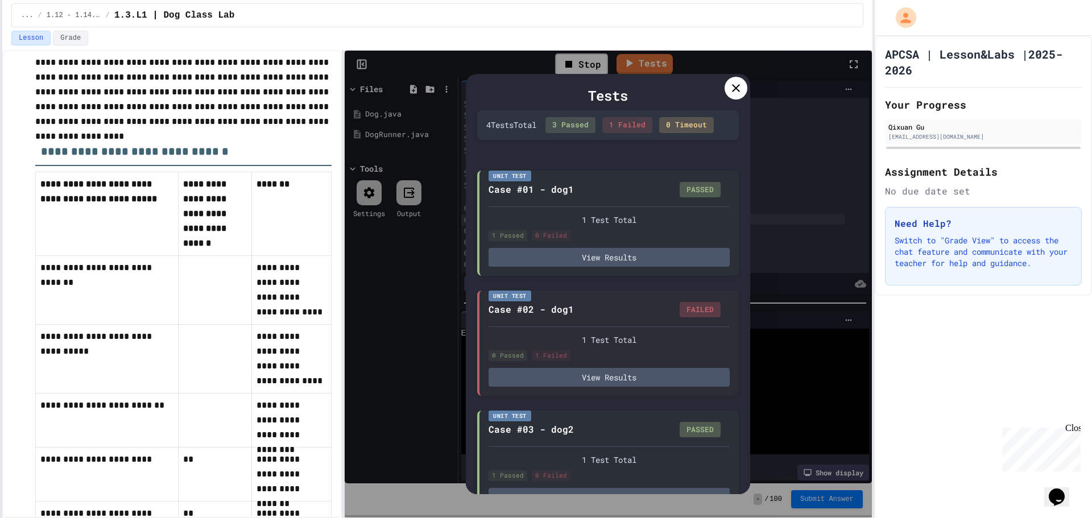
click at [734, 93] on icon at bounding box center [736, 88] width 14 height 14
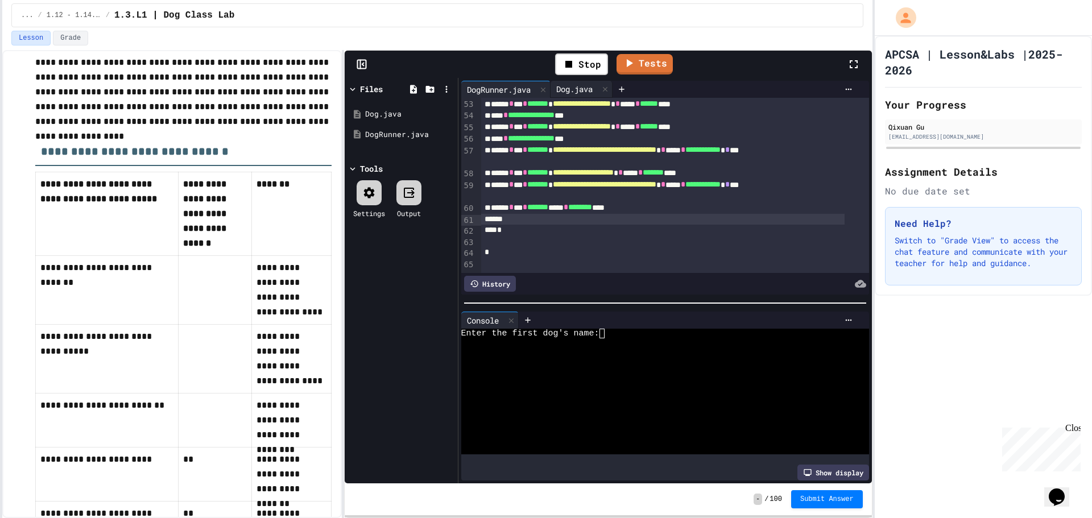
click at [562, 88] on div "Dog.java" at bounding box center [575, 89] width 48 height 12
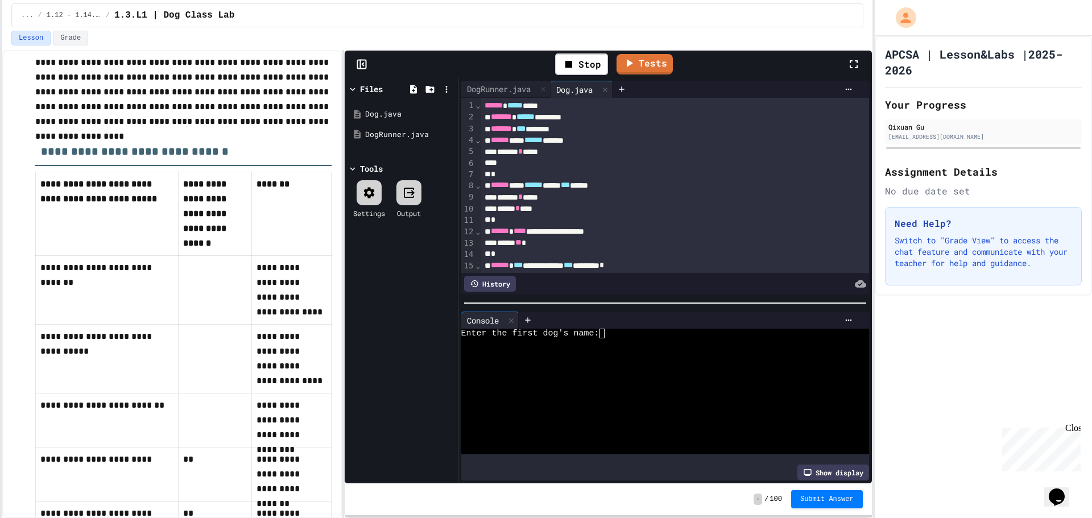
scroll to position [57, 0]
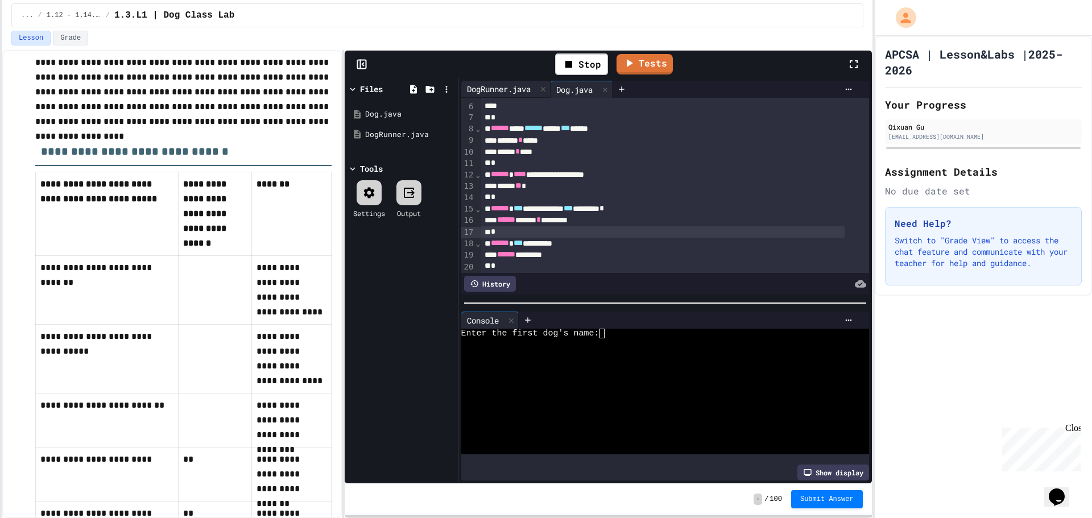
click at [474, 88] on div "DogRunner.java" at bounding box center [498, 89] width 75 height 12
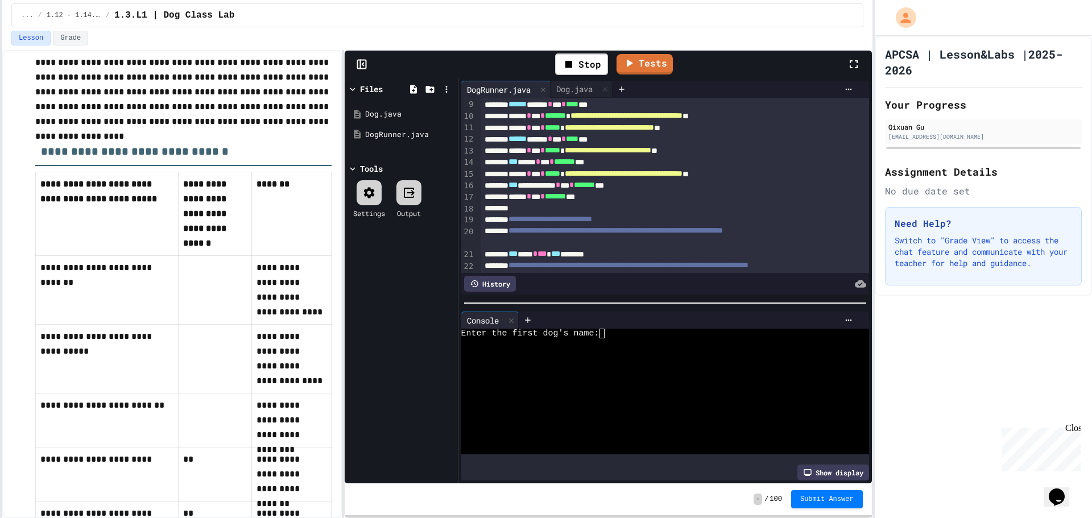
scroll to position [0, 0]
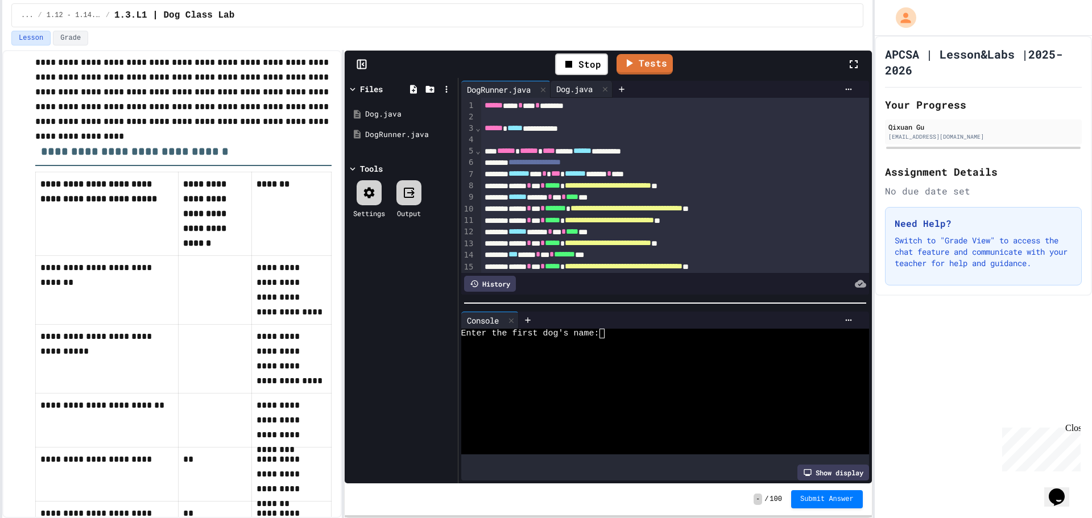
click at [570, 88] on div "Dog.java" at bounding box center [575, 89] width 48 height 12
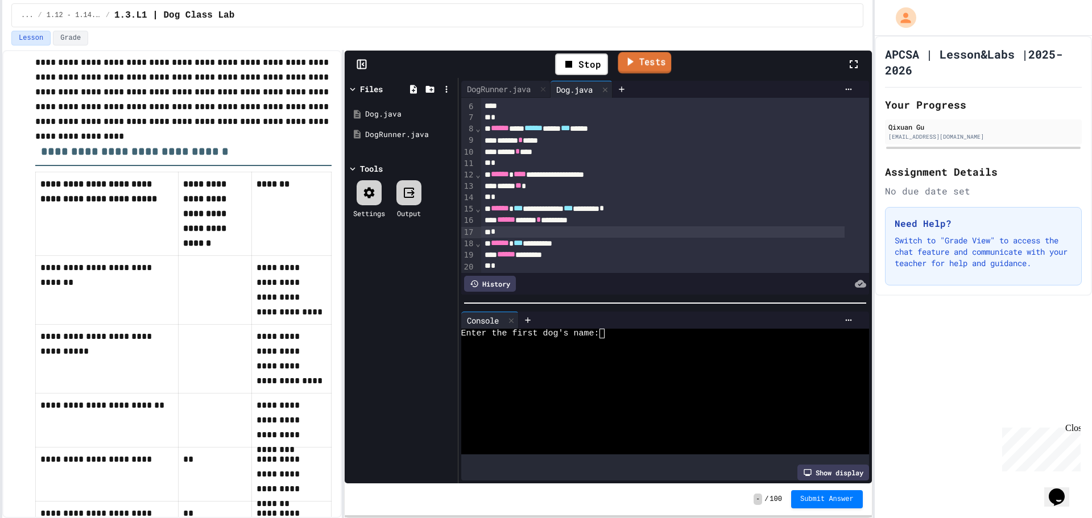
click at [657, 59] on link "Tests" at bounding box center [644, 63] width 53 height 22
